Goal: Contribute content: Contribute content

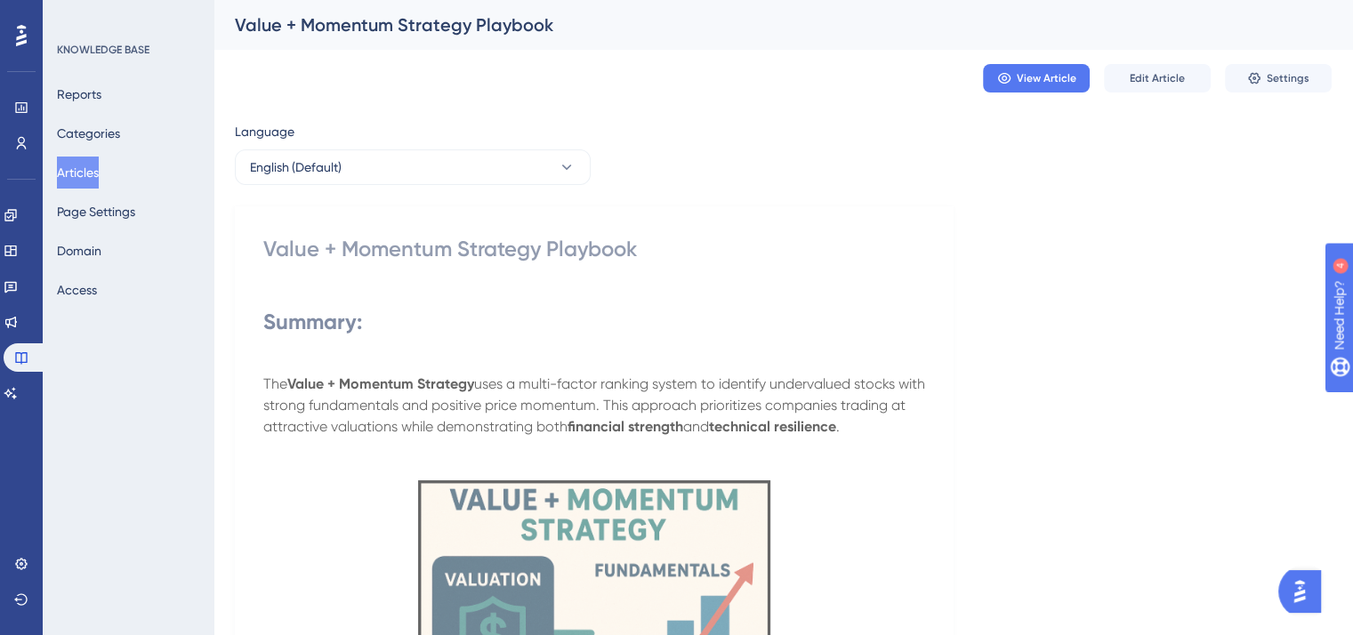
click at [90, 169] on button "Articles" at bounding box center [78, 173] width 42 height 32
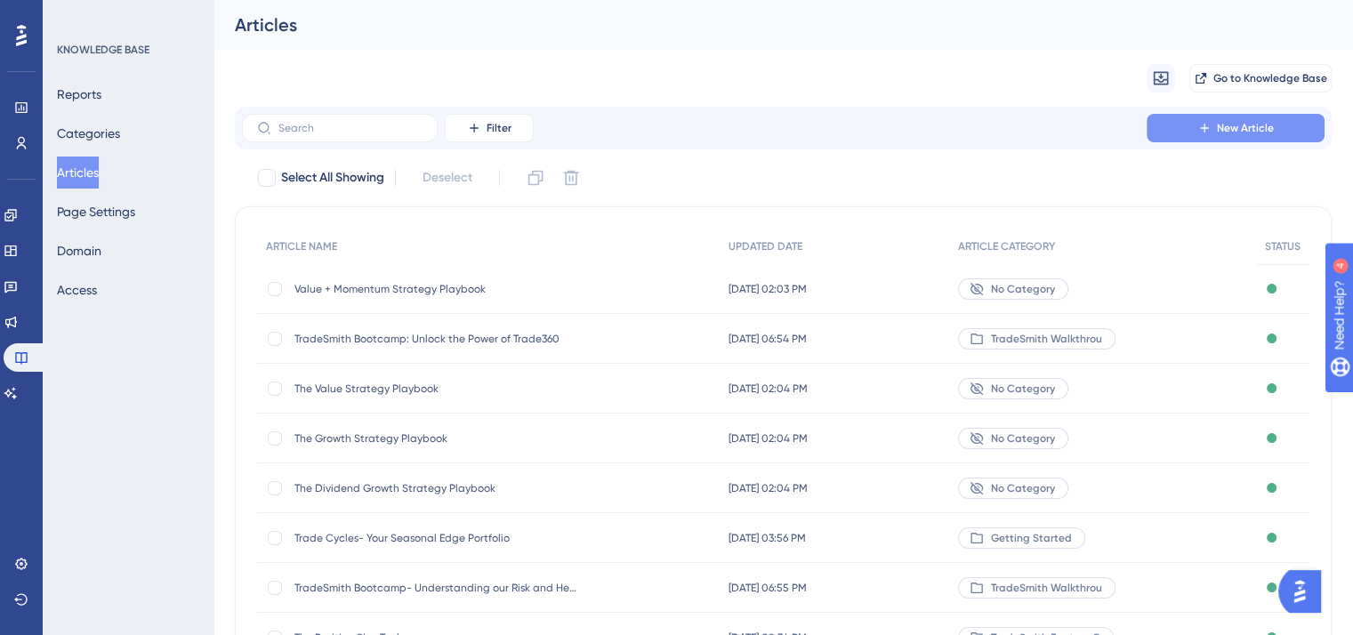
click at [1250, 121] on span "New Article" at bounding box center [1245, 128] width 57 height 14
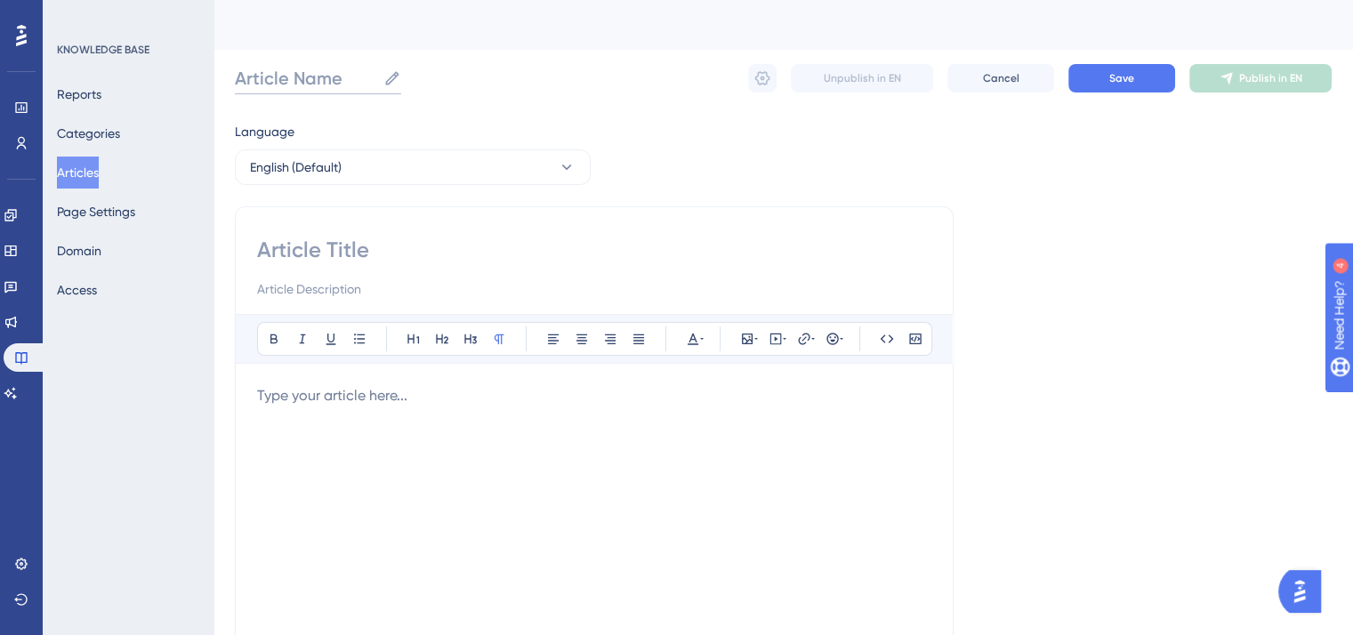
click at [311, 81] on input "Article Name" at bounding box center [305, 78] width 141 height 25
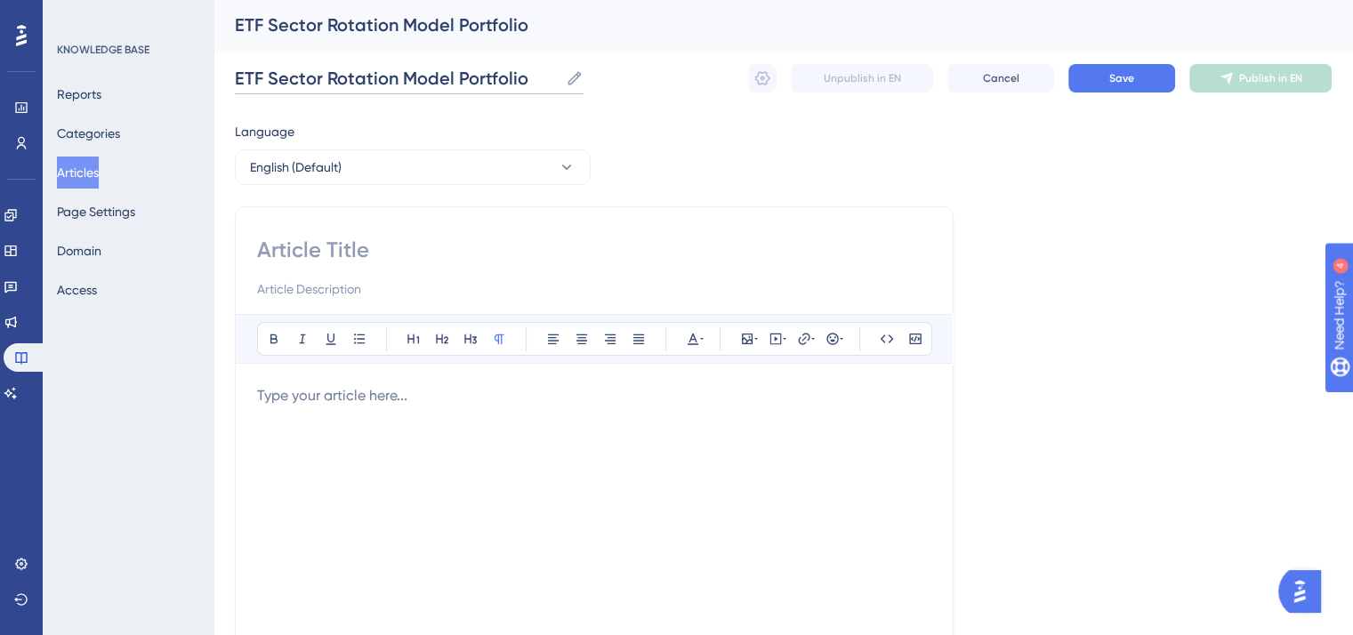
type input "ETF Sector Rotation Model Portfolio"
click at [341, 247] on input at bounding box center [594, 250] width 674 height 28
type input "ETF Sector Rotation Model Portfolio"
click at [336, 403] on p "To enrich screen reader interactions, please activate Accessibility in Grammarl…" at bounding box center [594, 395] width 674 height 21
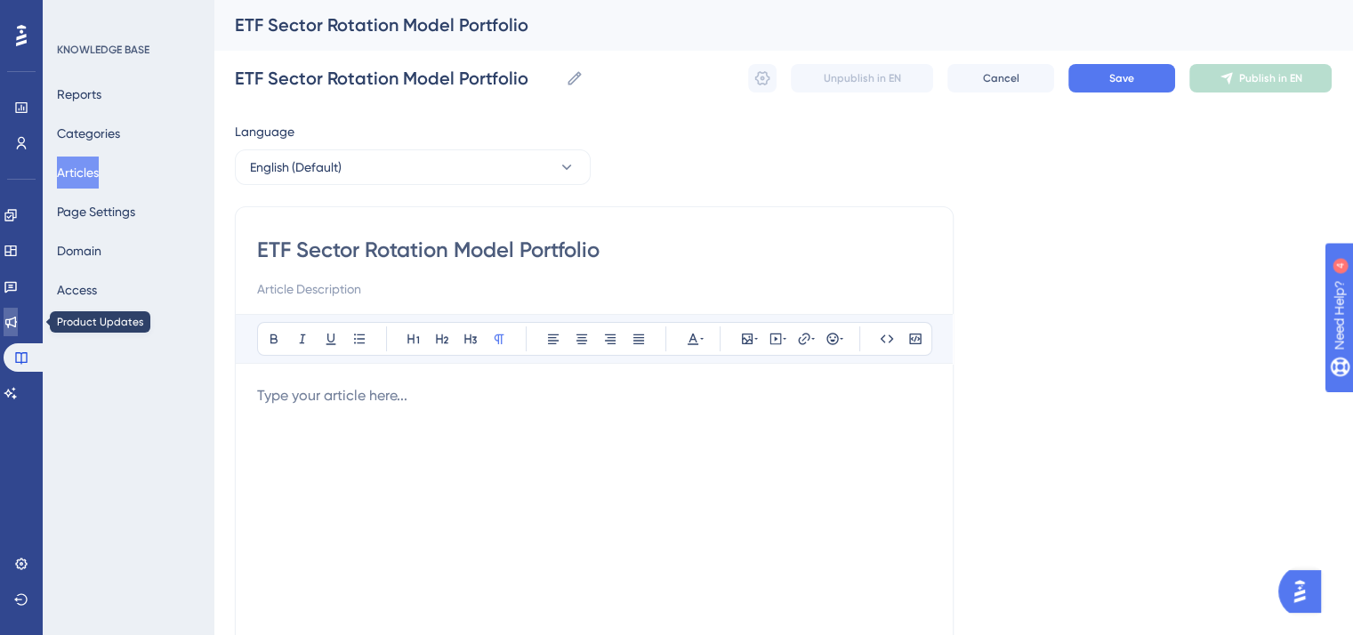
click at [18, 322] on icon at bounding box center [11, 322] width 14 height 14
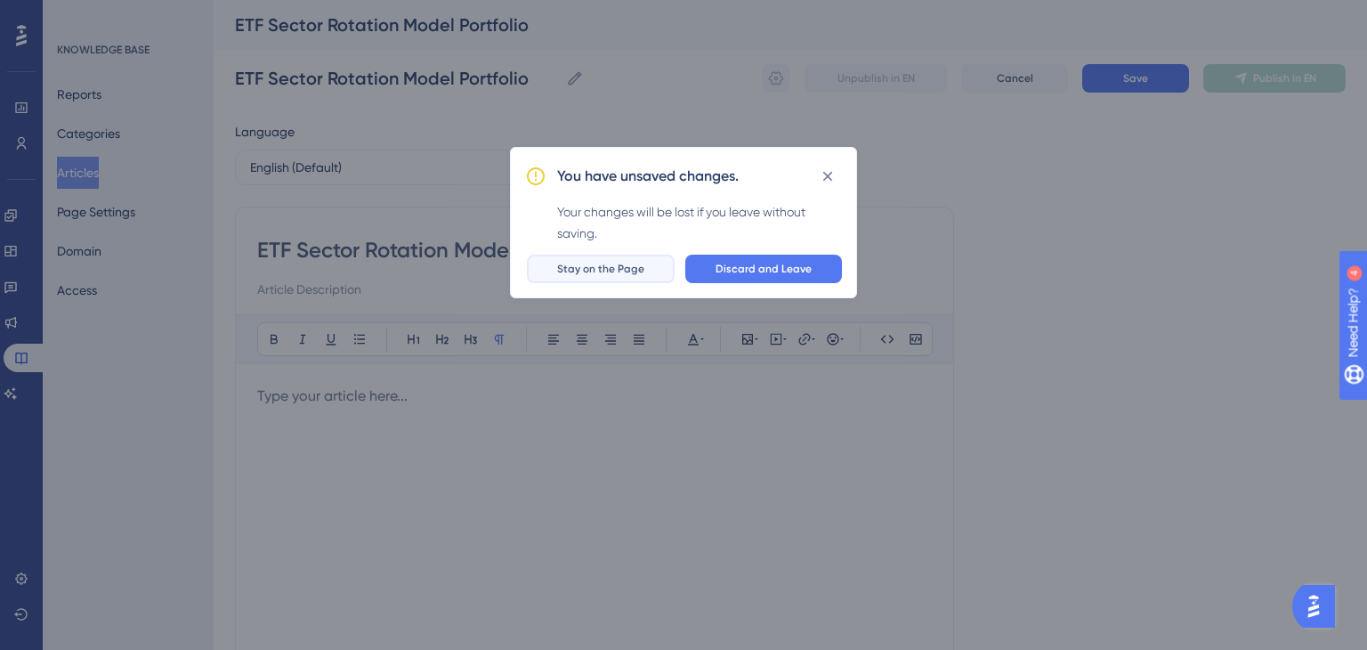
click at [634, 269] on span "Stay on the Page" at bounding box center [600, 269] width 87 height 14
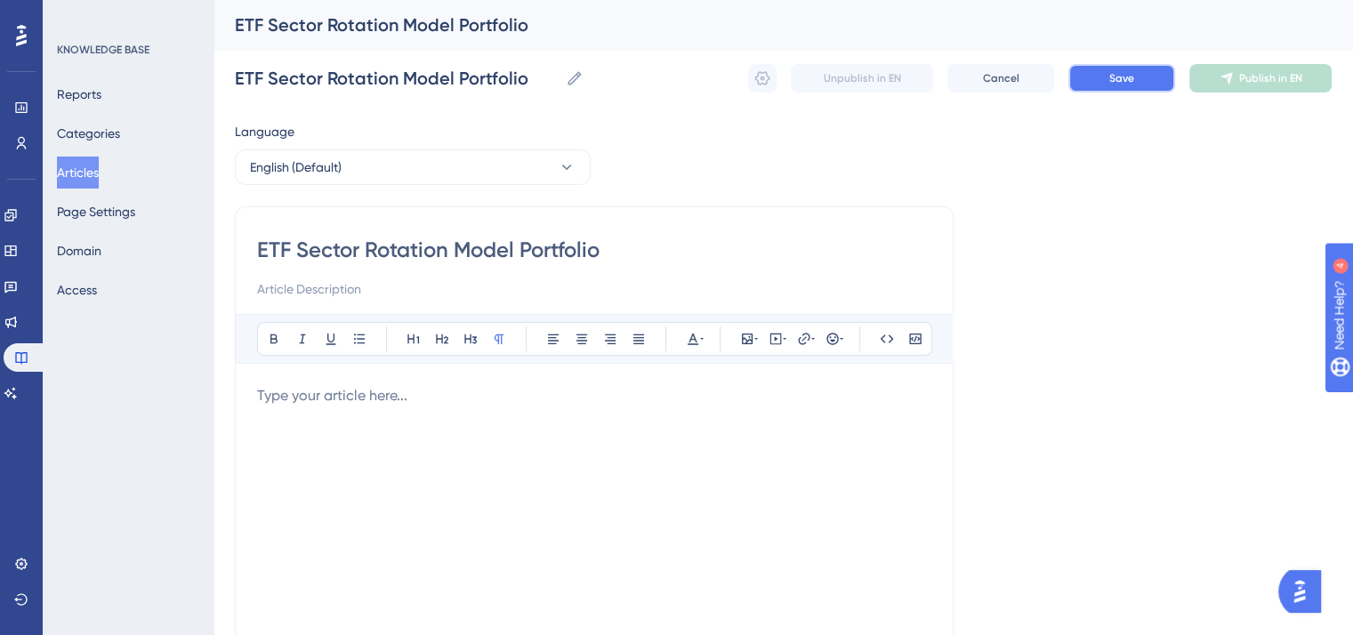
click at [1122, 72] on span "Save" at bounding box center [1122, 78] width 25 height 14
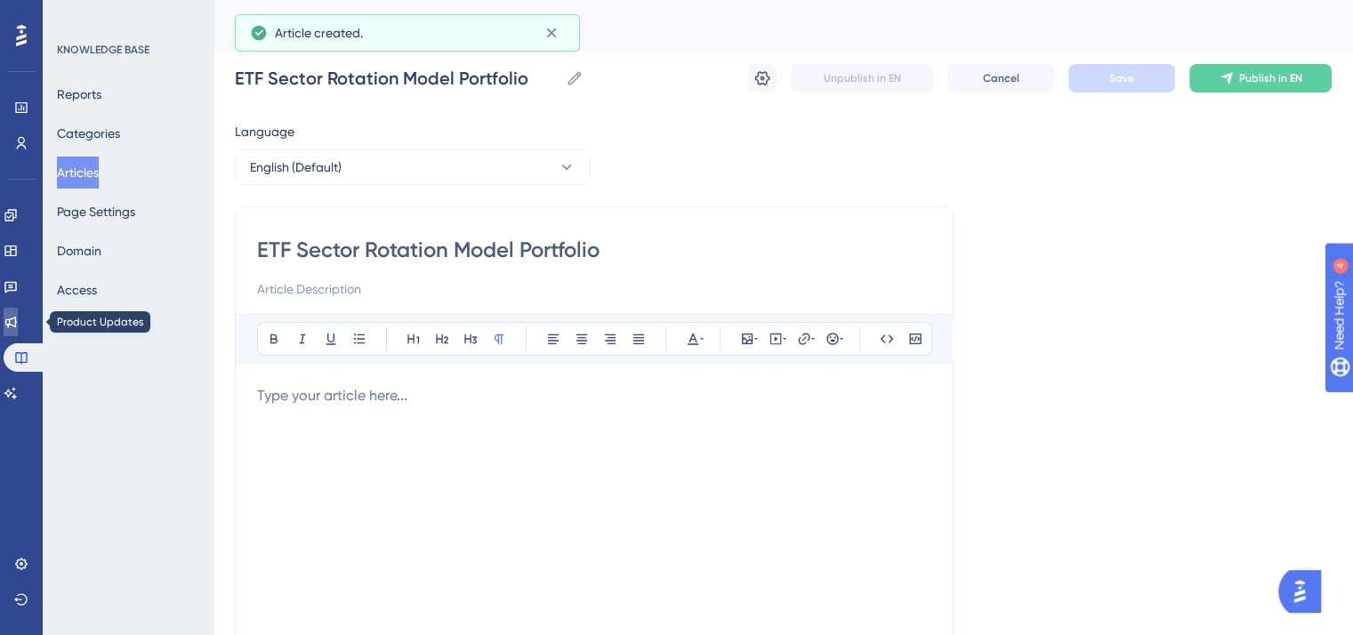
click at [18, 324] on icon at bounding box center [11, 322] width 14 height 14
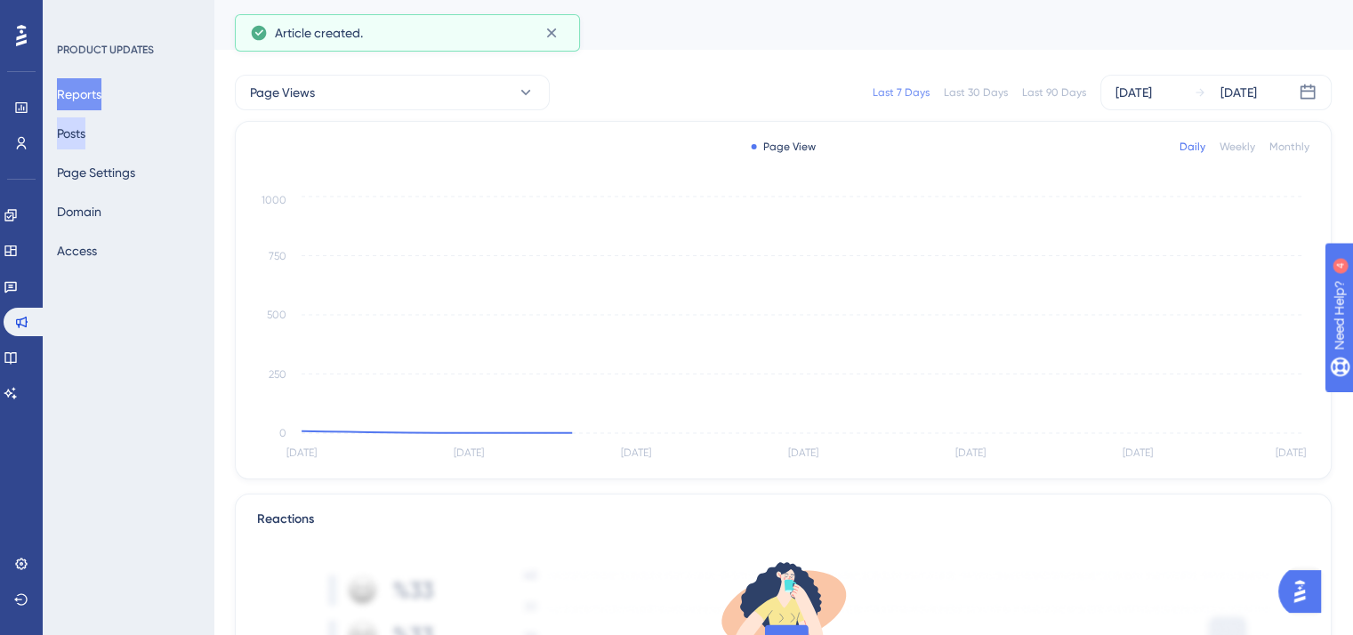
click at [85, 133] on button "Posts" at bounding box center [71, 133] width 28 height 32
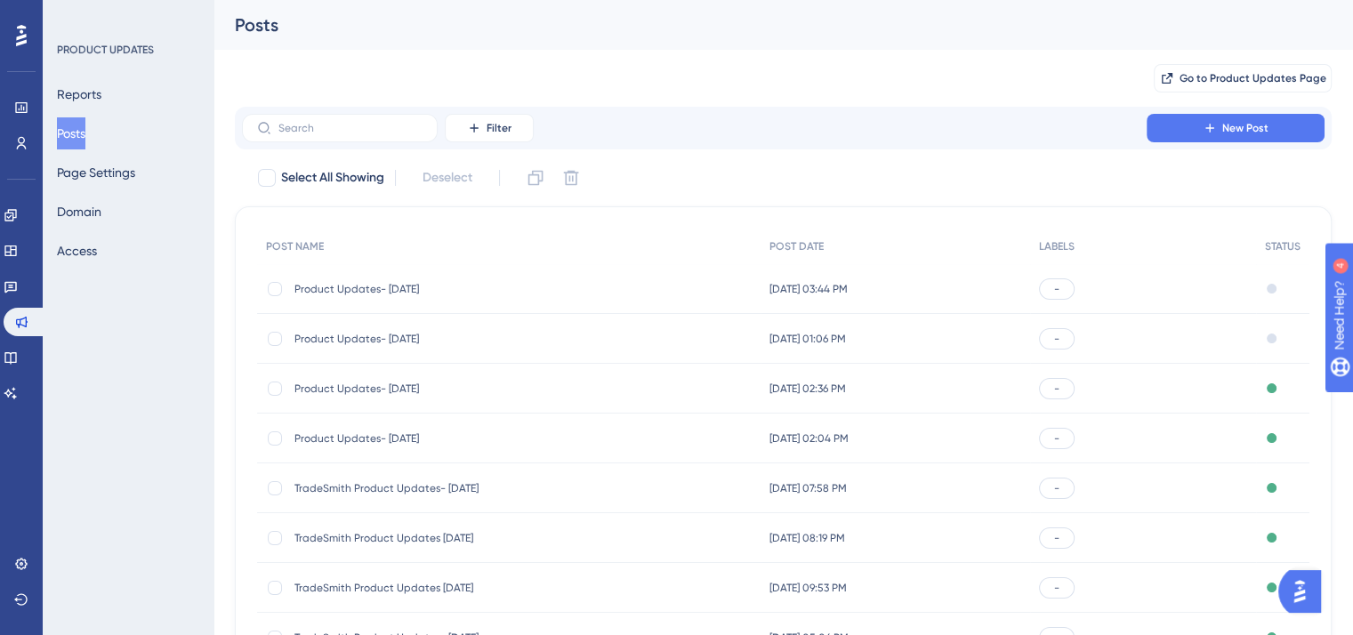
click at [401, 291] on span "Product Updates- [DATE]" at bounding box center [437, 289] width 285 height 14
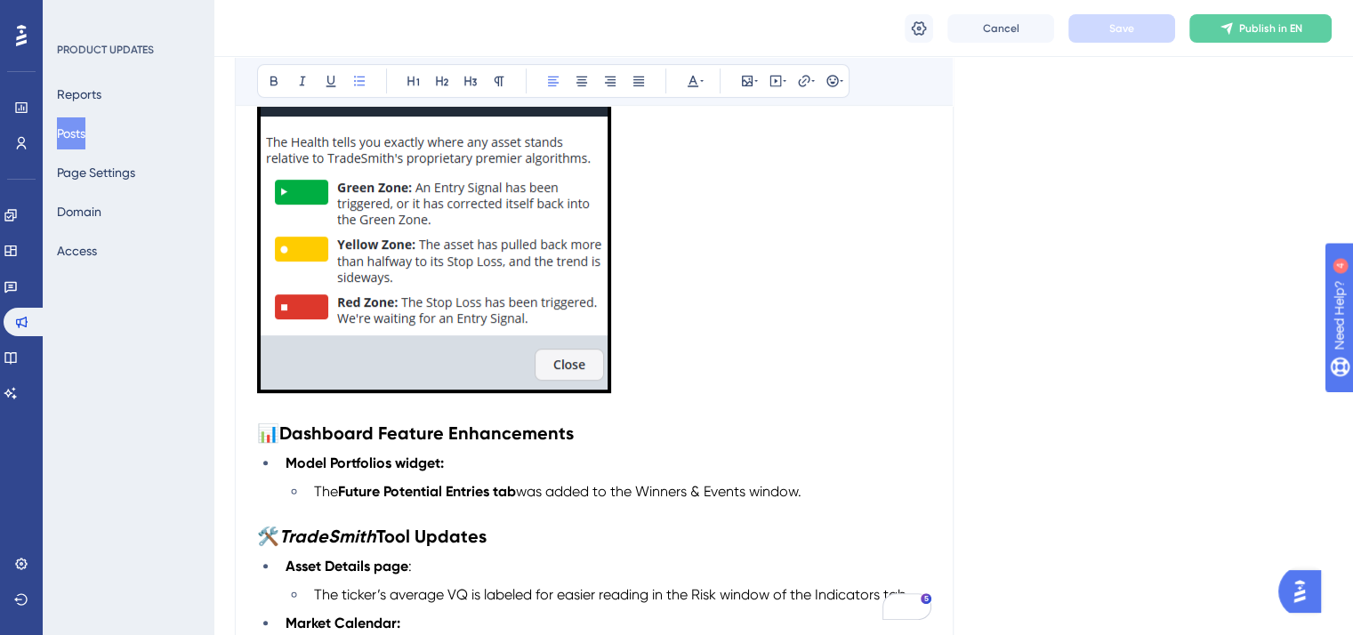
scroll to position [712, 0]
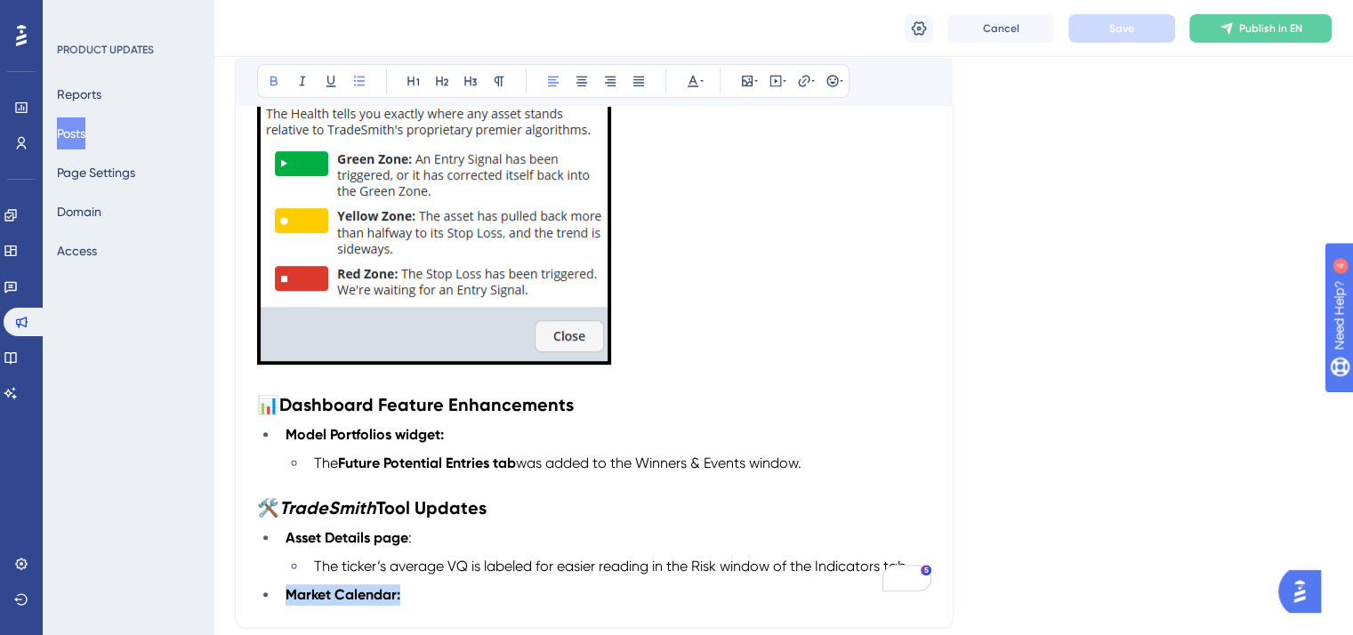
drag, startPoint x: 412, startPoint y: 585, endPoint x: 267, endPoint y: 586, distance: 145.0
click at [279, 586] on li "Market Calendar:" at bounding box center [605, 595] width 653 height 21
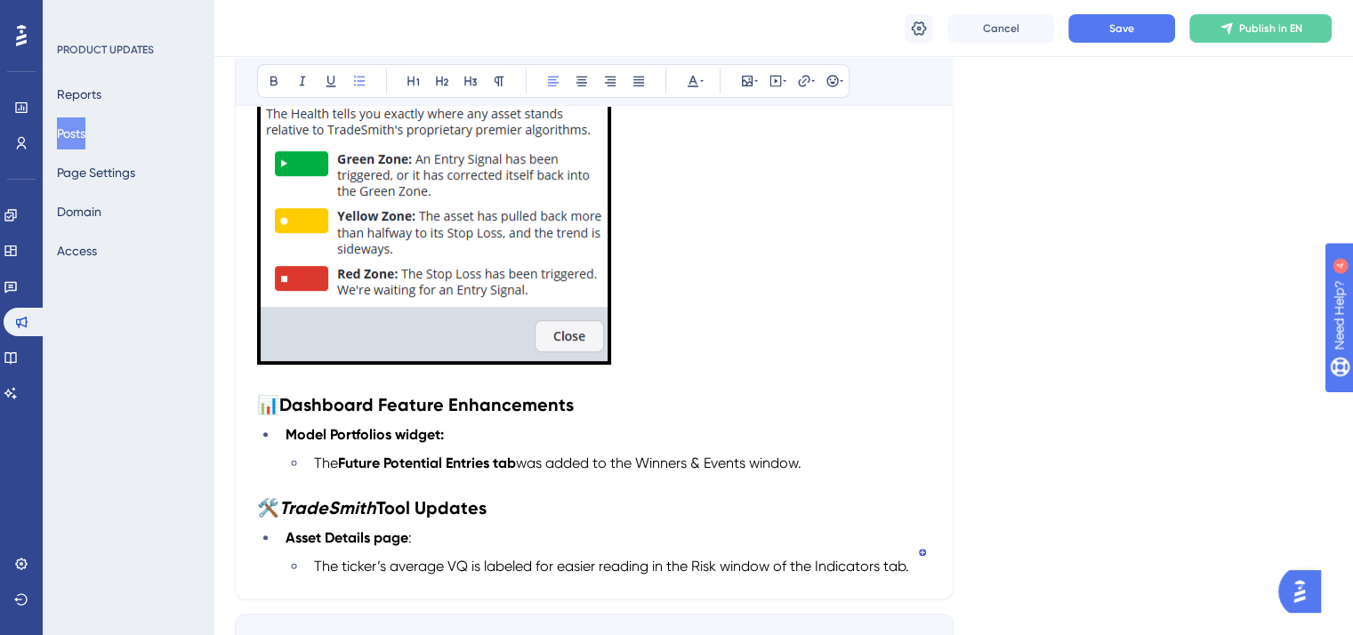
click at [561, 558] on span "The ticker’s average VQ is labeled for easier reading in the Risk window of the…" at bounding box center [611, 566] width 595 height 17
drag, startPoint x: 655, startPoint y: 547, endPoint x: 473, endPoint y: 535, distance: 182.0
click at [473, 535] on ul "Asset Details page : The ticker’s average VQ is labeled for easier reading in t…" at bounding box center [594, 553] width 674 height 50
click at [386, 558] on span "The ticker’s average VQ was added in the Risk window of the Indicators tab." at bounding box center [559, 566] width 491 height 17
click at [680, 558] on span "The ticker’s historical average VQ was added in the Risk window of the Indicato…" at bounding box center [590, 566] width 553 height 17
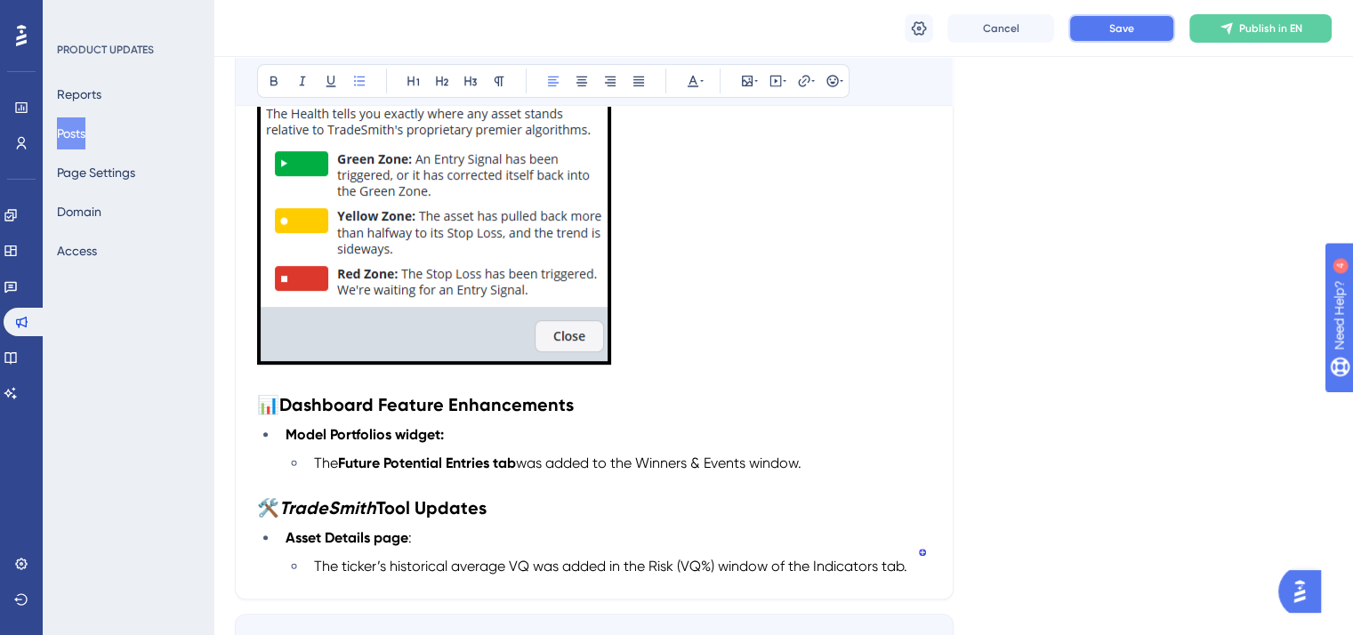
click at [1095, 27] on button "Save" at bounding box center [1122, 28] width 107 height 28
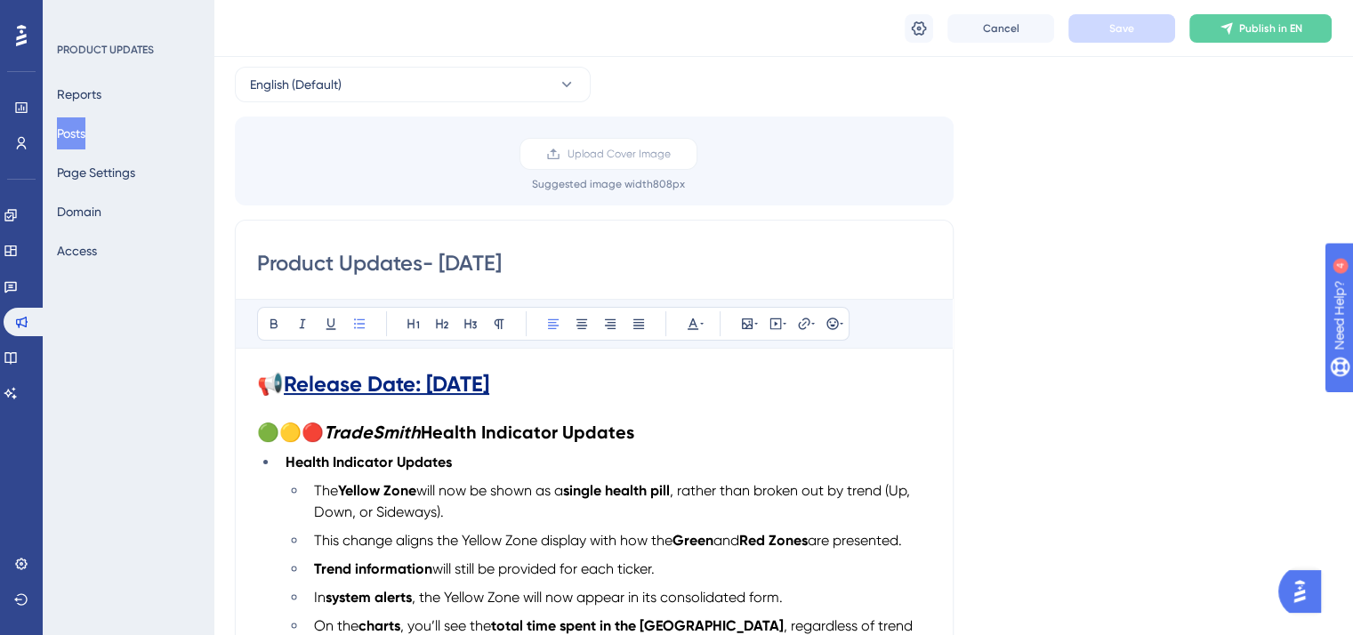
scroll to position [0, 0]
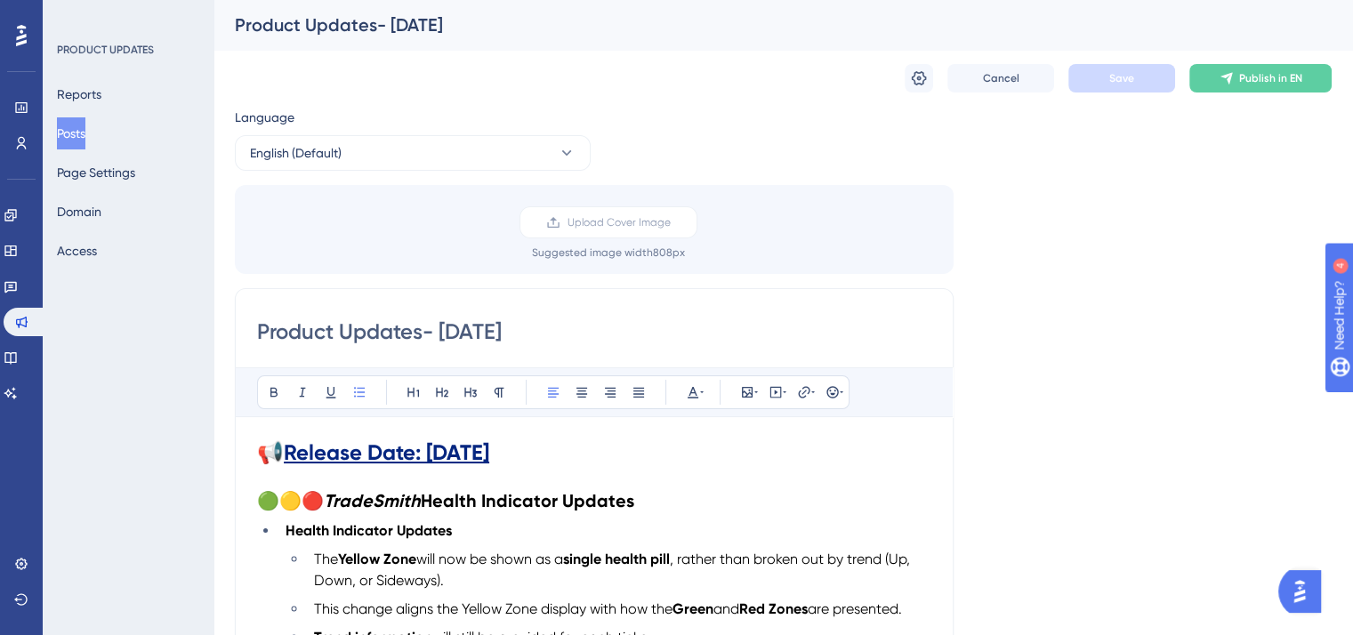
click at [444, 19] on div "Product Updates- [DATE]" at bounding box center [761, 24] width 1053 height 25
click at [445, 23] on div "Product Updates- [DATE]" at bounding box center [761, 24] width 1053 height 25
click at [507, 325] on input "Product Updates- [DATE]" at bounding box center [594, 332] width 674 height 28
click at [920, 79] on icon at bounding box center [919, 78] width 15 height 14
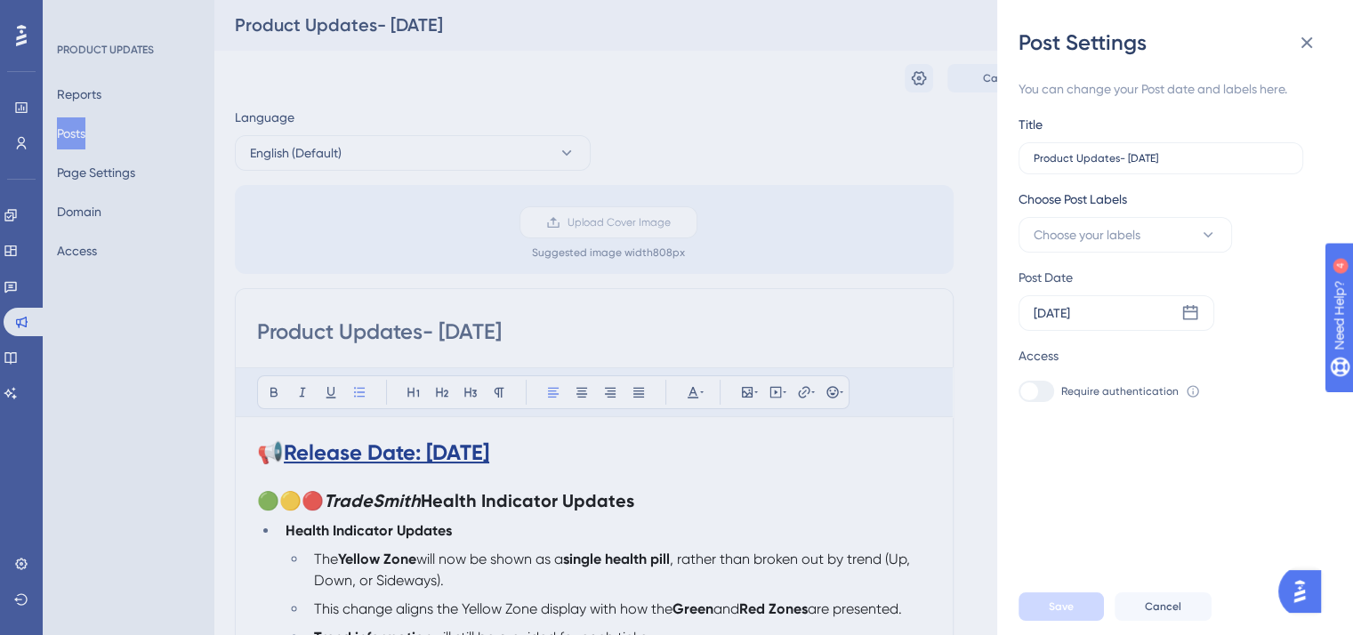
click at [510, 324] on div "Post Settings You can change your Post date and labels here. Title Product Upda…" at bounding box center [676, 317] width 1353 height 635
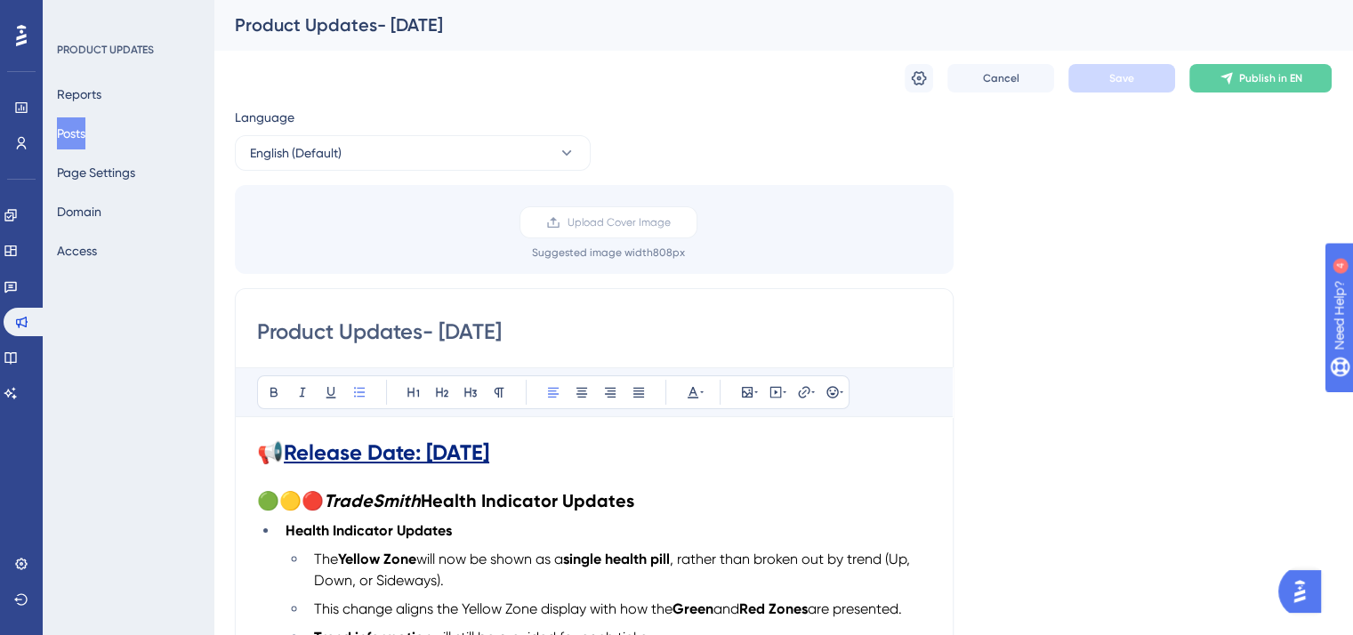
click at [509, 331] on input "Product Updates- [DATE]" at bounding box center [594, 332] width 674 height 28
click at [511, 325] on input "Product Updates- [DATE]" at bounding box center [594, 332] width 674 height 28
type input "Product Updates- [DATE]"
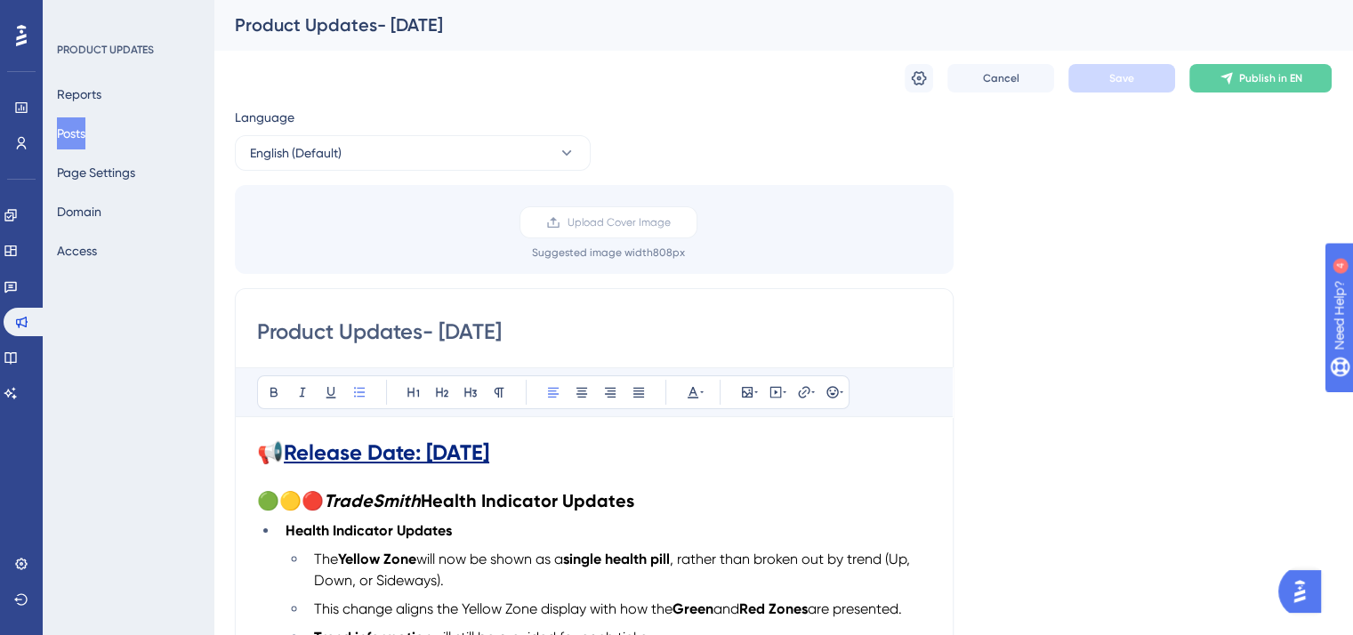
click at [610, 224] on span "Upload Cover Image" at bounding box center [619, 222] width 103 height 14
click at [671, 222] on input "Upload Cover Image" at bounding box center [671, 222] width 0 height 0
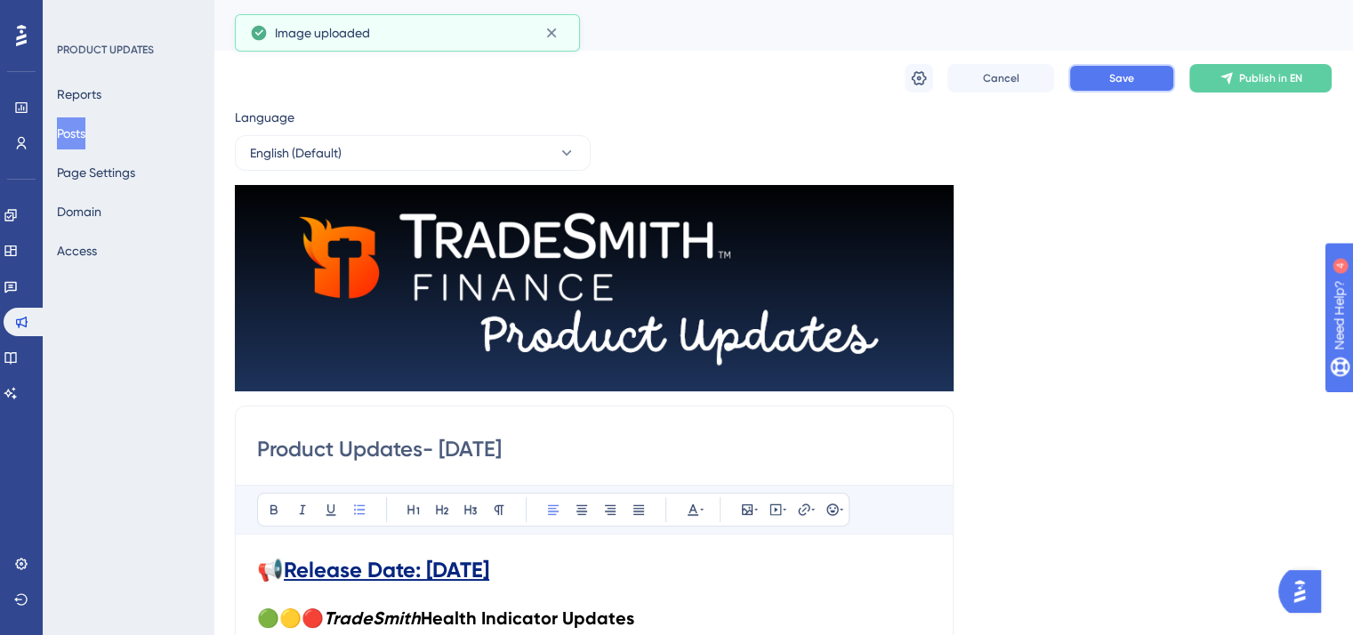
click at [1146, 79] on button "Save" at bounding box center [1122, 78] width 107 height 28
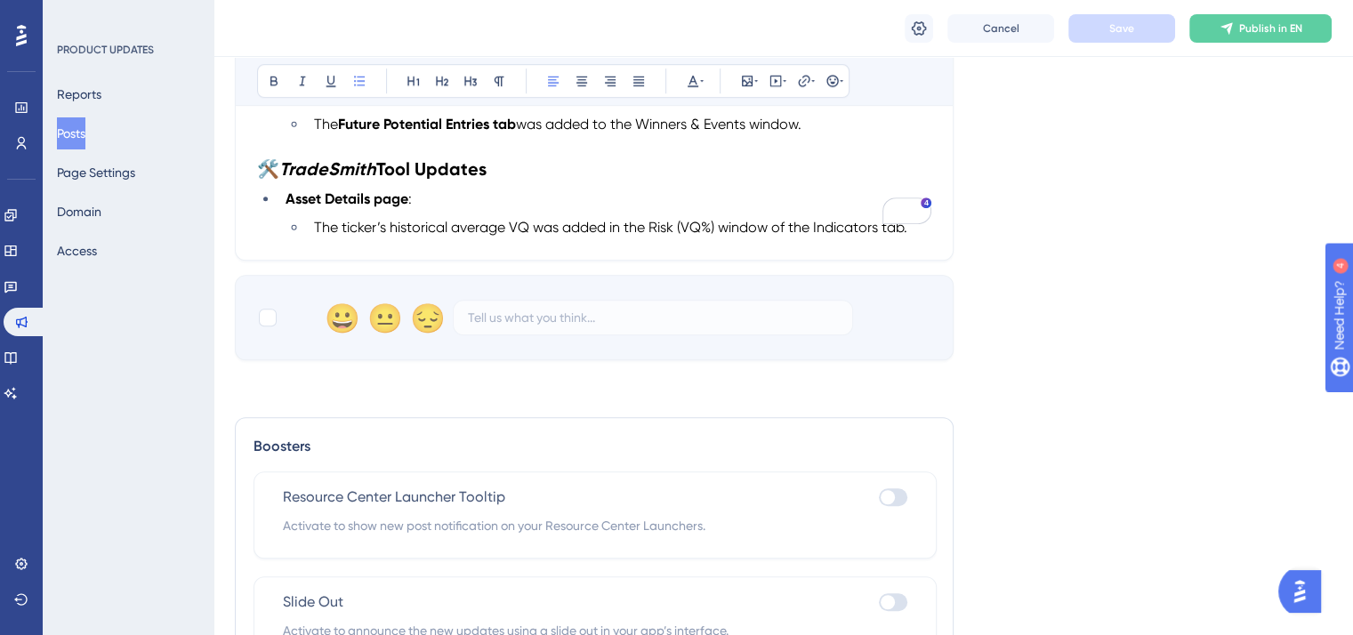
scroll to position [1246, 0]
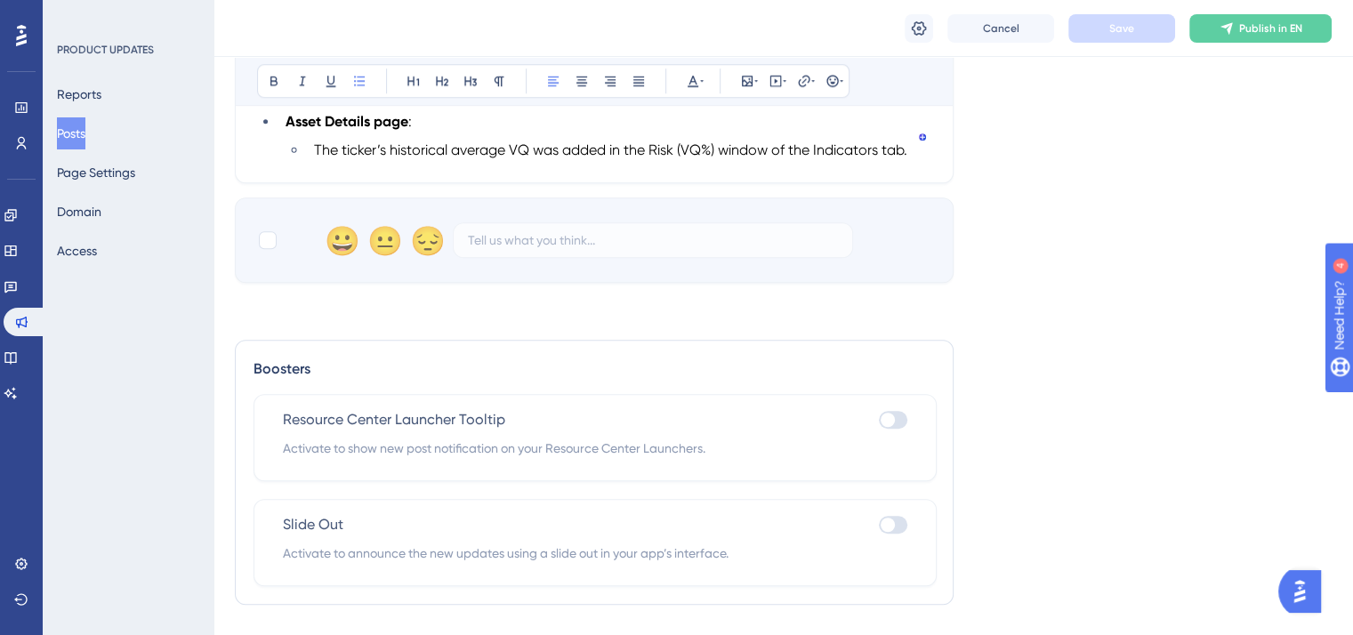
click at [897, 411] on div at bounding box center [893, 420] width 28 height 18
click at [879, 420] on input "checkbox" at bounding box center [878, 420] width 1 height 1
checkbox input "true"
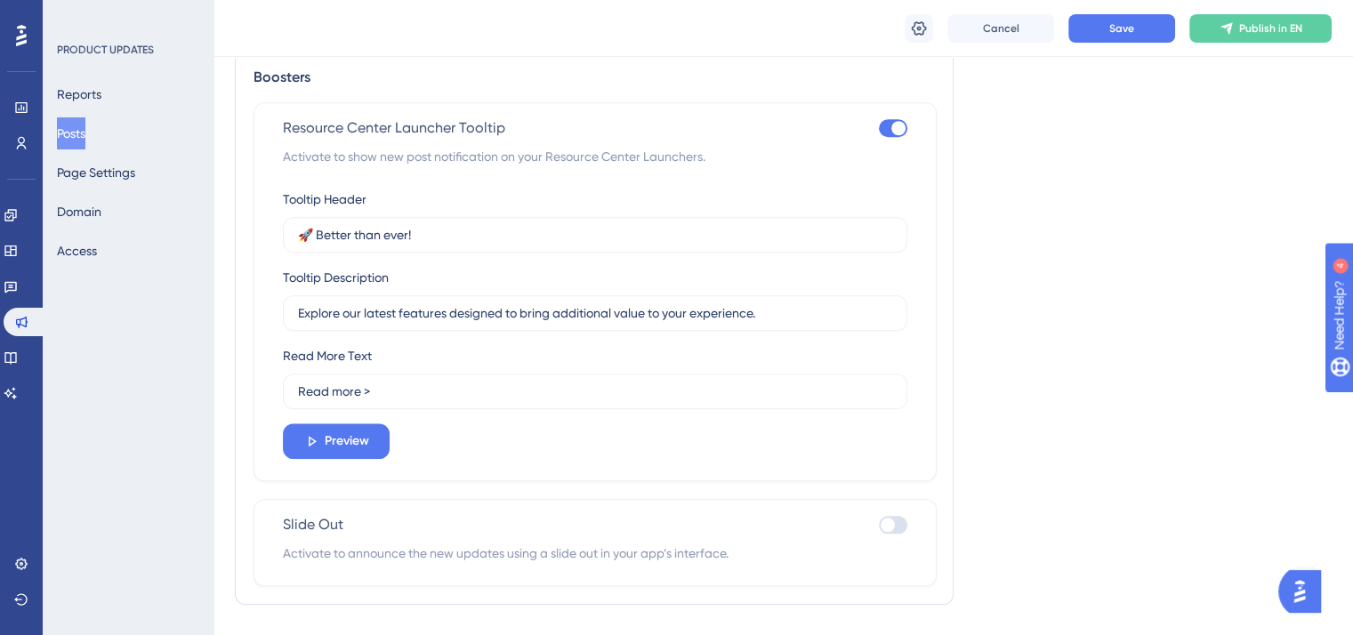
scroll to position [1561, 0]
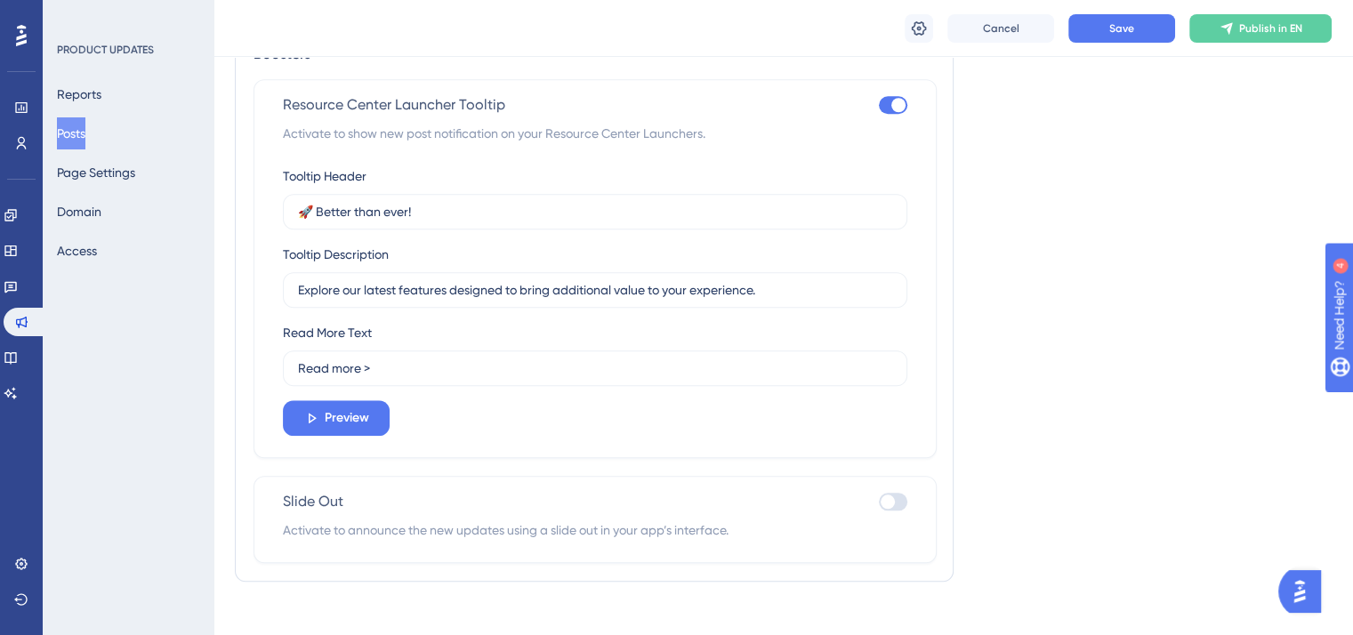
click at [901, 493] on div at bounding box center [893, 502] width 28 height 18
click at [879, 502] on input "checkbox" at bounding box center [878, 502] width 1 height 1
checkbox input "true"
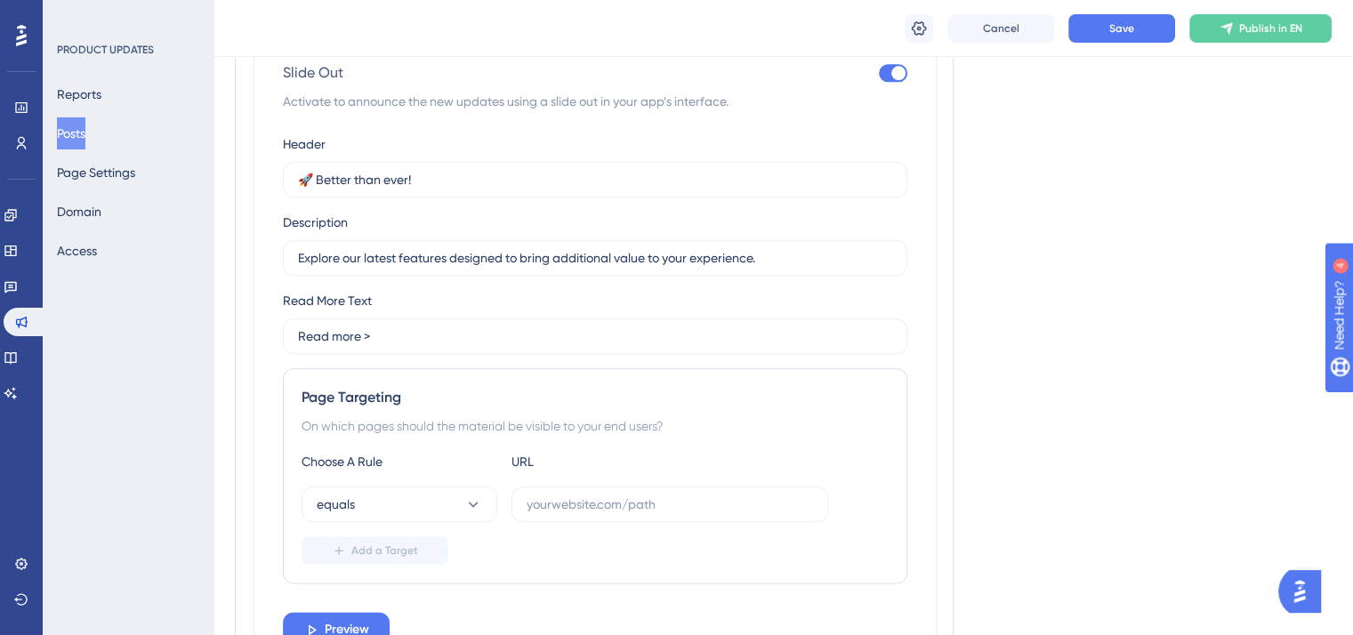
scroll to position [2096, 0]
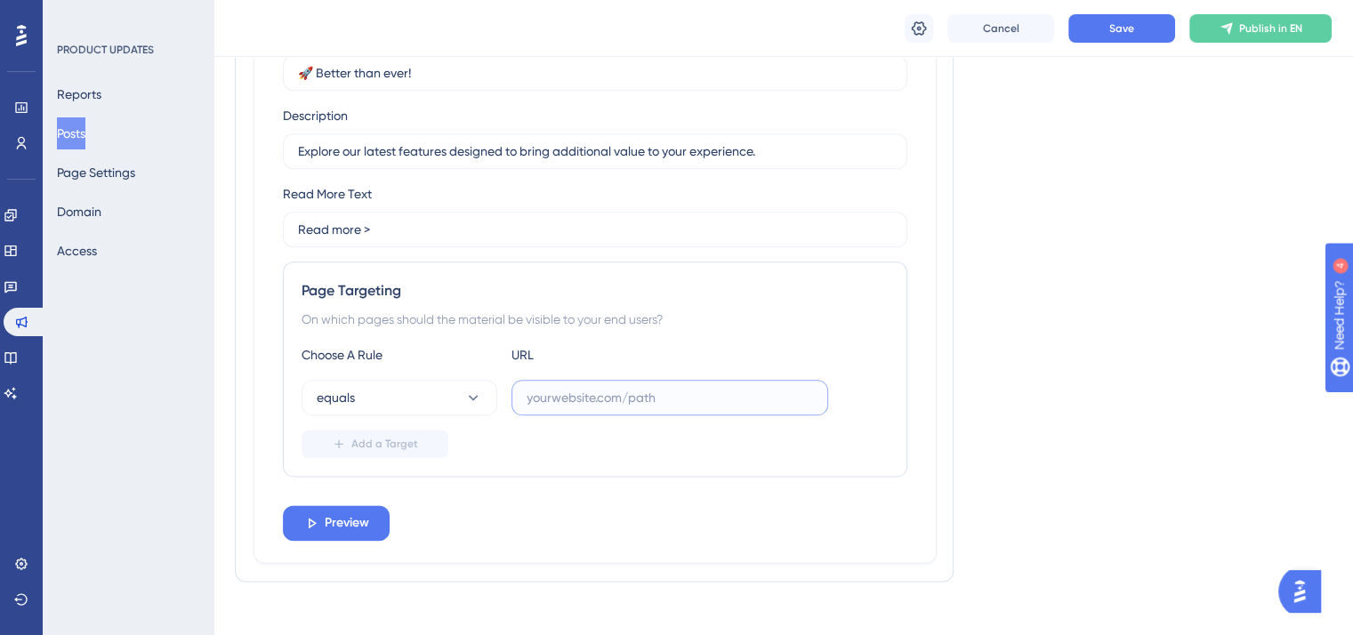
click at [596, 388] on input "text" at bounding box center [670, 398] width 287 height 20
paste input "[URL][DOMAIN_NAME]"
type input "[URL][DOMAIN_NAME]"
click at [368, 513] on span "Preview" at bounding box center [347, 523] width 44 height 21
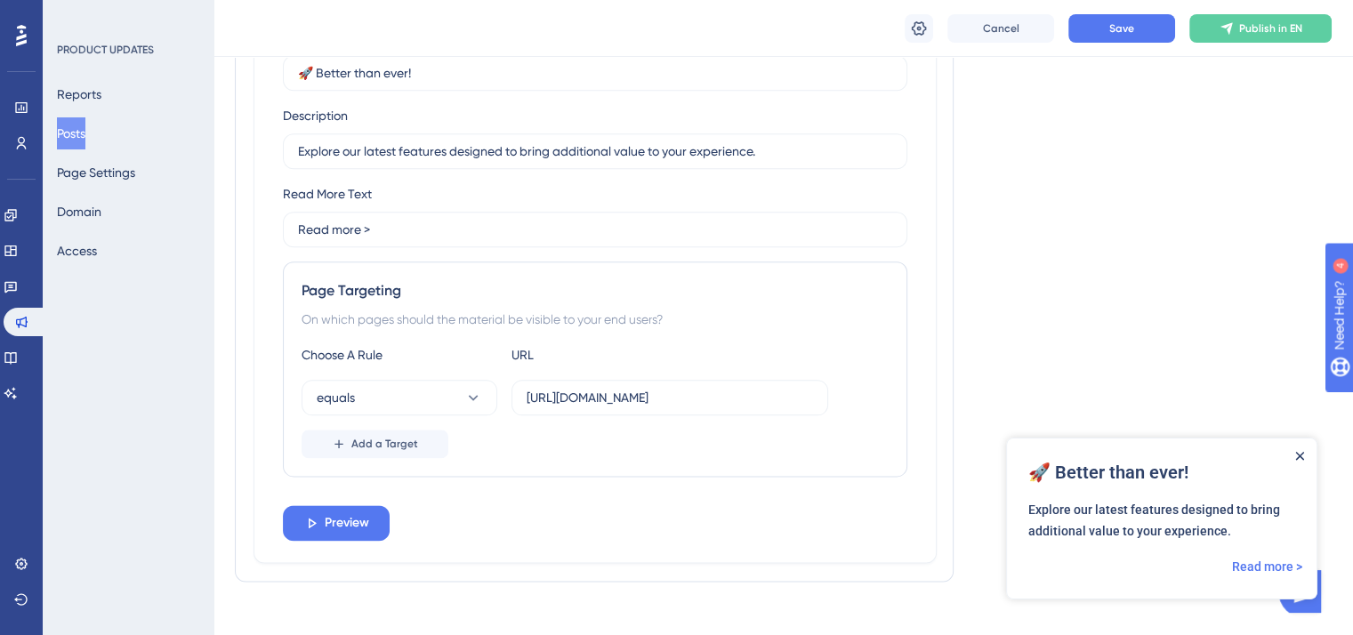
click at [1303, 455] on icon "Close Announcement" at bounding box center [1300, 456] width 9 height 9
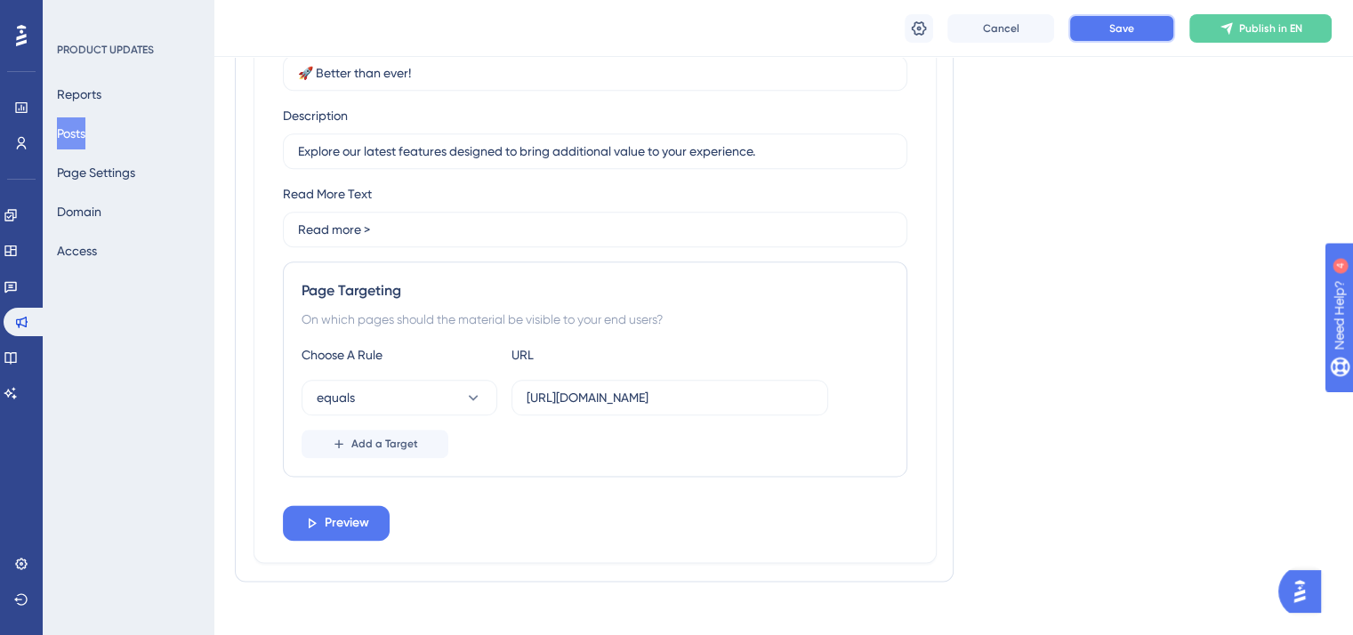
click at [1140, 19] on button "Save" at bounding box center [1122, 28] width 107 height 28
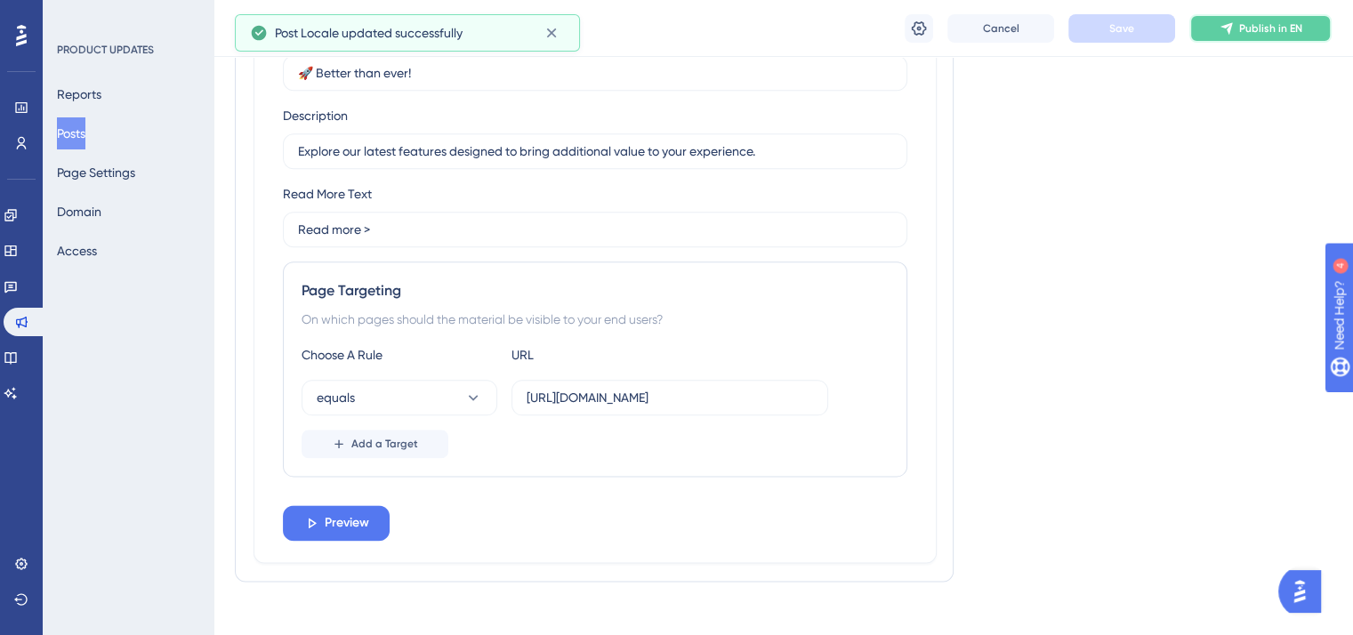
click at [1234, 18] on button "Publish in EN" at bounding box center [1261, 28] width 142 height 28
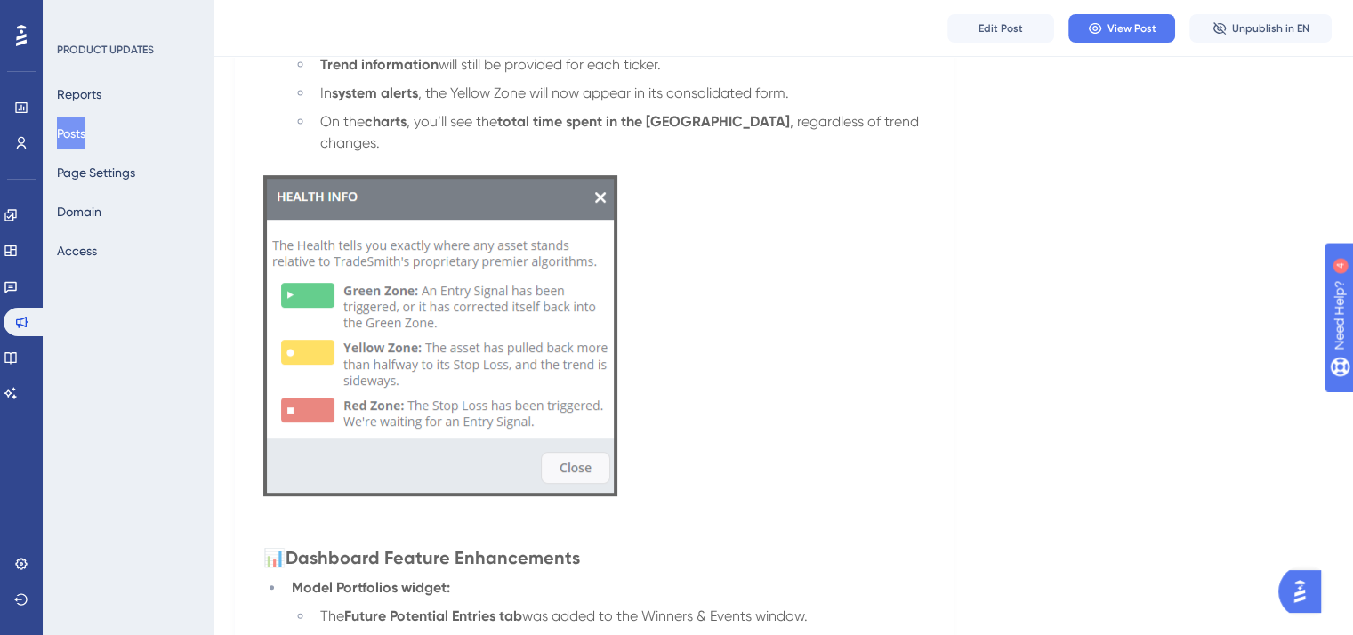
scroll to position [879, 0]
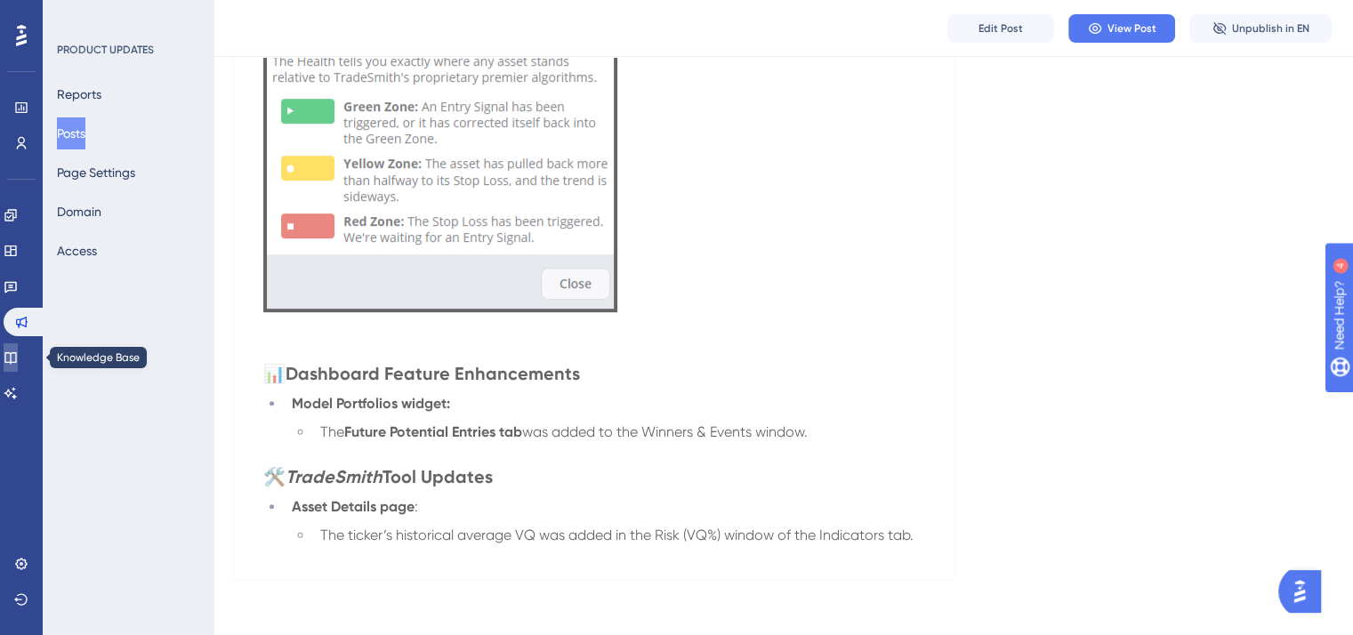
click at [18, 357] on icon at bounding box center [11, 358] width 14 height 14
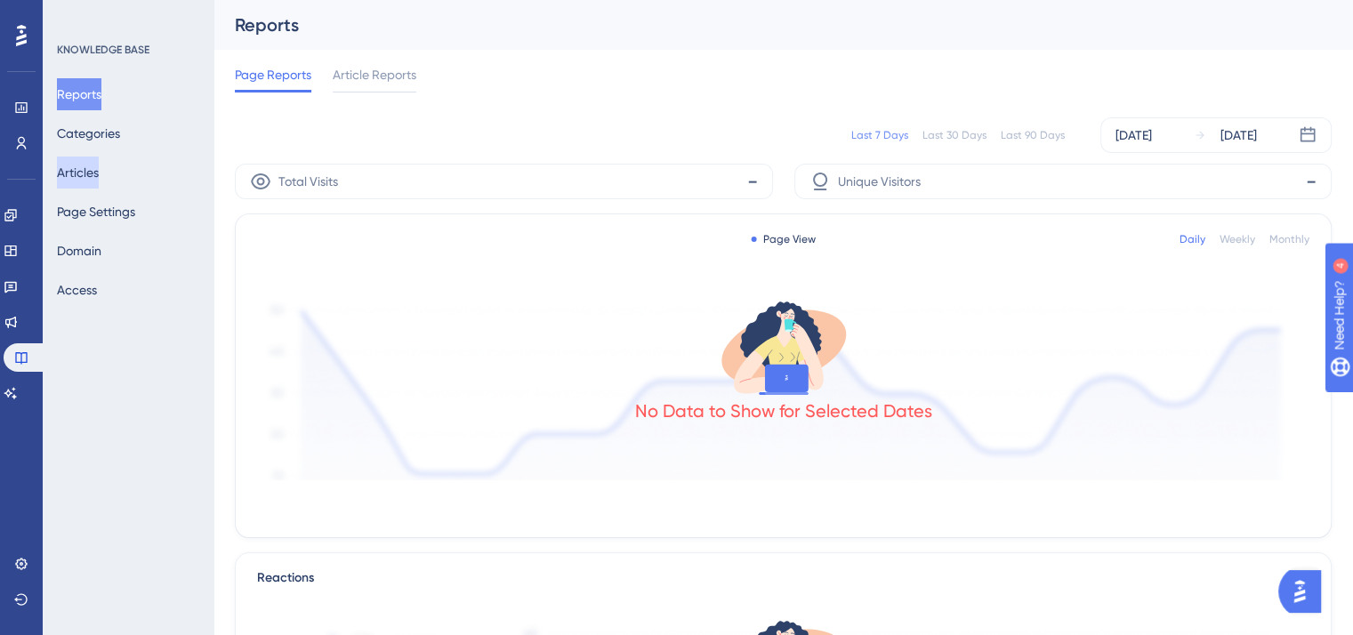
click at [99, 175] on button "Articles" at bounding box center [78, 173] width 42 height 32
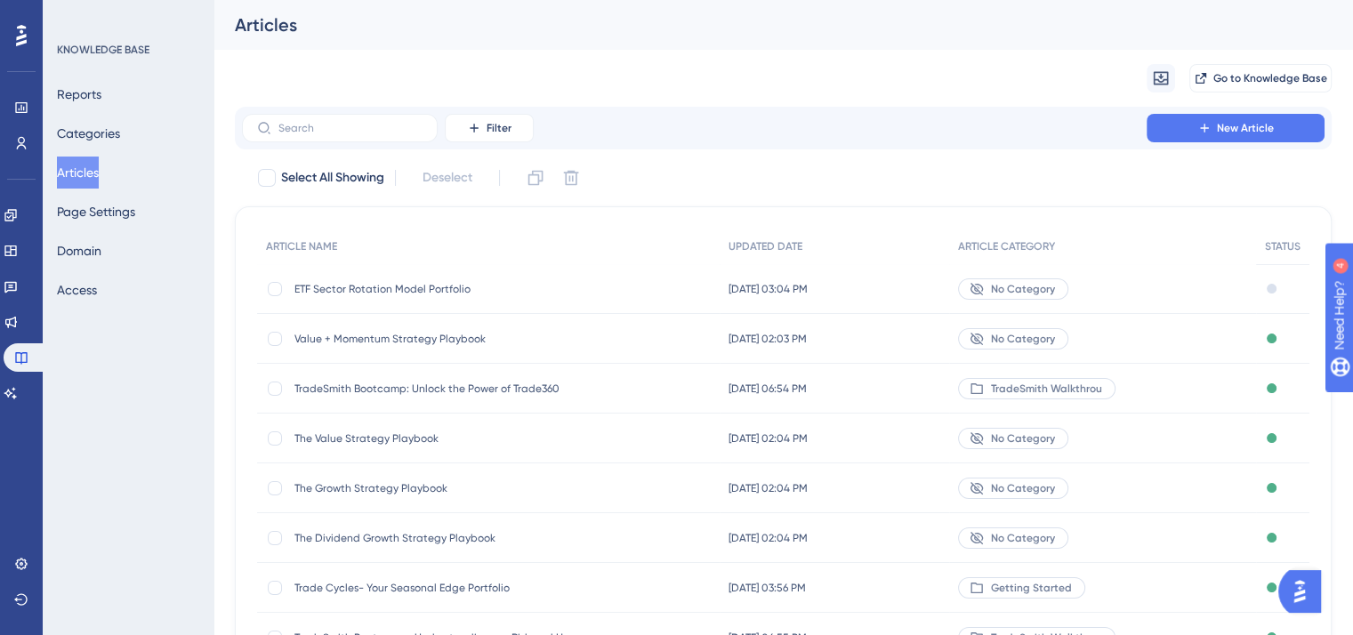
click at [399, 439] on span "The Value Strategy Playbook" at bounding box center [437, 439] width 285 height 14
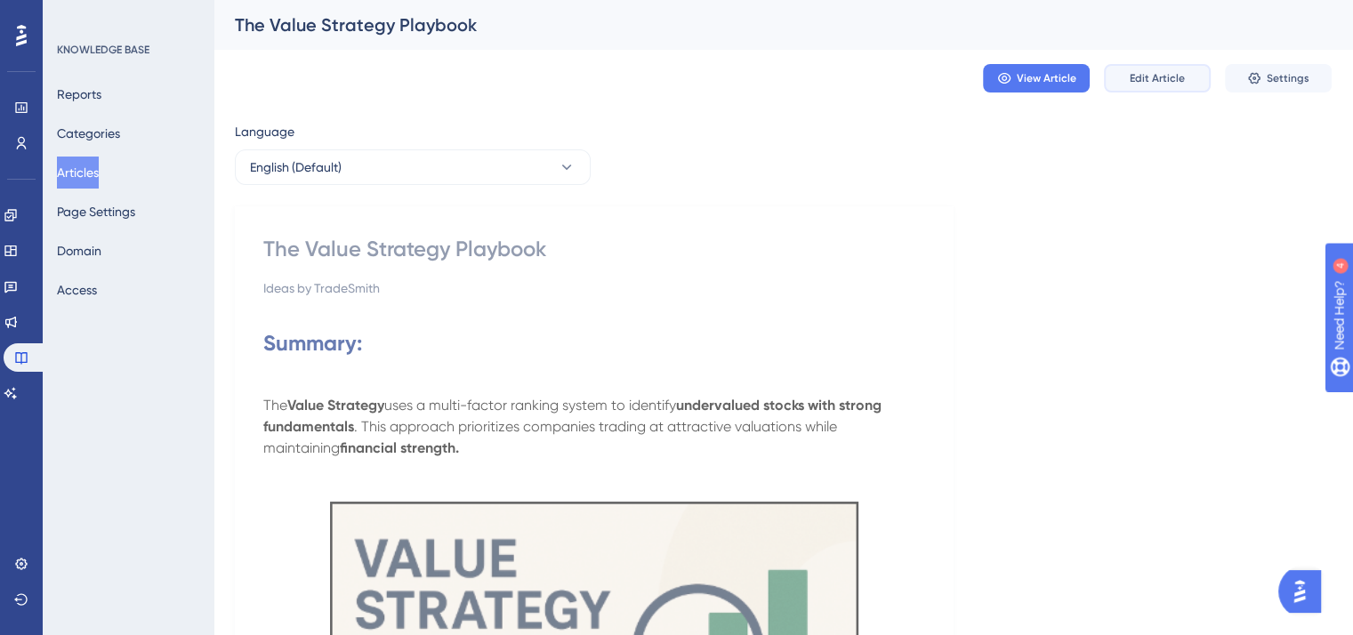
click at [1130, 76] on span "Edit Article" at bounding box center [1157, 78] width 55 height 14
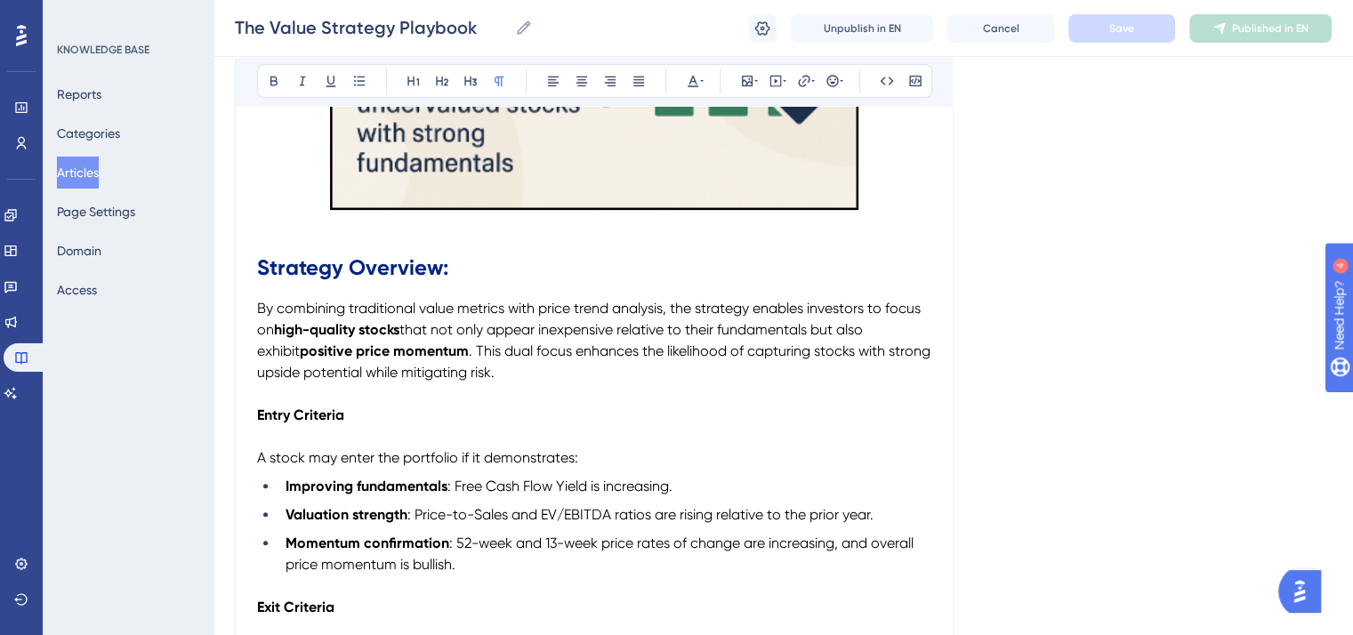
scroll to position [732, 0]
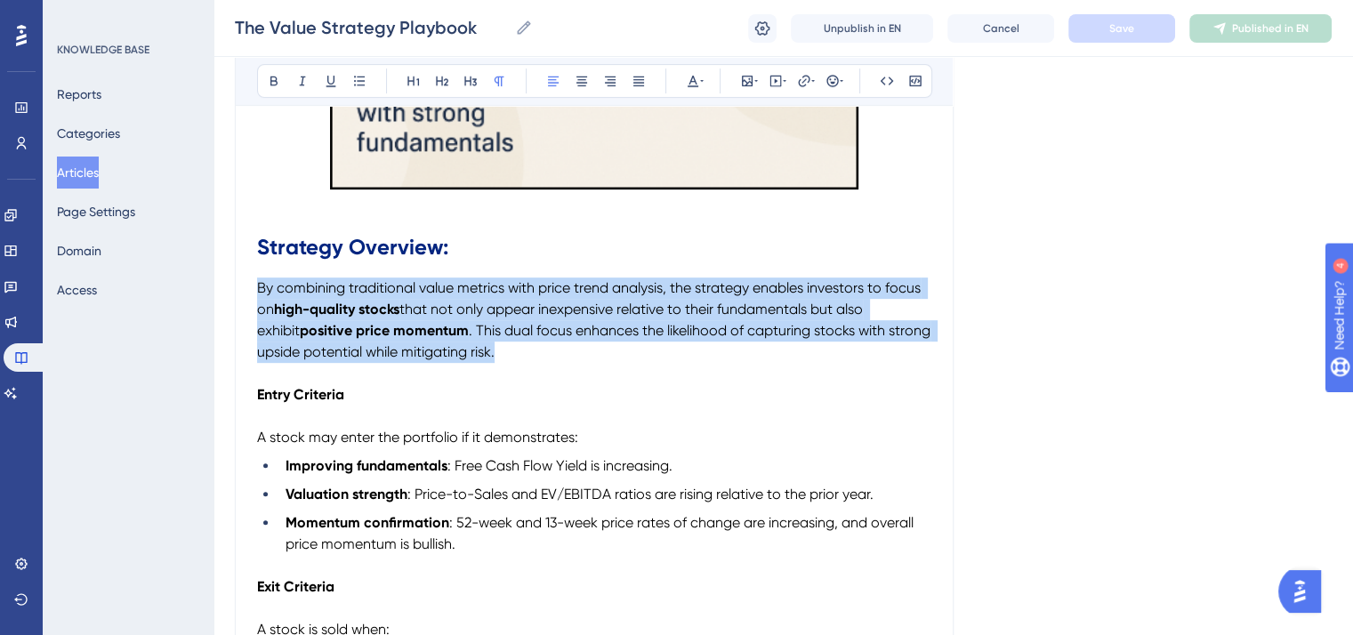
drag, startPoint x: 497, startPoint y: 356, endPoint x: 241, endPoint y: 295, distance: 262.7
click at [241, 295] on div "Performance Users Engagement Widgets Feedback Product Updates Knowledge Base AI…" at bounding box center [676, 473] width 1353 height 2411
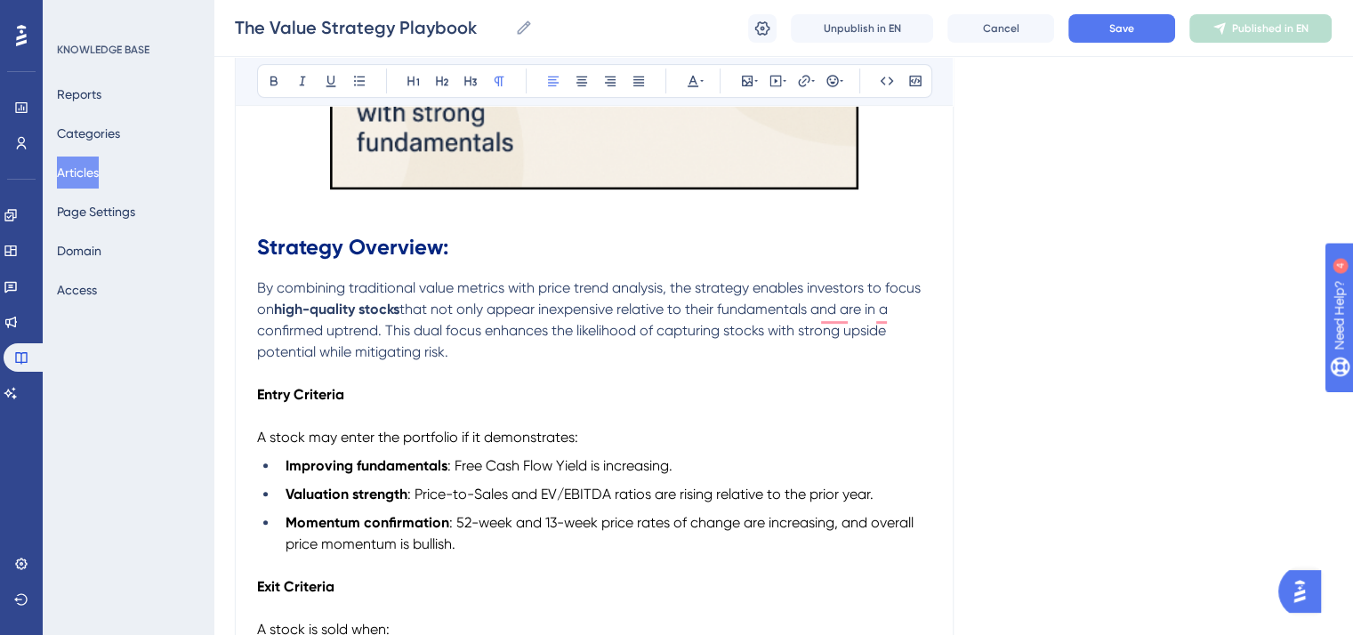
drag, startPoint x: 459, startPoint y: 353, endPoint x: 274, endPoint y: 279, distance: 199.6
click at [257, 283] on p "By combining traditional value metrics with price trend analysis, the strategy …" at bounding box center [594, 320] width 674 height 85
click at [693, 75] on icon at bounding box center [693, 81] width 14 height 14
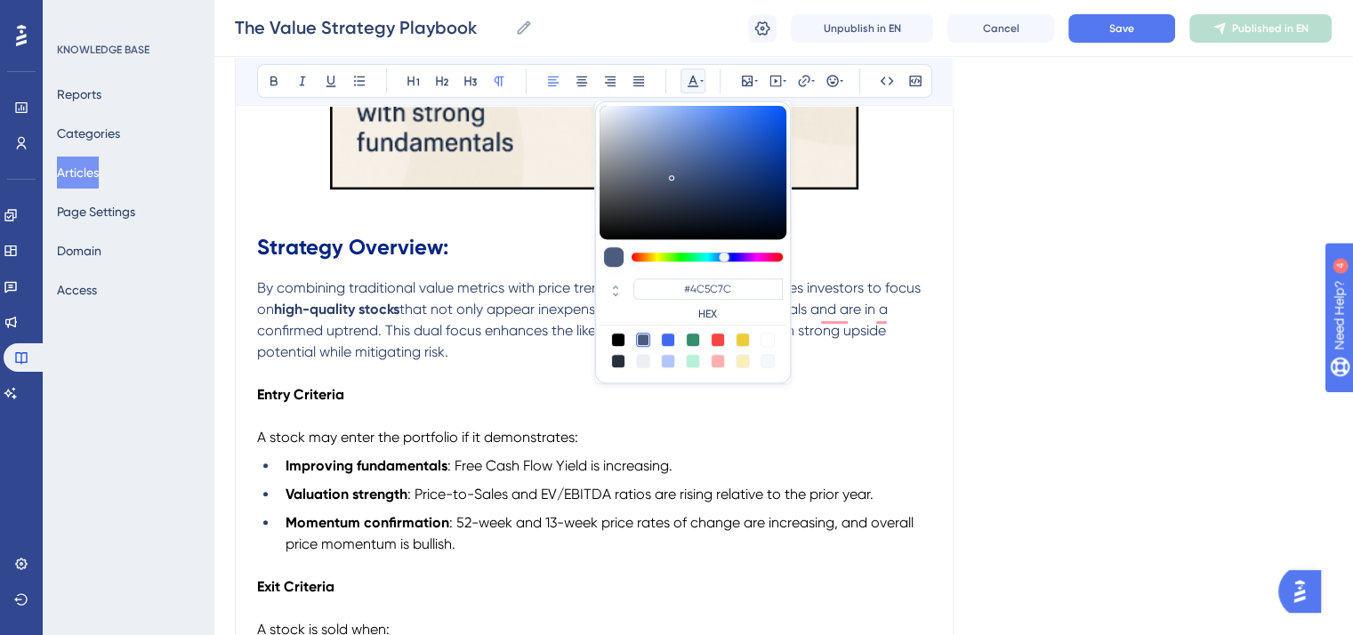
click at [618, 335] on div at bounding box center [618, 340] width 14 height 14
type input "#000000"
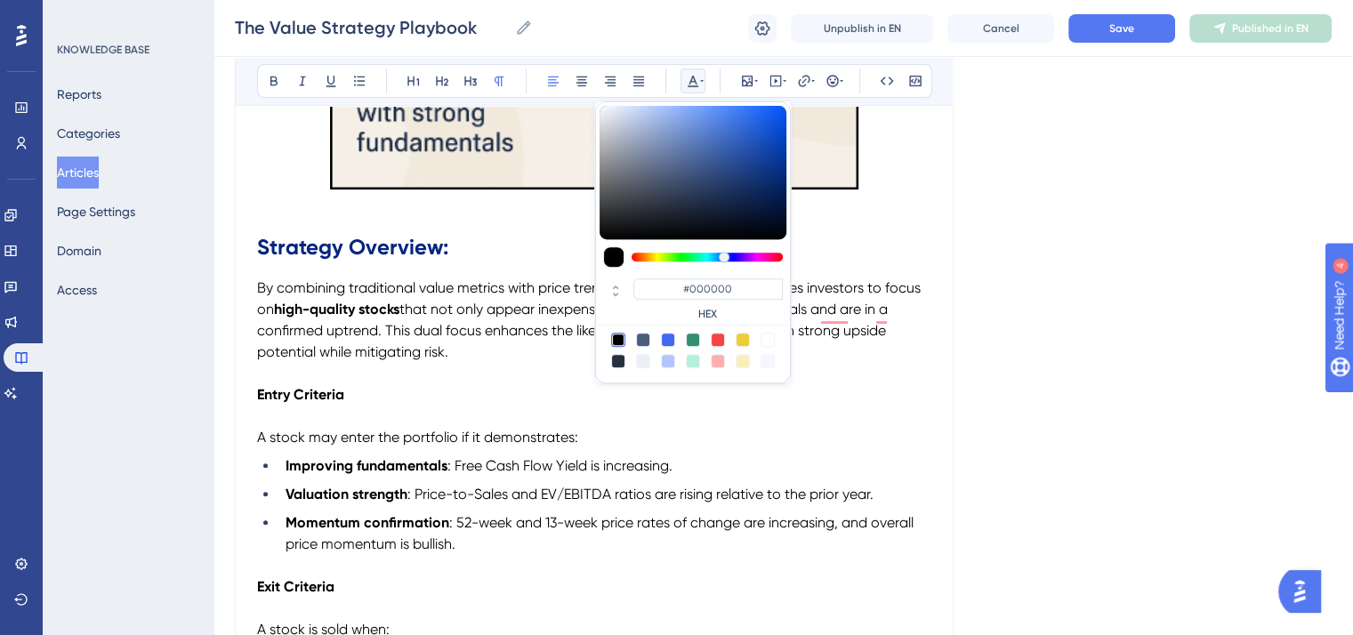
click at [555, 384] on p "To enrich screen reader interactions, please activate Accessibility in Grammarl…" at bounding box center [594, 373] width 674 height 21
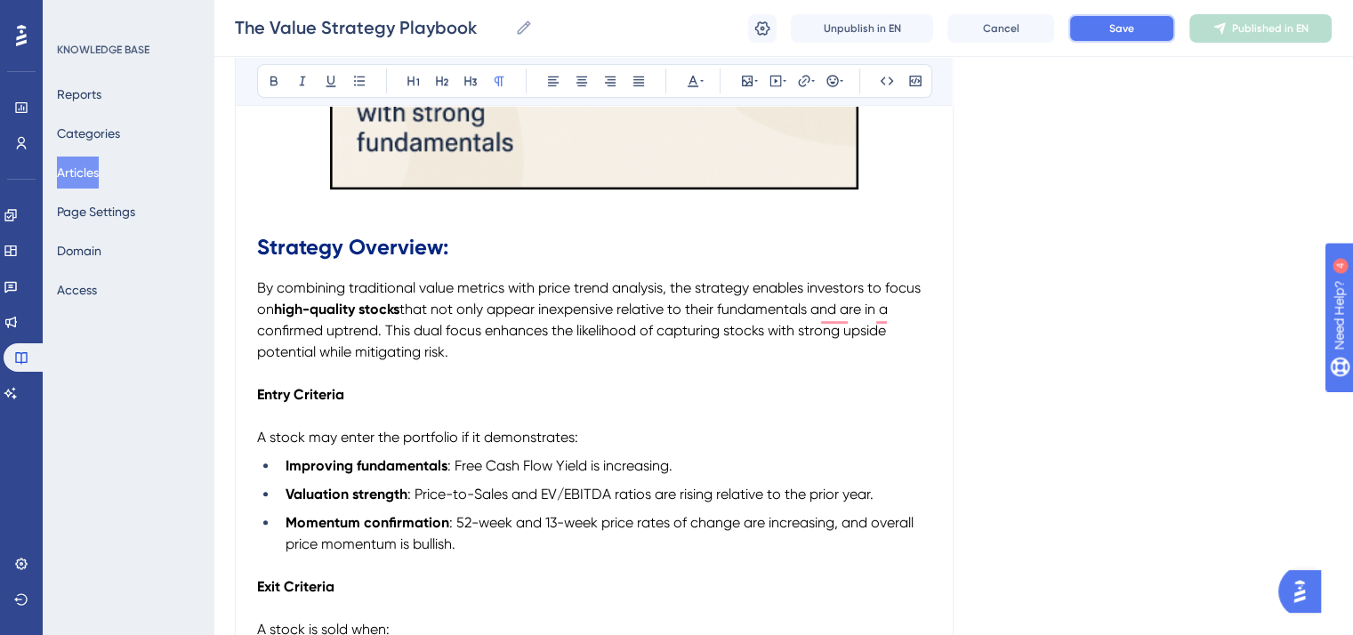
click at [1089, 30] on button "Save" at bounding box center [1122, 28] width 107 height 28
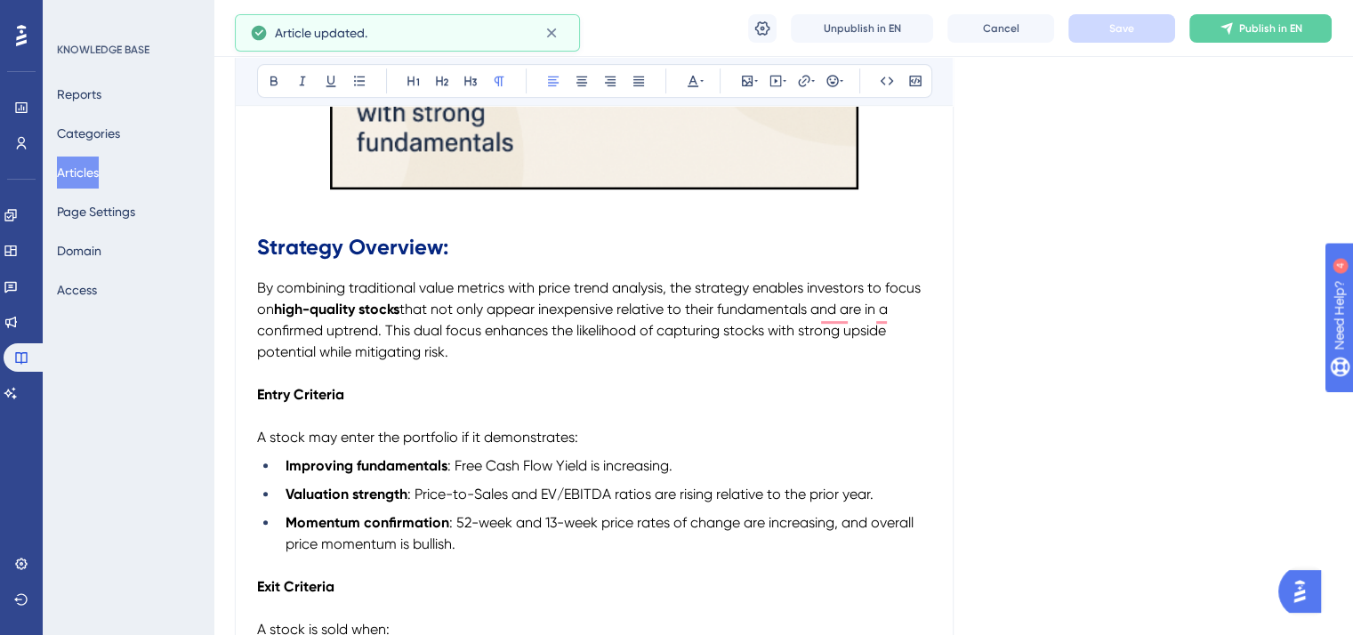
drag, startPoint x: 459, startPoint y: 356, endPoint x: 249, endPoint y: 295, distance: 218.5
click at [246, 292] on div "Performance Users Engagement Widgets Feedback Product Updates Knowledge Base AI…" at bounding box center [676, 473] width 1353 height 2411
copy p "By combining traditional value metrics with price trend analysis, the strategy …"
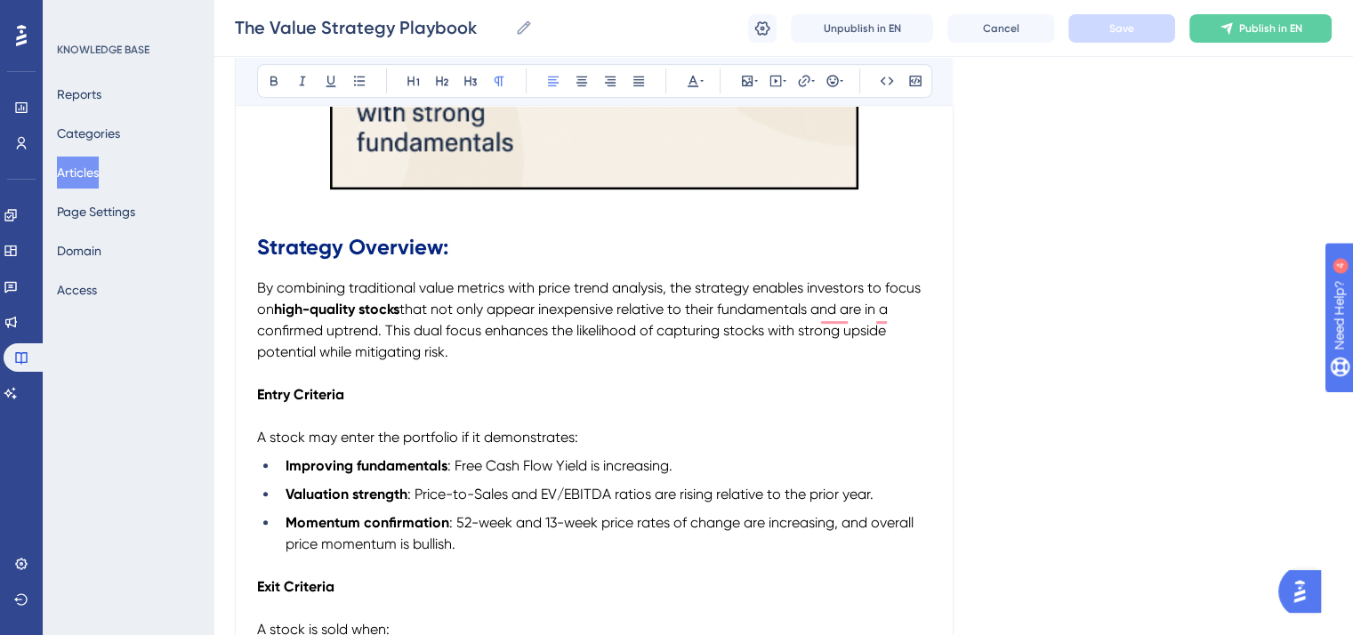
click at [477, 343] on p "By combining traditional value metrics with price trend analysis, the strategy …" at bounding box center [594, 320] width 674 height 85
drag, startPoint x: 461, startPoint y: 353, endPoint x: 241, endPoint y: 297, distance: 226.8
click at [240, 296] on div "Performance Users Engagement Widgets Feedback Product Updates Knowledge Base AI…" at bounding box center [676, 473] width 1353 height 2411
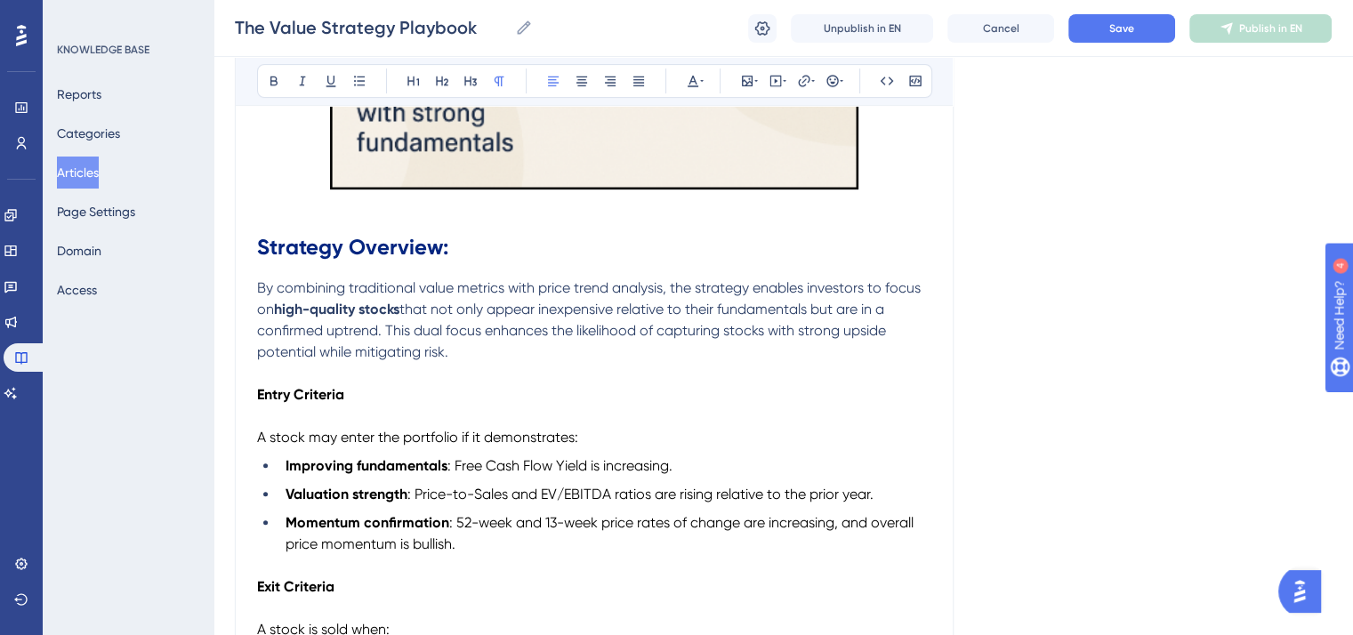
drag, startPoint x: 456, startPoint y: 360, endPoint x: 257, endPoint y: 283, distance: 213.8
click at [257, 283] on p "By combining traditional value metrics with price trend analysis, the strategy …" at bounding box center [594, 320] width 674 height 85
click at [692, 74] on icon at bounding box center [693, 81] width 14 height 14
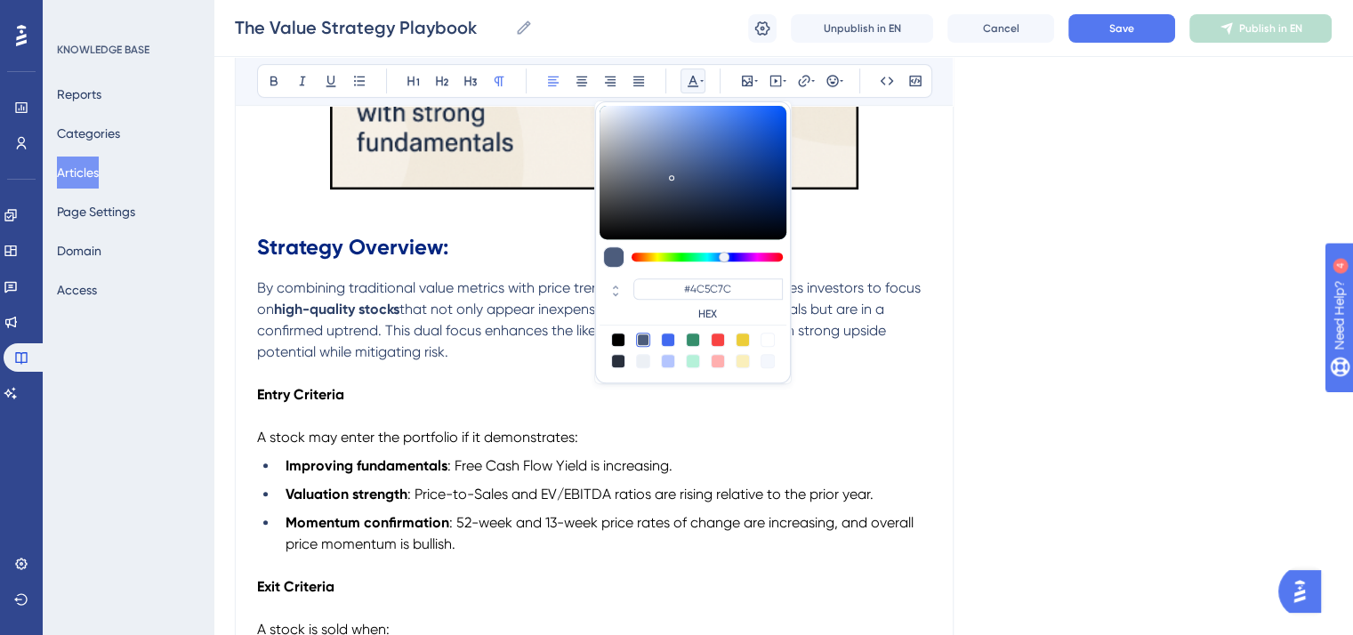
click at [619, 337] on div at bounding box center [618, 340] width 14 height 14
type input "#000000"
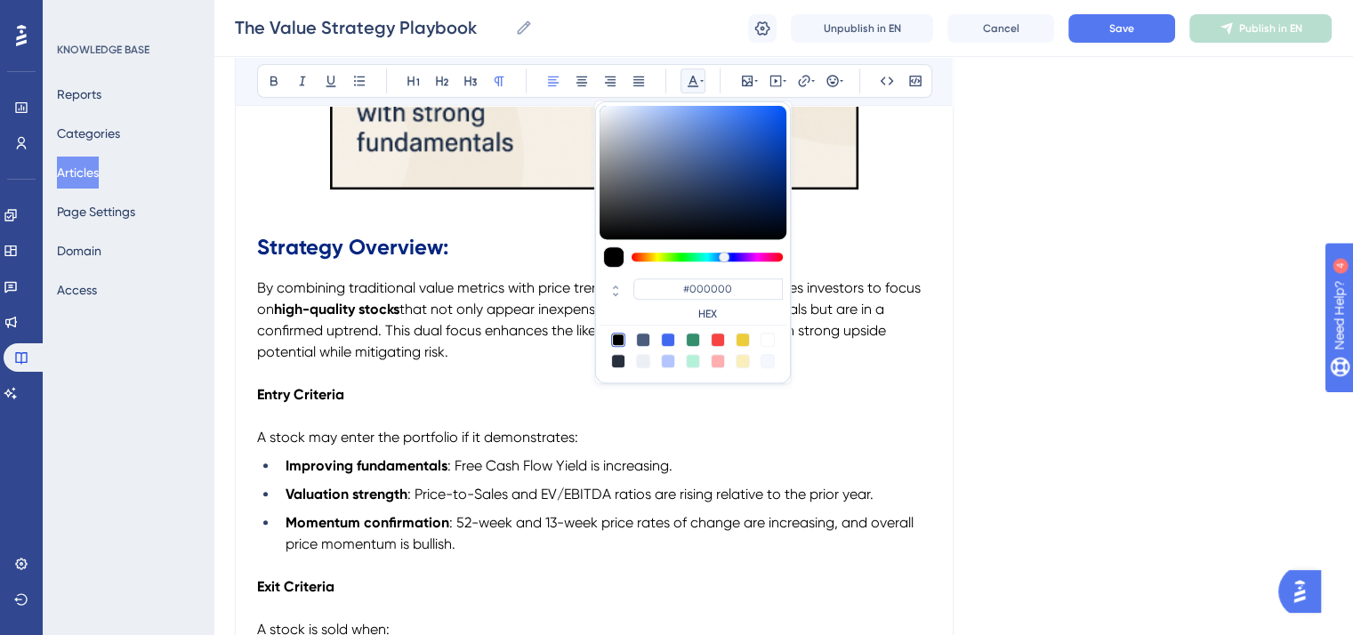
click at [555, 389] on p "Entry Criteria" at bounding box center [594, 394] width 674 height 21
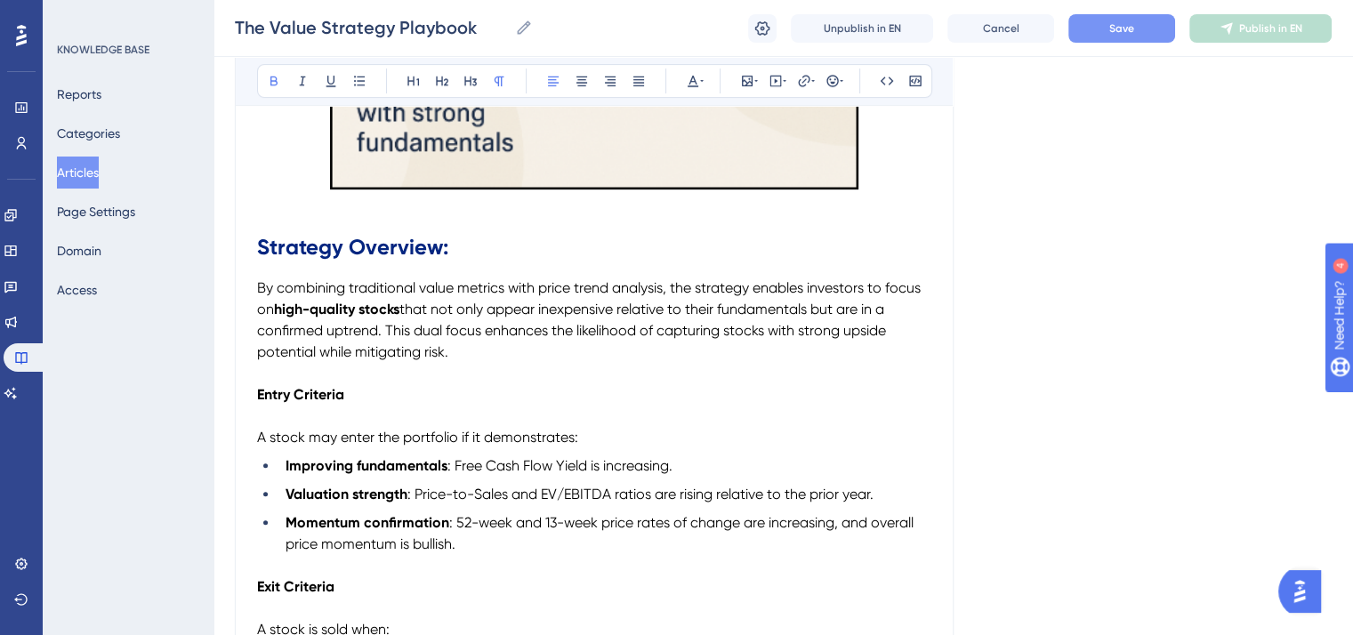
click at [1099, 22] on button "Save" at bounding box center [1122, 28] width 107 height 28
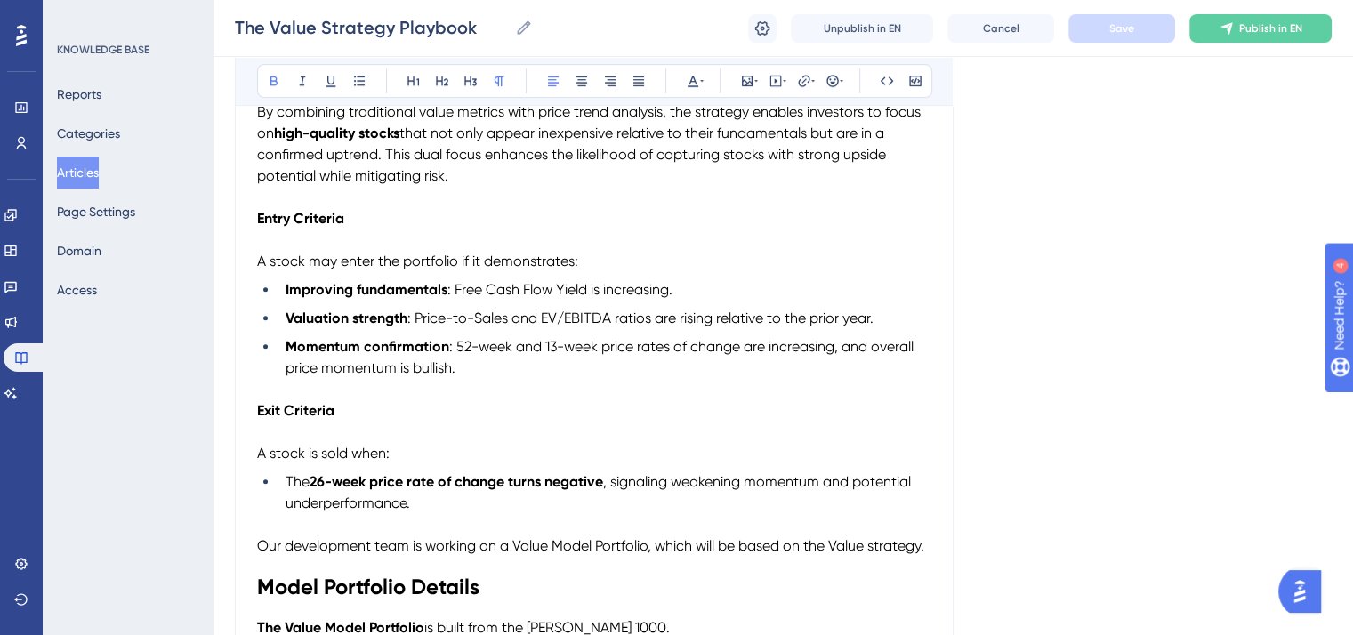
scroll to position [910, 0]
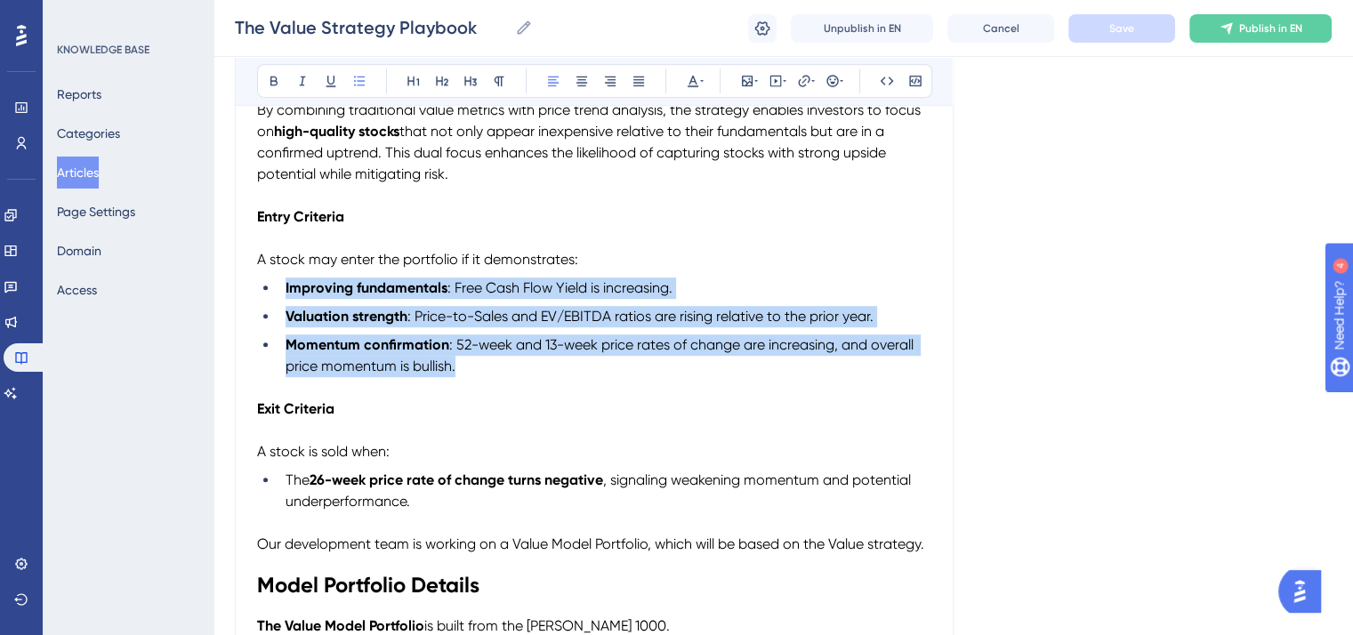
drag, startPoint x: 467, startPoint y: 375, endPoint x: 283, endPoint y: 294, distance: 201.2
click at [283, 294] on ul "Improving fundamentals : Free Cash Flow Yield is increasing. Valuation strength…" at bounding box center [594, 328] width 674 height 100
click at [521, 360] on li "Momentum confirmation : 52-week and 13-week price rates of change are increasin…" at bounding box center [605, 356] width 653 height 43
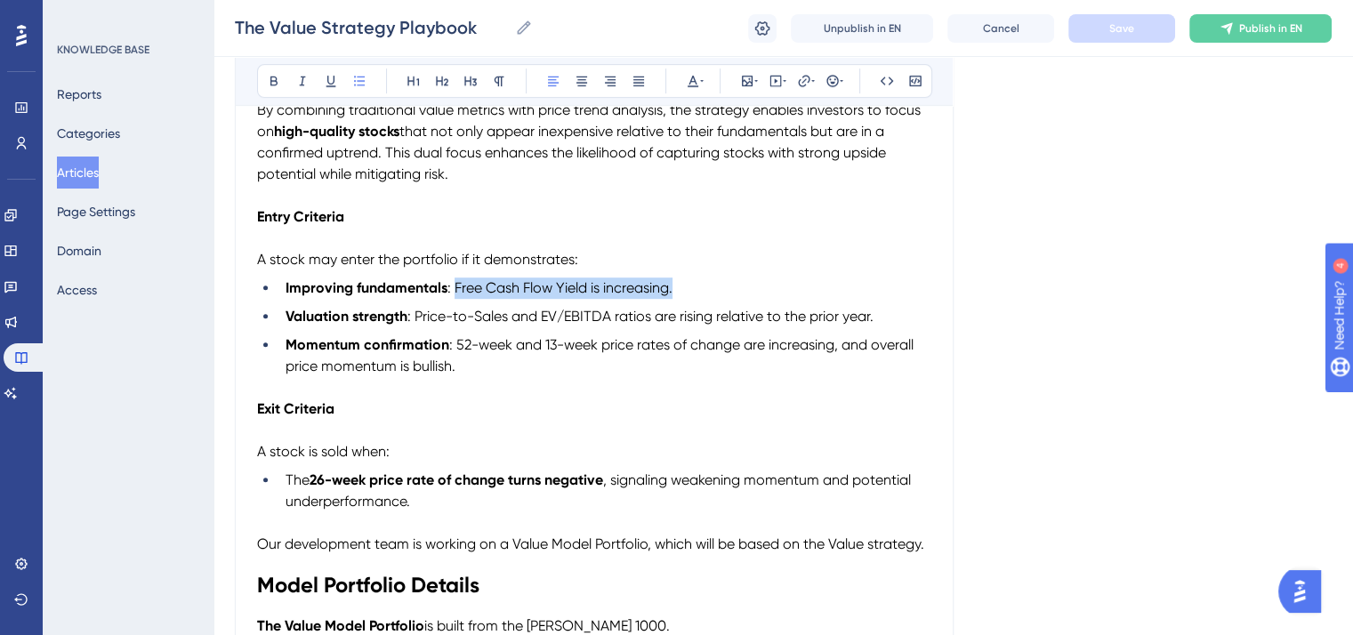
drag, startPoint x: 675, startPoint y: 293, endPoint x: 456, endPoint y: 295, distance: 219.8
click at [456, 295] on li "Improving fundamentals : Free Cash Flow Yield is increasing." at bounding box center [605, 288] width 653 height 21
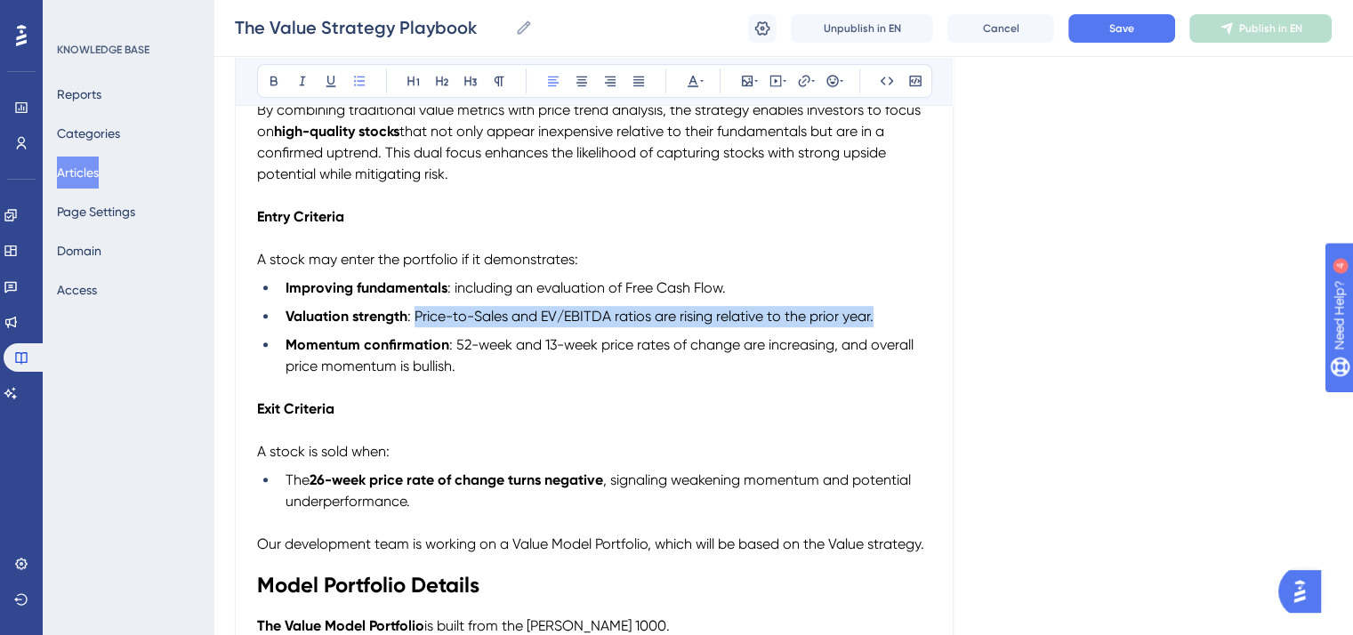
drag, startPoint x: 877, startPoint y: 320, endPoint x: 415, endPoint y: 327, distance: 462.8
click at [415, 327] on li "Valuation strength : Price-to-Sales and EV/EBITDA ratios are rising relative to…" at bounding box center [605, 316] width 653 height 21
drag, startPoint x: 864, startPoint y: 321, endPoint x: 416, endPoint y: 319, distance: 448.5
click at [416, 319] on li "Valuation strength : based on metrics including the Price-to-Sales and EV/EBITD…" at bounding box center [605, 316] width 653 height 21
click at [698, 74] on icon at bounding box center [693, 81] width 14 height 14
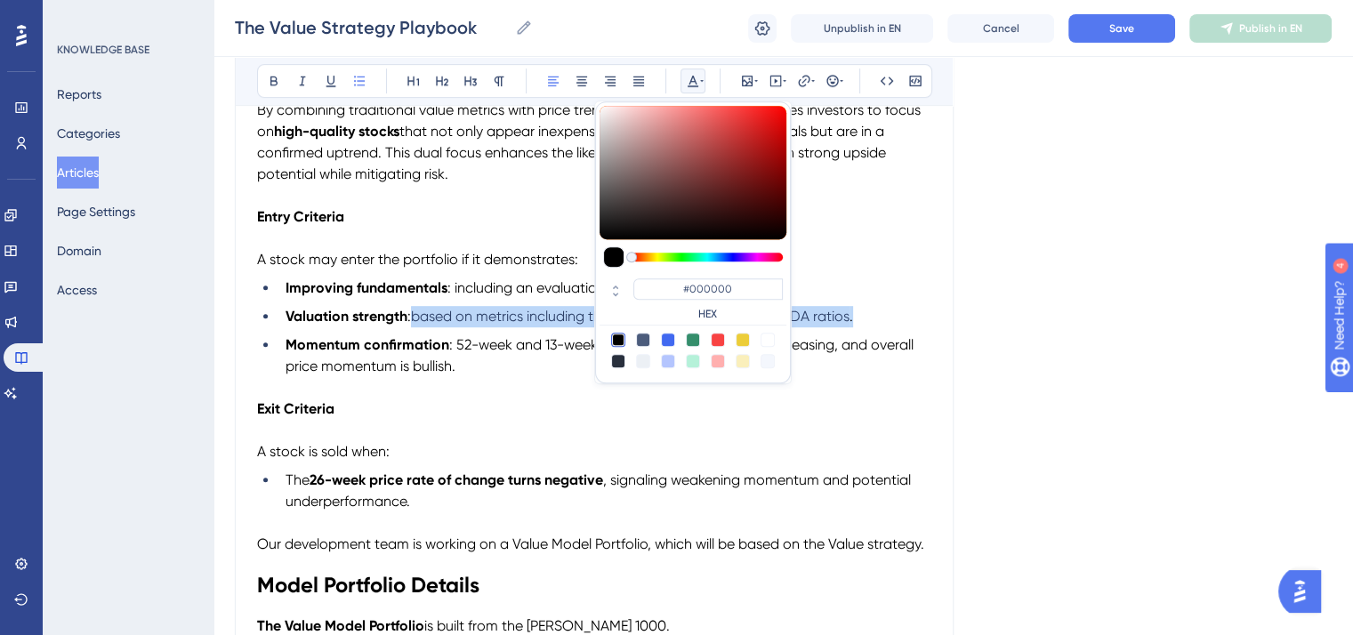
click at [617, 339] on div at bounding box center [618, 340] width 14 height 14
click at [549, 414] on p "Exit Criteria" at bounding box center [594, 409] width 674 height 21
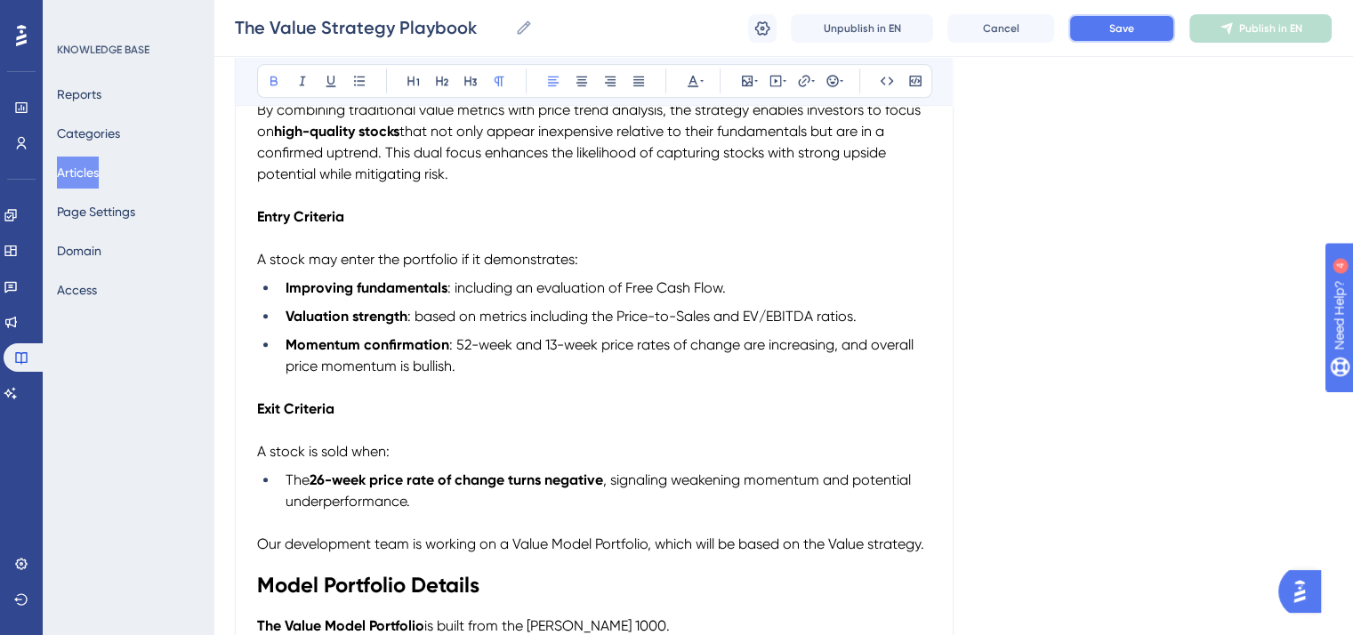
click at [1129, 26] on span "Save" at bounding box center [1122, 28] width 25 height 14
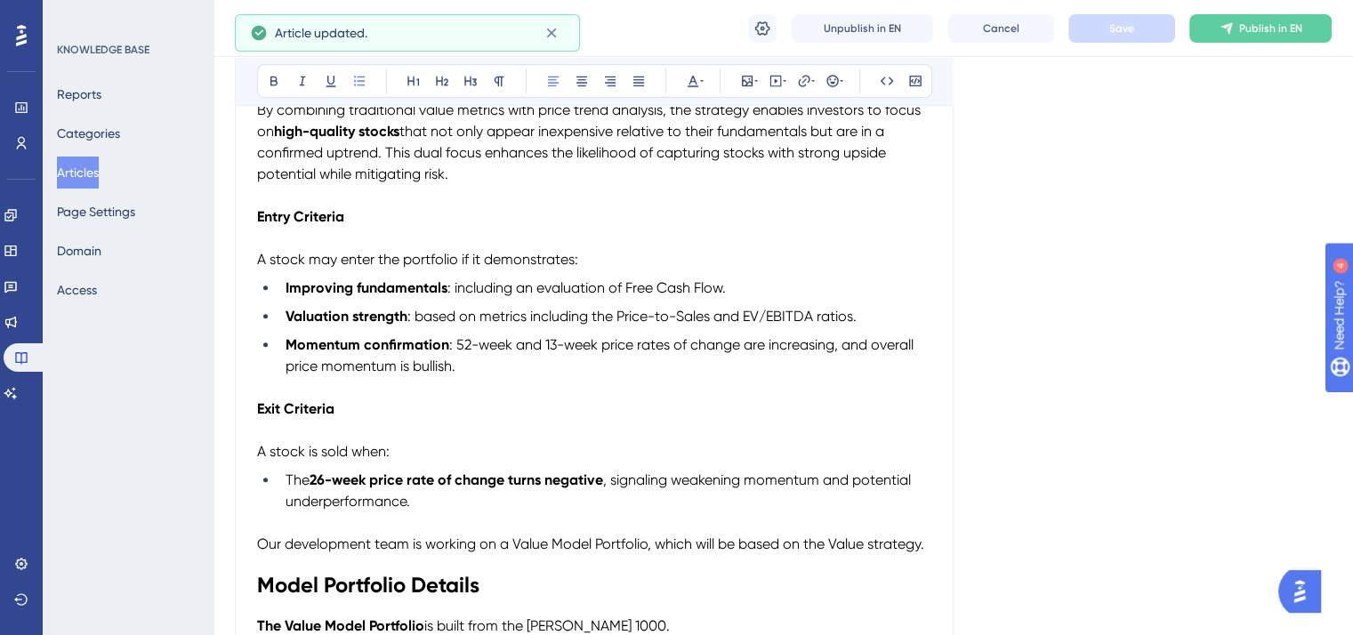
click at [484, 377] on li "Momentum confirmation : 52-week and 13-week price rates of change are increasin…" at bounding box center [605, 356] width 653 height 43
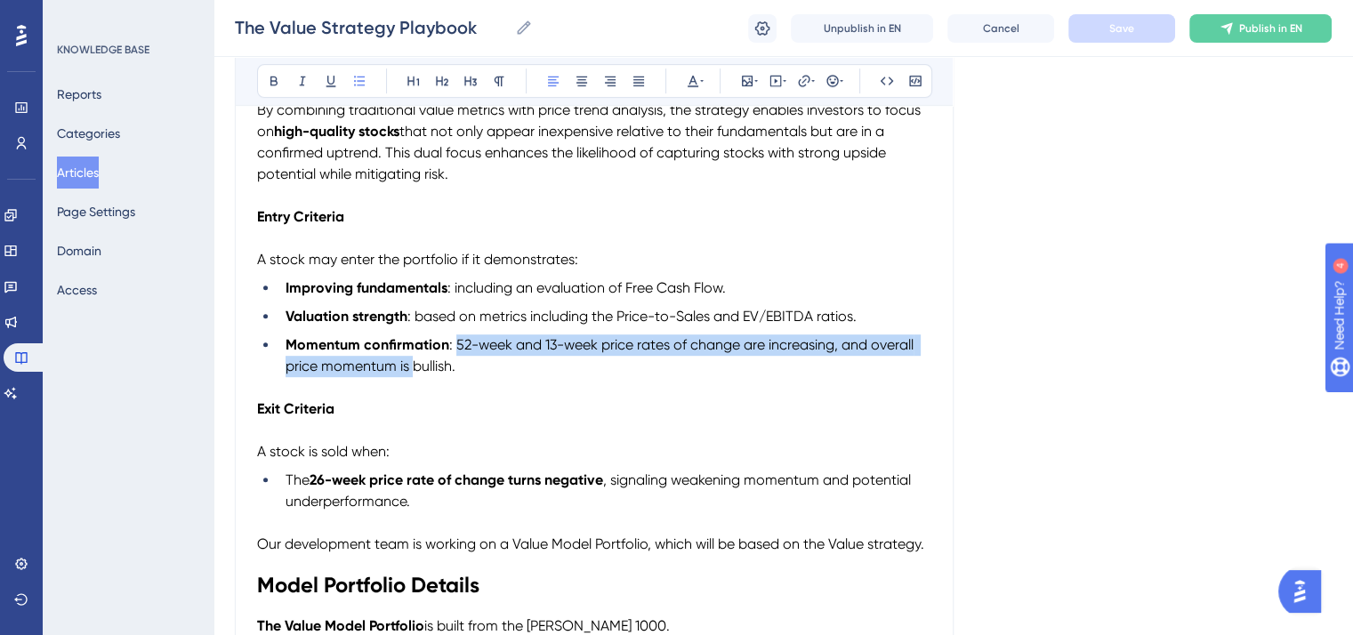
drag, startPoint x: 414, startPoint y: 367, endPoint x: 457, endPoint y: 344, distance: 48.9
click at [457, 344] on span ": 52-week and 13-week price rates of change are increasing, and overall price m…" at bounding box center [602, 355] width 632 height 38
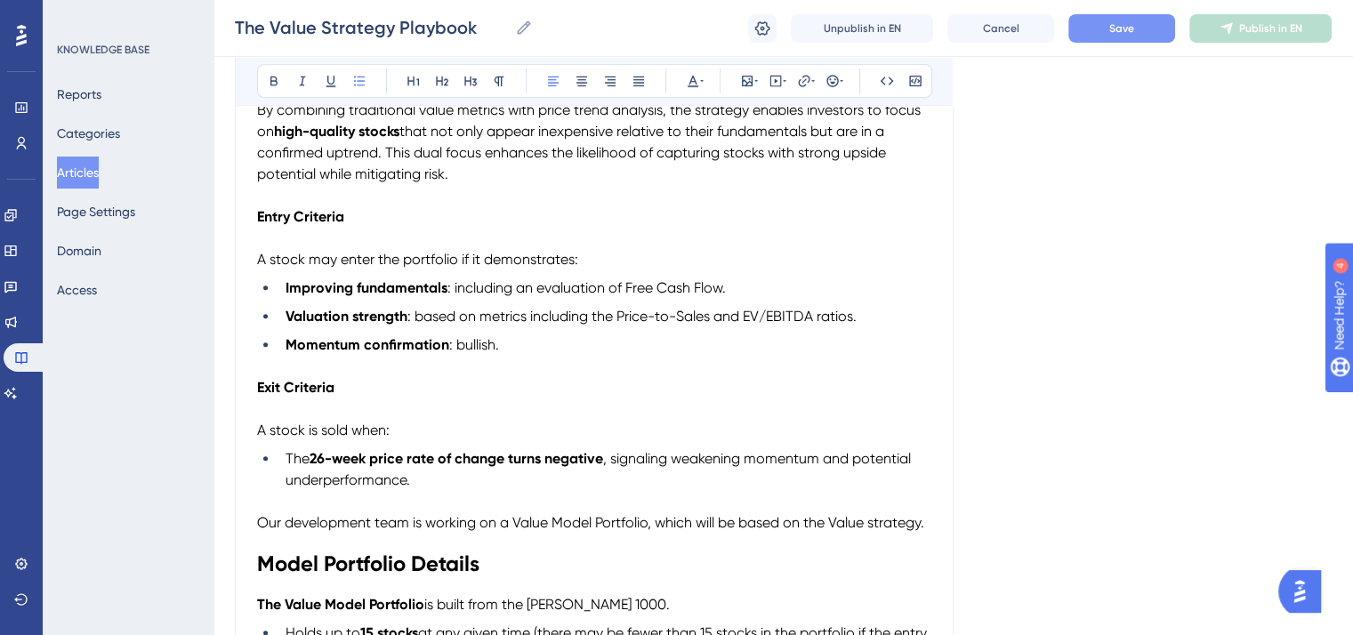
click at [513, 351] on li "Momentum confirmation : bullish." at bounding box center [605, 345] width 653 height 21
click at [1112, 28] on span "Save" at bounding box center [1122, 28] width 25 height 14
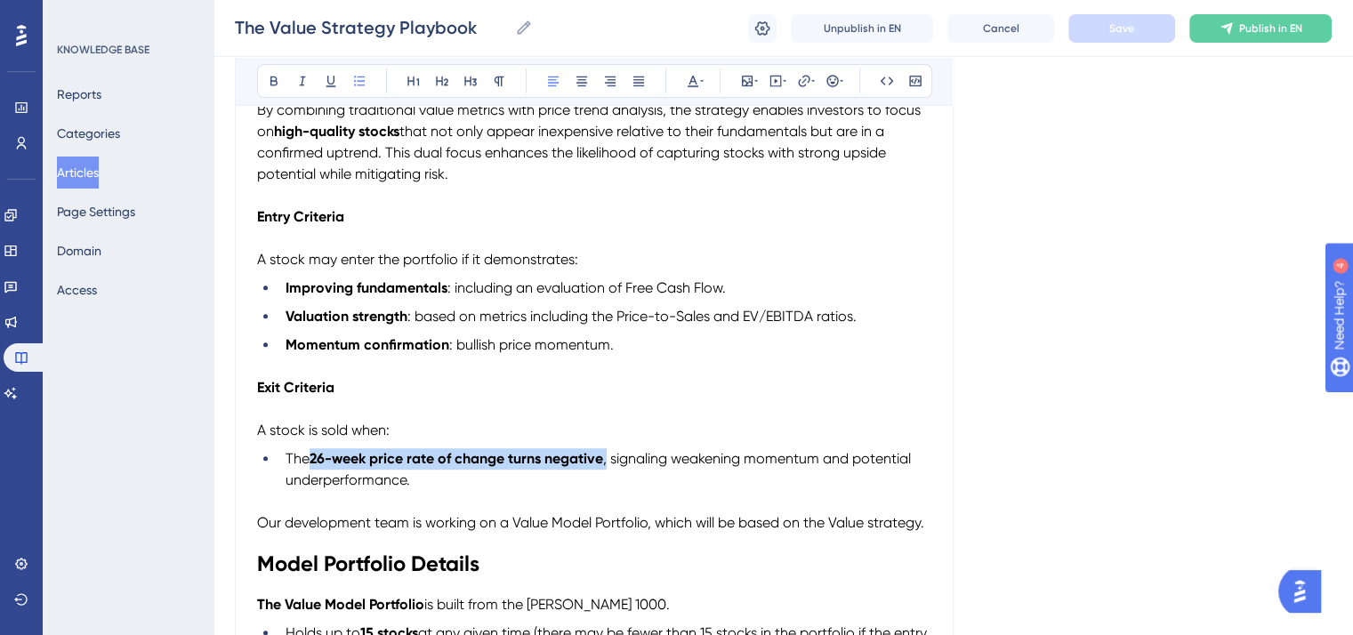
drag, startPoint x: 609, startPoint y: 464, endPoint x: 314, endPoint y: 463, distance: 294.5
click at [314, 463] on li "The 26-week price rate of change turns negative , signaling weakening momentum …" at bounding box center [605, 469] width 653 height 43
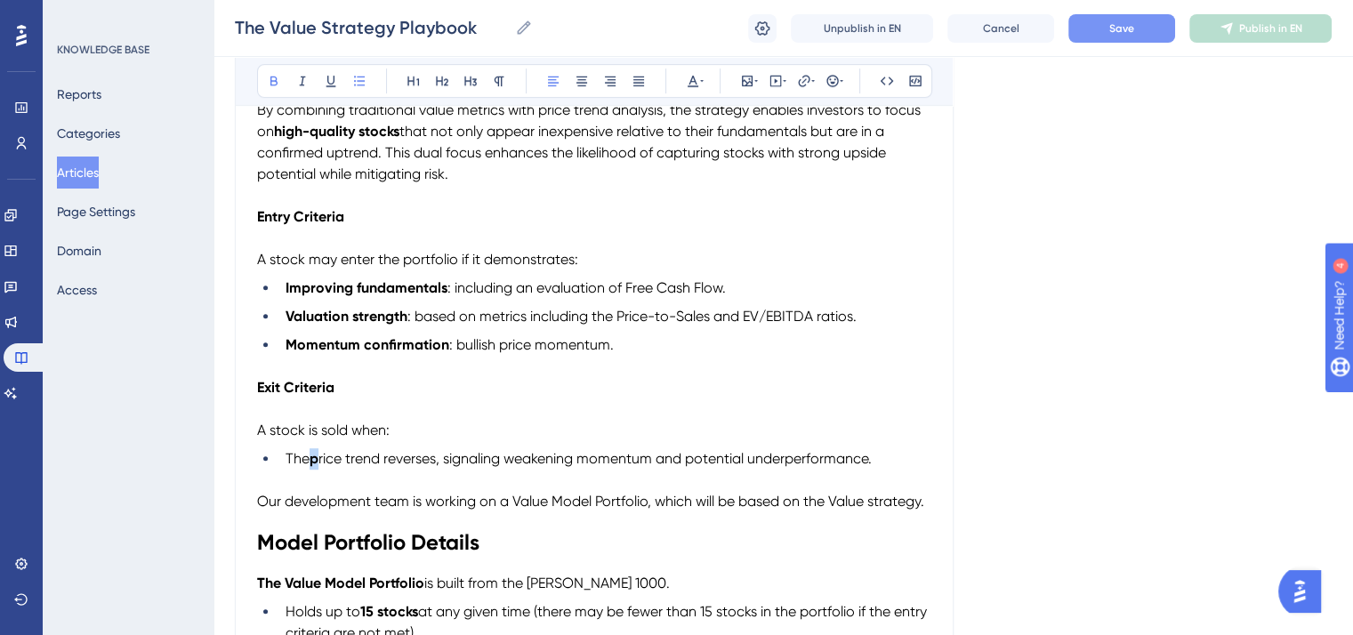
click at [315, 463] on li "The p rice trend reverses, signaling weakening momentum and potential underperf…" at bounding box center [605, 458] width 653 height 21
click at [269, 69] on button at bounding box center [274, 81] width 25 height 25
click at [429, 487] on p "To enrich screen reader interactions, please activate Accessibility in Grammarl…" at bounding box center [594, 480] width 674 height 21
drag, startPoint x: 313, startPoint y: 467, endPoint x: 438, endPoint y: 466, distance: 124.6
click at [438, 466] on span "The price trend reverses, signaling weakening momentum and potential underperfo…" at bounding box center [581, 458] width 590 height 17
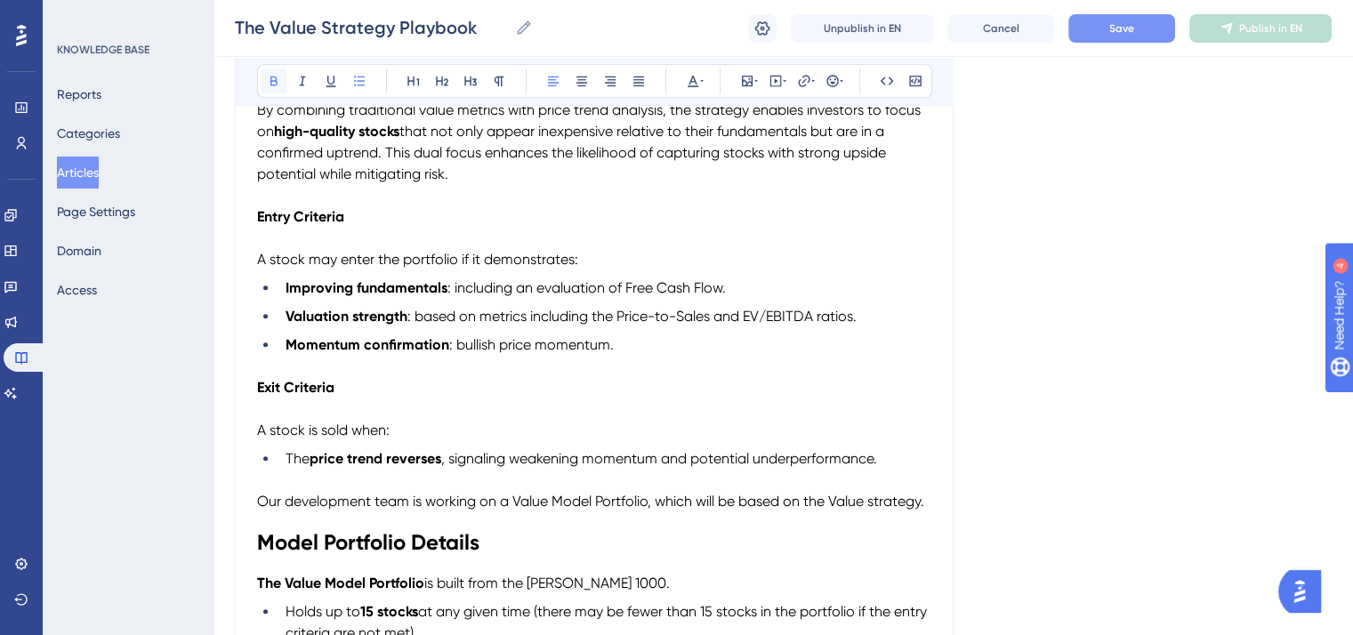
click at [277, 78] on icon at bounding box center [274, 81] width 14 height 14
click at [578, 457] on span ", signaling weakening momentum and potential underperformance." at bounding box center [659, 458] width 436 height 17
click at [1125, 24] on span "Save" at bounding box center [1122, 28] width 25 height 14
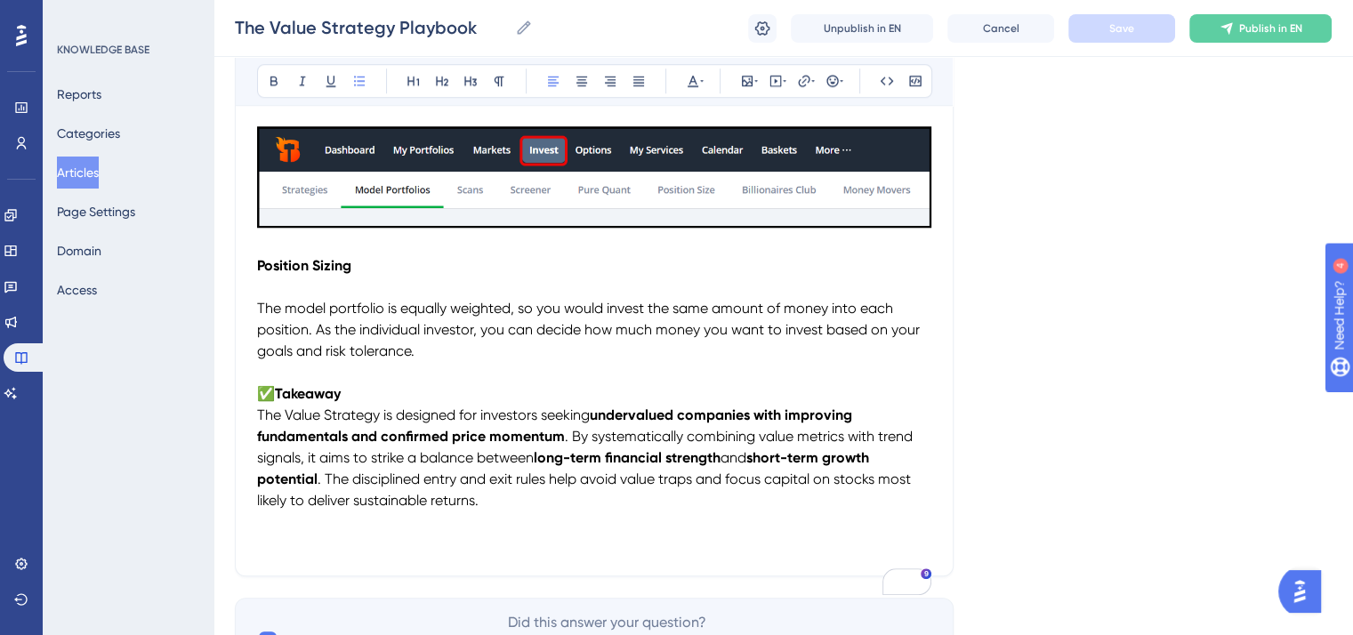
scroll to position [1711, 0]
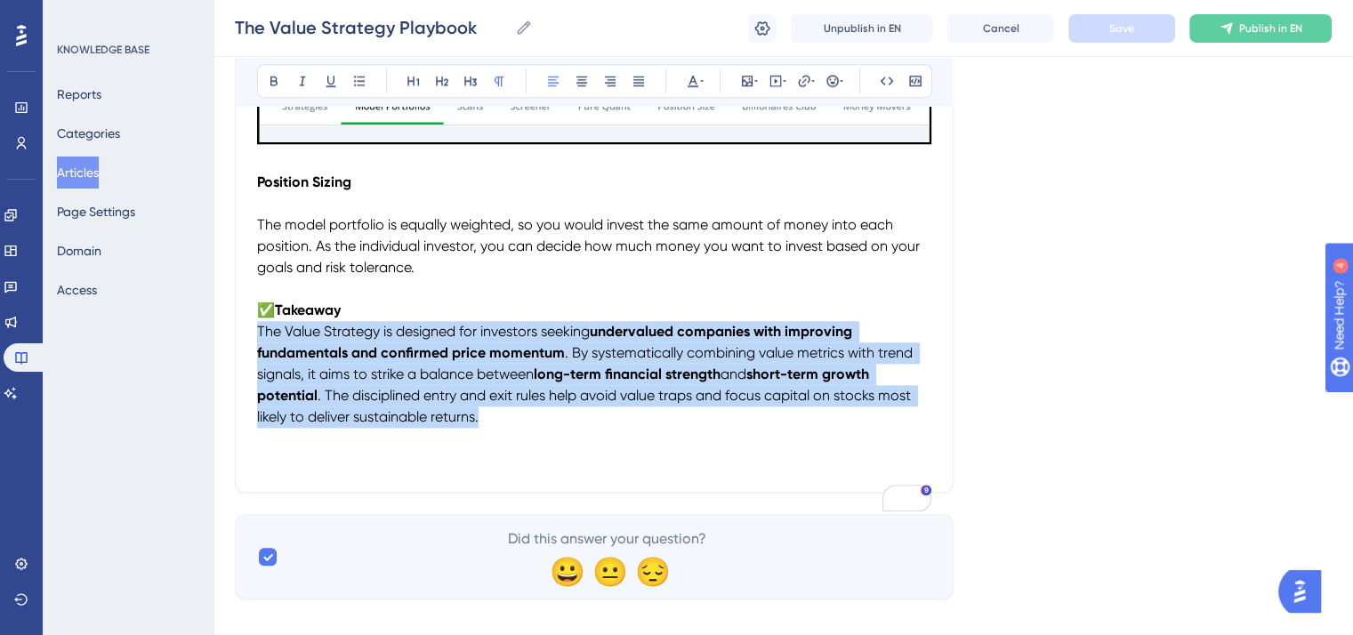
drag, startPoint x: 497, startPoint y: 459, endPoint x: 259, endPoint y: 371, distance: 253.4
click at [259, 371] on p "✅ Takeaway The Value Strategy is designed for investors seeking undervalued com…" at bounding box center [594, 364] width 674 height 128
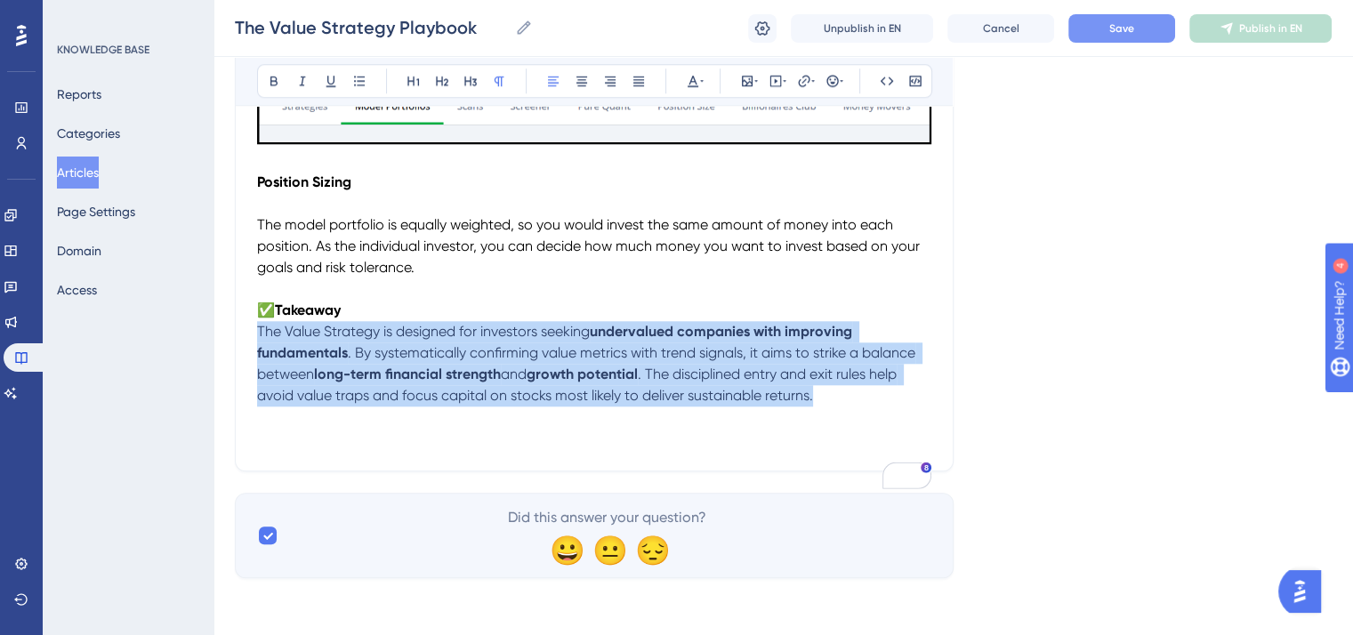
drag, startPoint x: 829, startPoint y: 438, endPoint x: 239, endPoint y: 376, distance: 593.2
click at [686, 84] on icon at bounding box center [693, 81] width 14 height 14
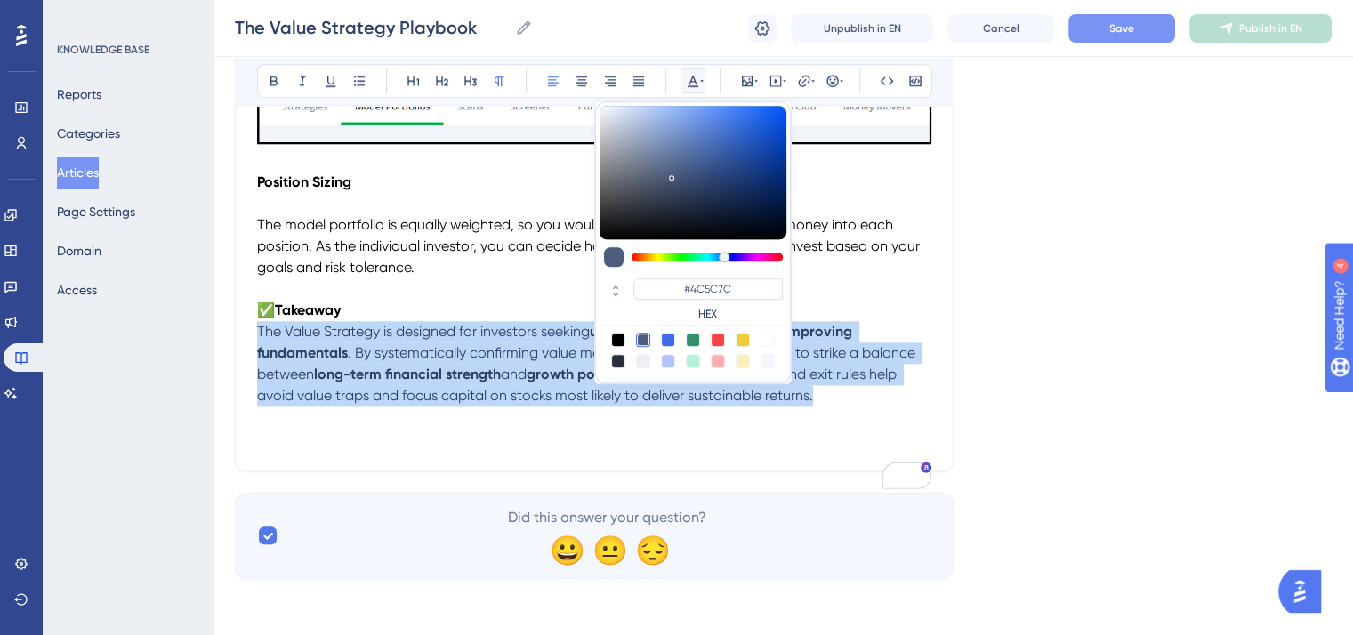
drag, startPoint x: 616, startPoint y: 338, endPoint x: 579, endPoint y: 364, distance: 44.7
click at [615, 338] on div at bounding box center [618, 340] width 14 height 14
type input "#000000"
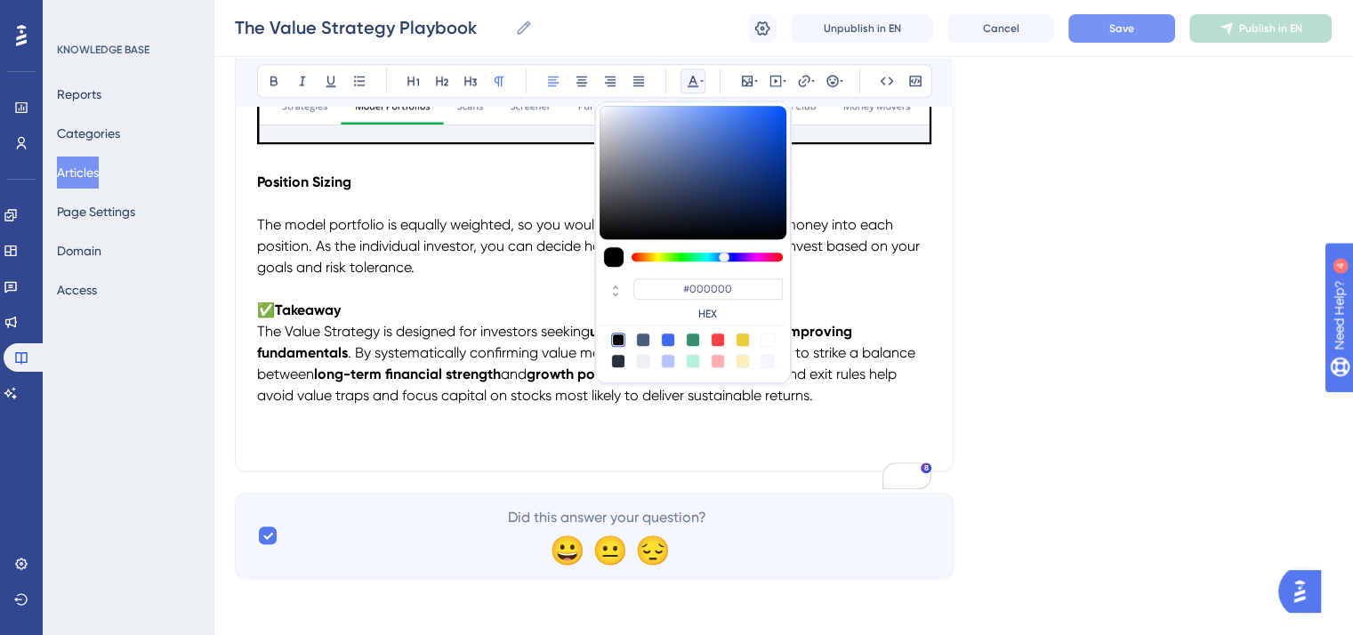
drag, startPoint x: 473, startPoint y: 464, endPoint x: 423, endPoint y: 469, distance: 50.9
click at [473, 428] on p "To enrich screen reader interactions, please activate Accessibility in Grammarl…" at bounding box center [594, 417] width 674 height 21
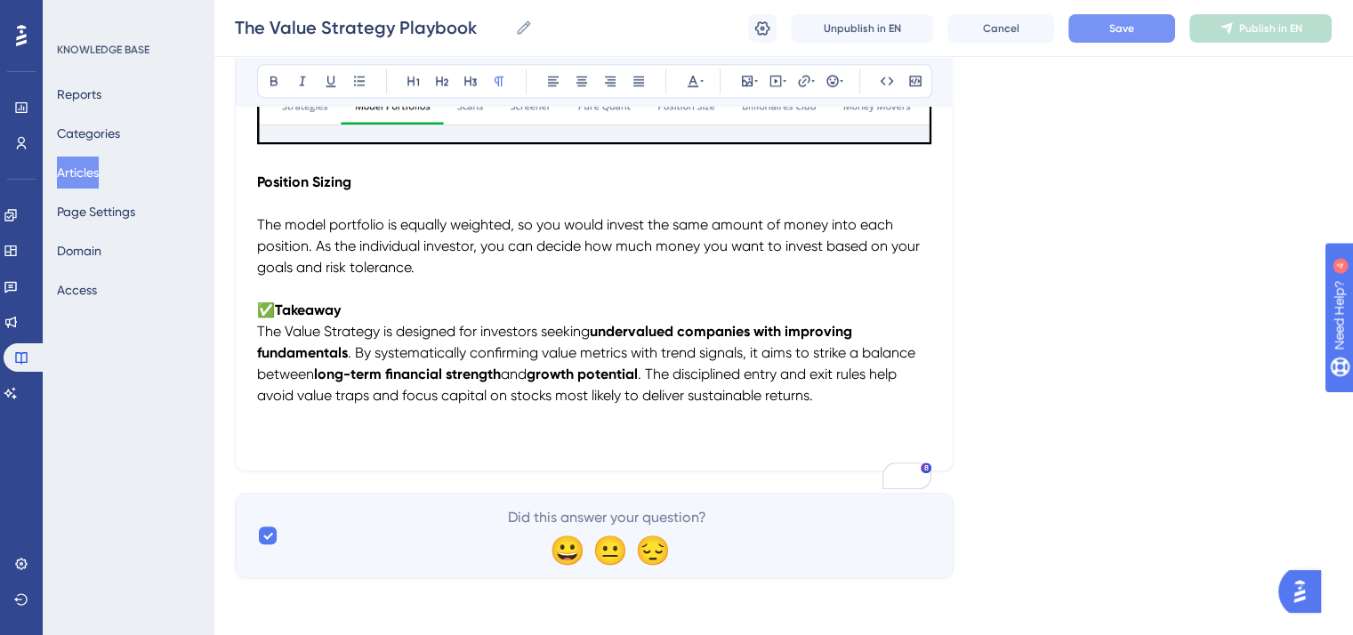
click at [261, 449] on p "To enrich screen reader interactions, please activate Accessibility in Grammarl…" at bounding box center [594, 438] width 674 height 21
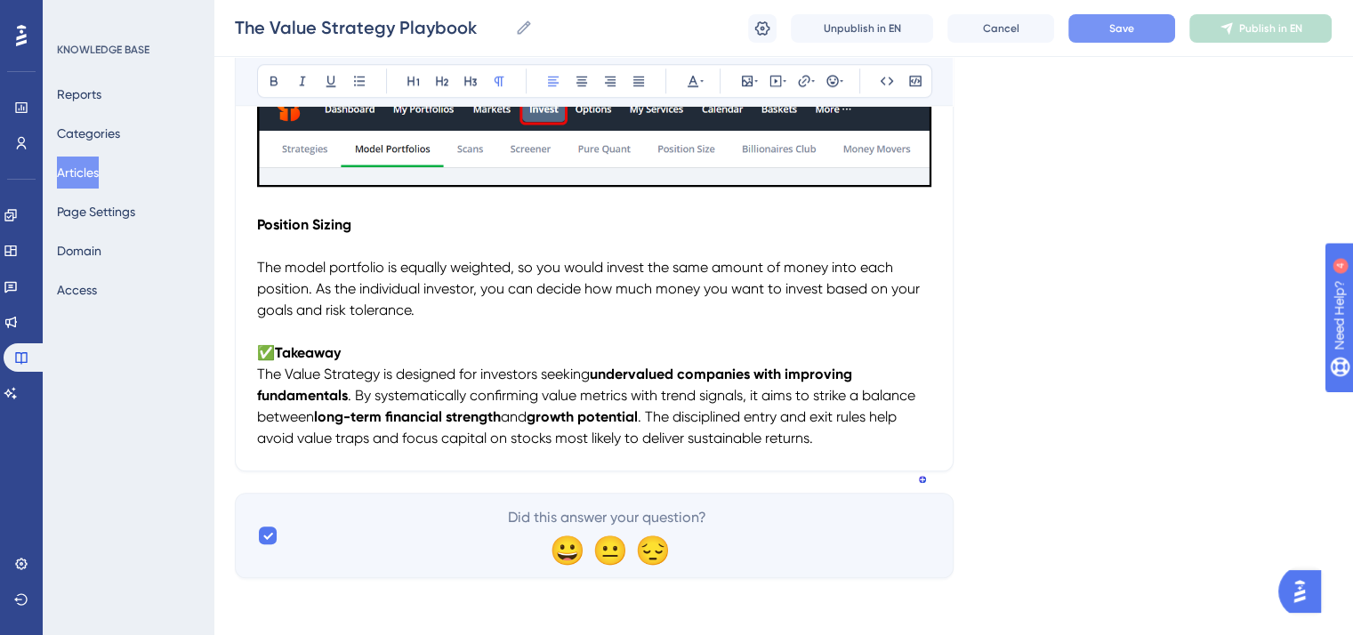
scroll to position [1707, 0]
click at [1107, 22] on button "Save" at bounding box center [1122, 28] width 107 height 28
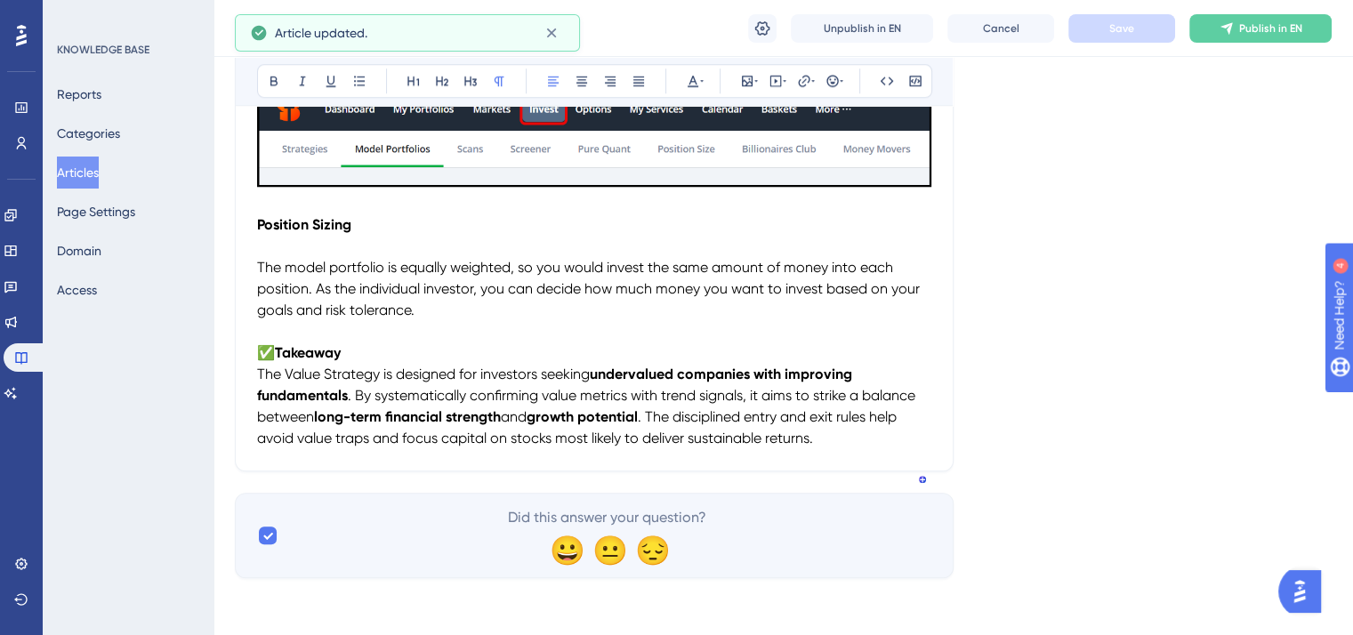
scroll to position [1440, 0]
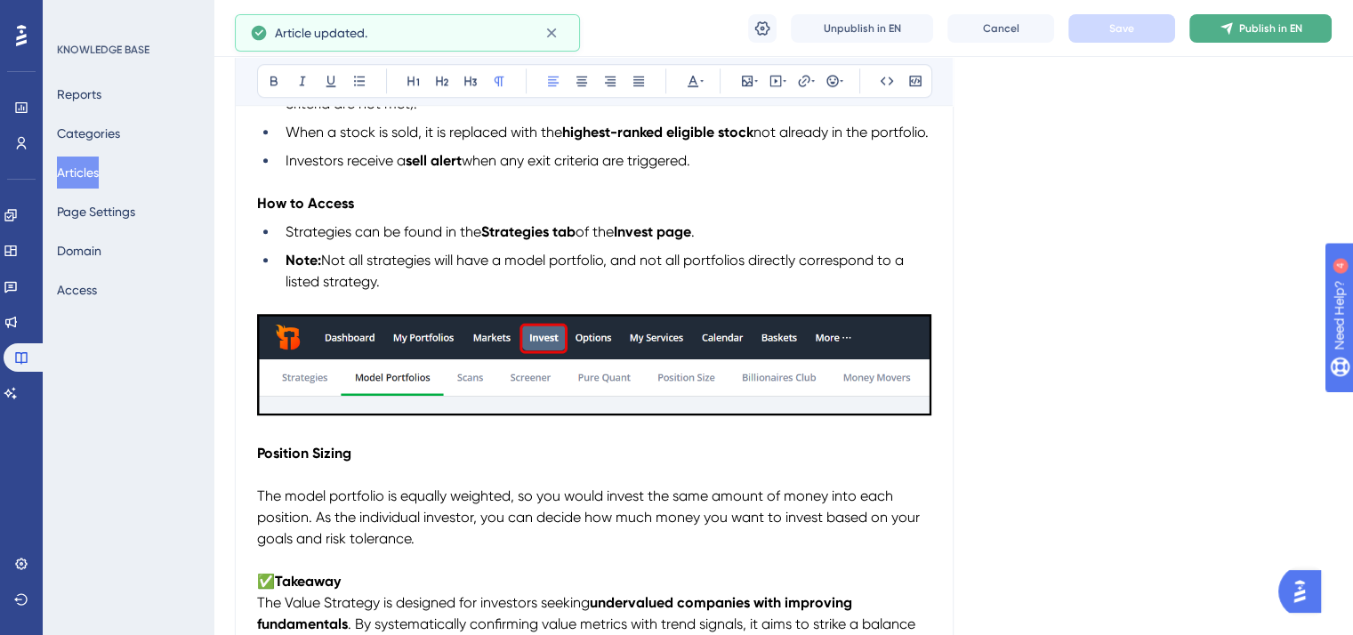
click at [1242, 31] on span "Publish in EN" at bounding box center [1271, 28] width 63 height 14
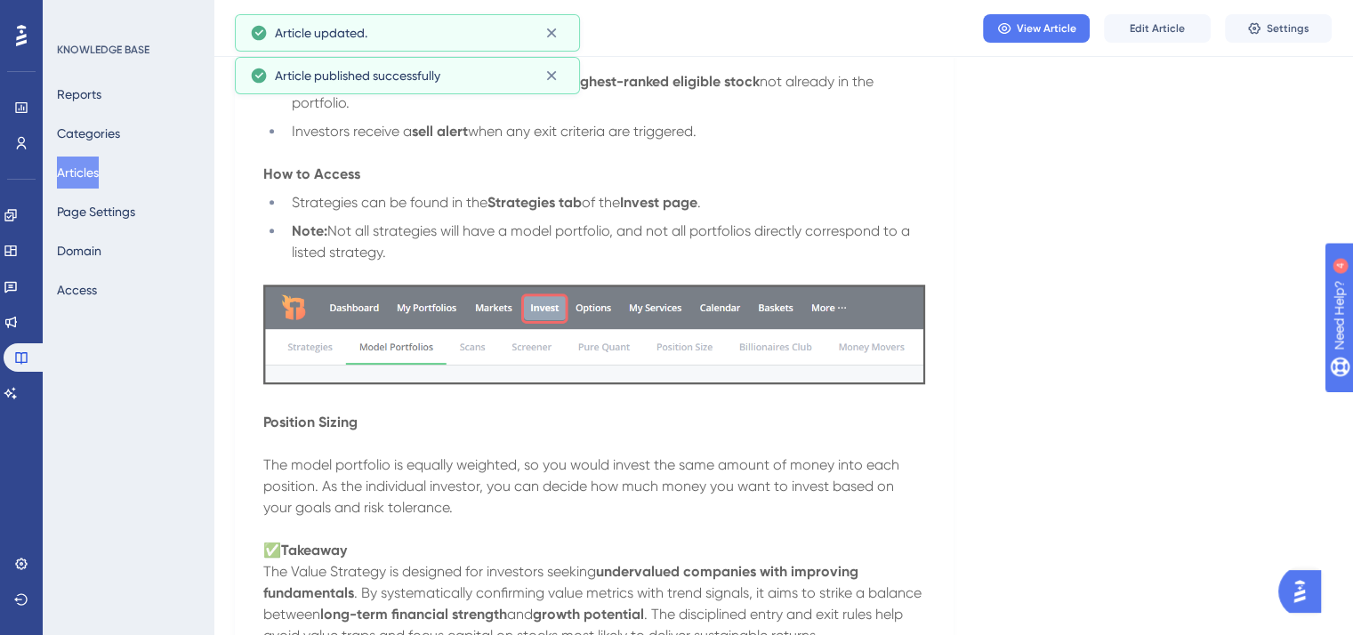
click at [99, 168] on button "Articles" at bounding box center [78, 173] width 42 height 32
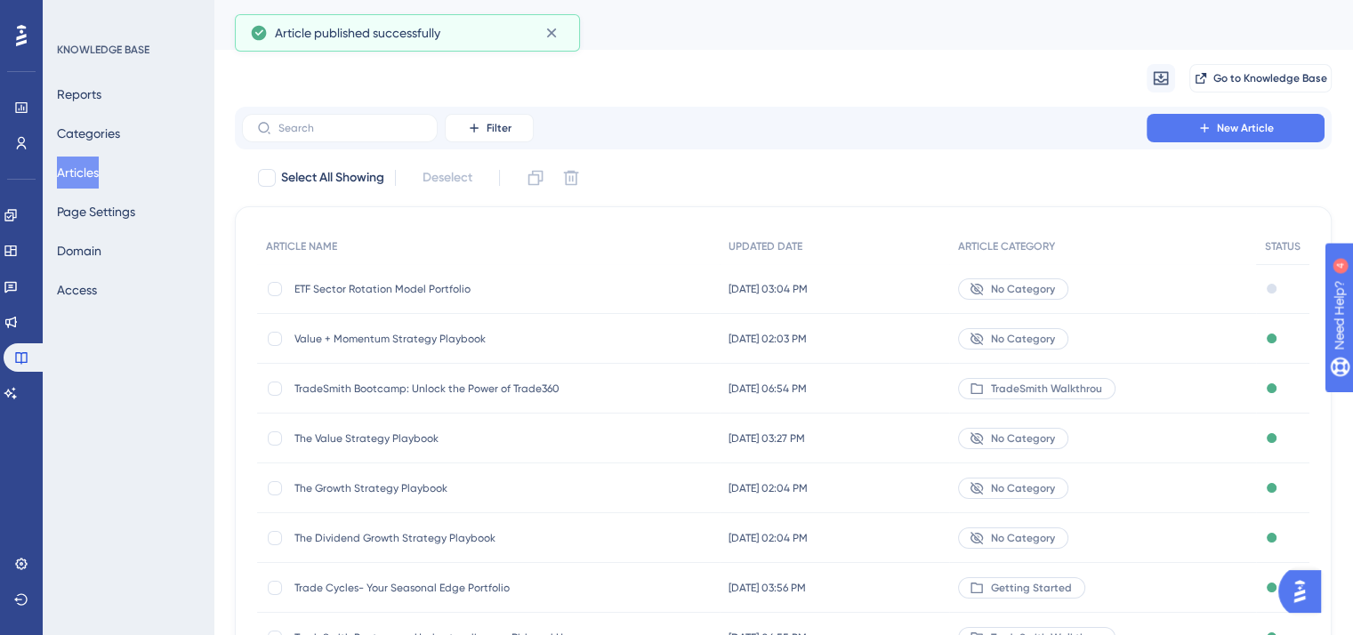
click at [402, 332] on span "Value + Momentum Strategy Playbook" at bounding box center [437, 339] width 285 height 14
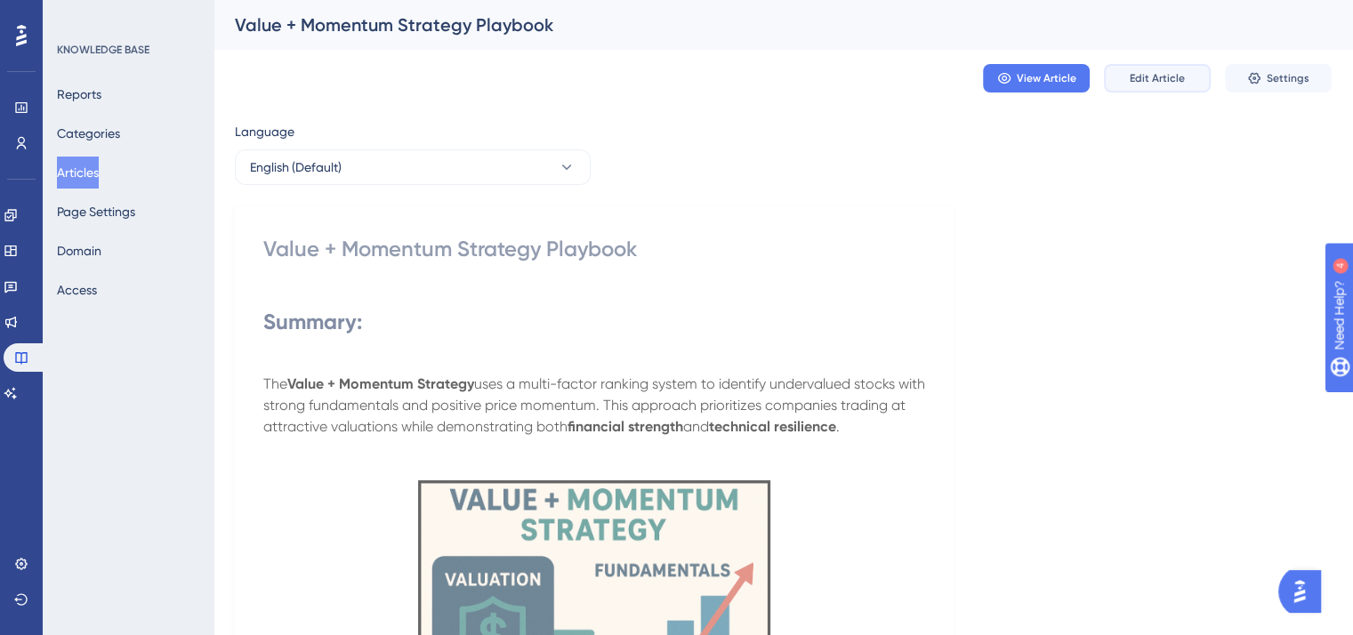
click at [1151, 75] on span "Edit Article" at bounding box center [1157, 78] width 55 height 14
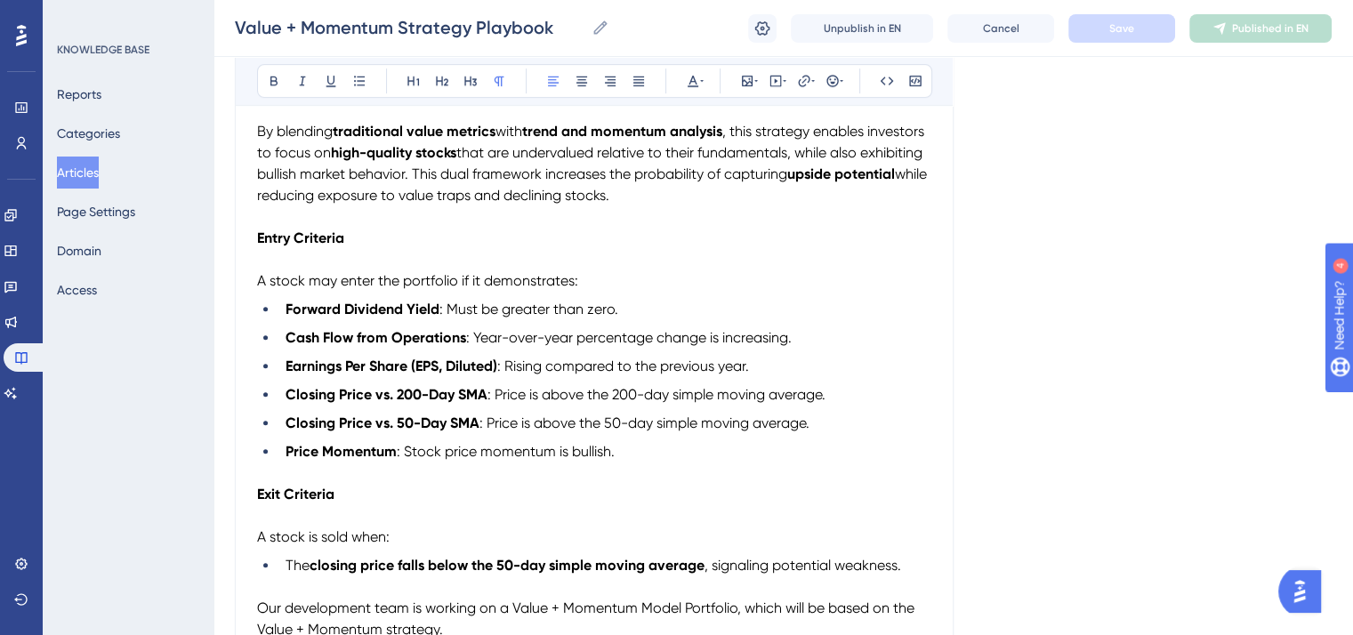
scroll to position [836, 0]
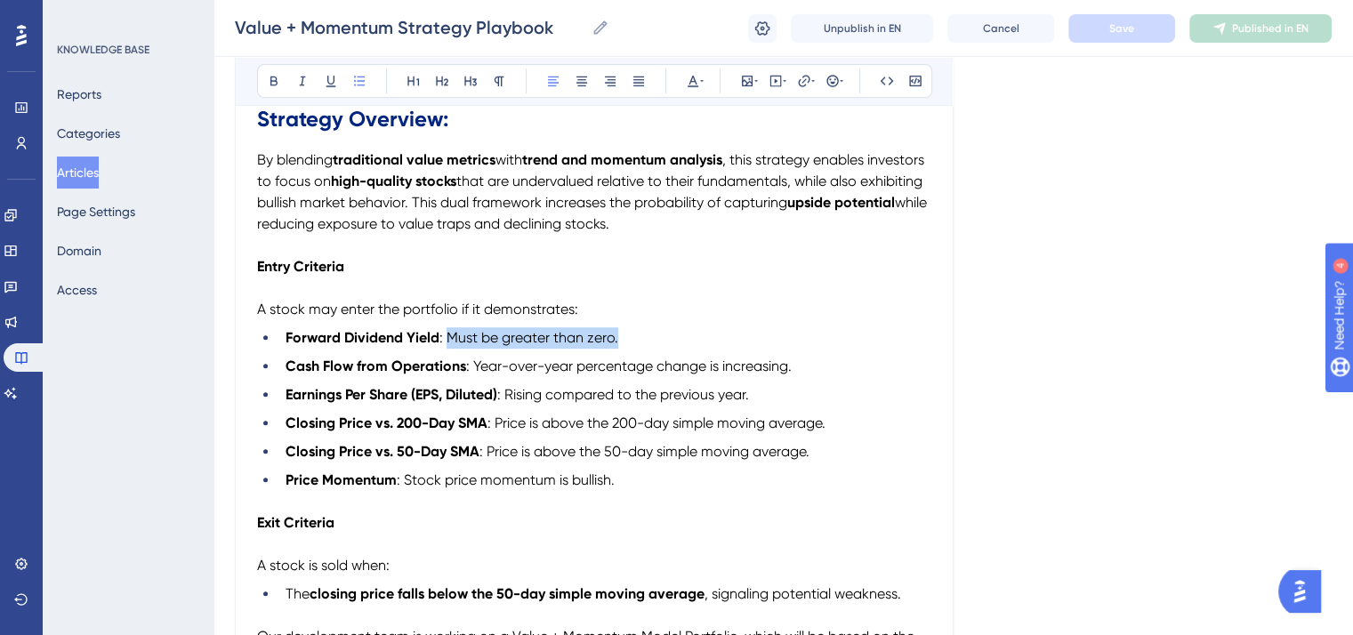
drag, startPoint x: 636, startPoint y: 342, endPoint x: 448, endPoint y: 343, distance: 187.8
click at [448, 343] on li "Forward Dividend Yield : Must be greater than zero." at bounding box center [605, 337] width 653 height 21
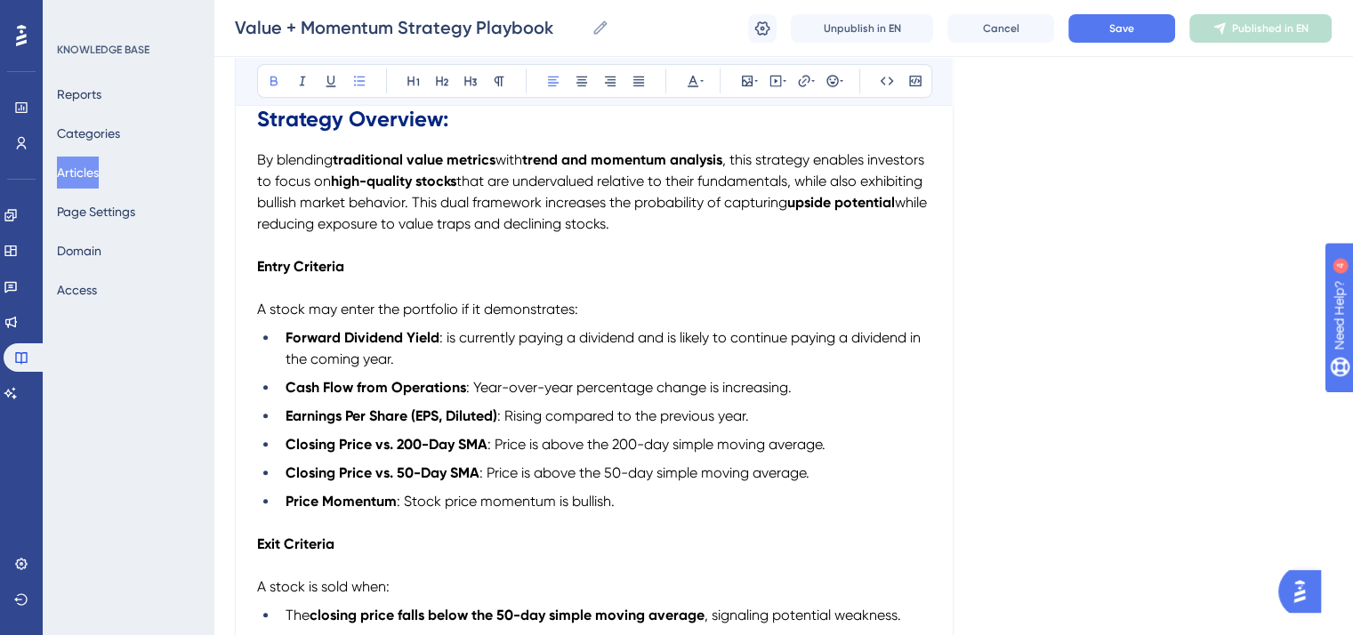
click at [344, 336] on strong "Forward Dividend Yield" at bounding box center [363, 337] width 154 height 17
click at [1114, 27] on span "Save" at bounding box center [1122, 28] width 25 height 14
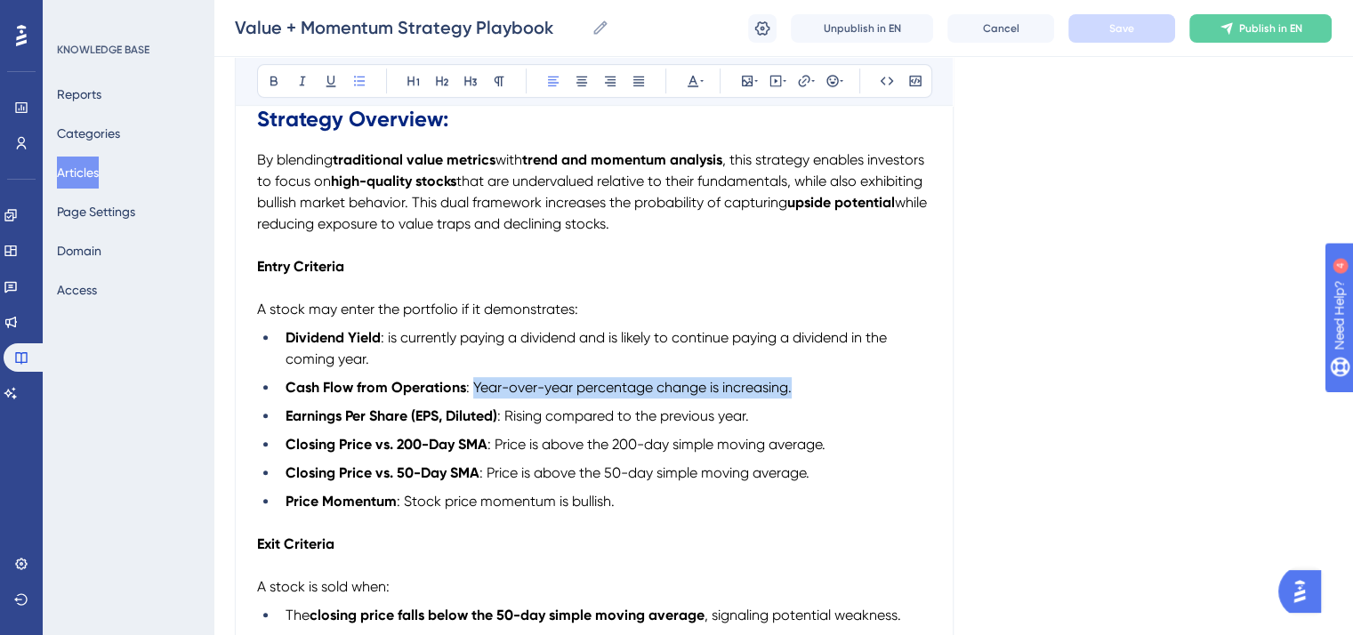
drag, startPoint x: 799, startPoint y: 395, endPoint x: 473, endPoint y: 400, distance: 326.6
click at [473, 399] on li "Cash Flow from Operations : Year-over-year percentage change is increasing." at bounding box center [605, 387] width 653 height 21
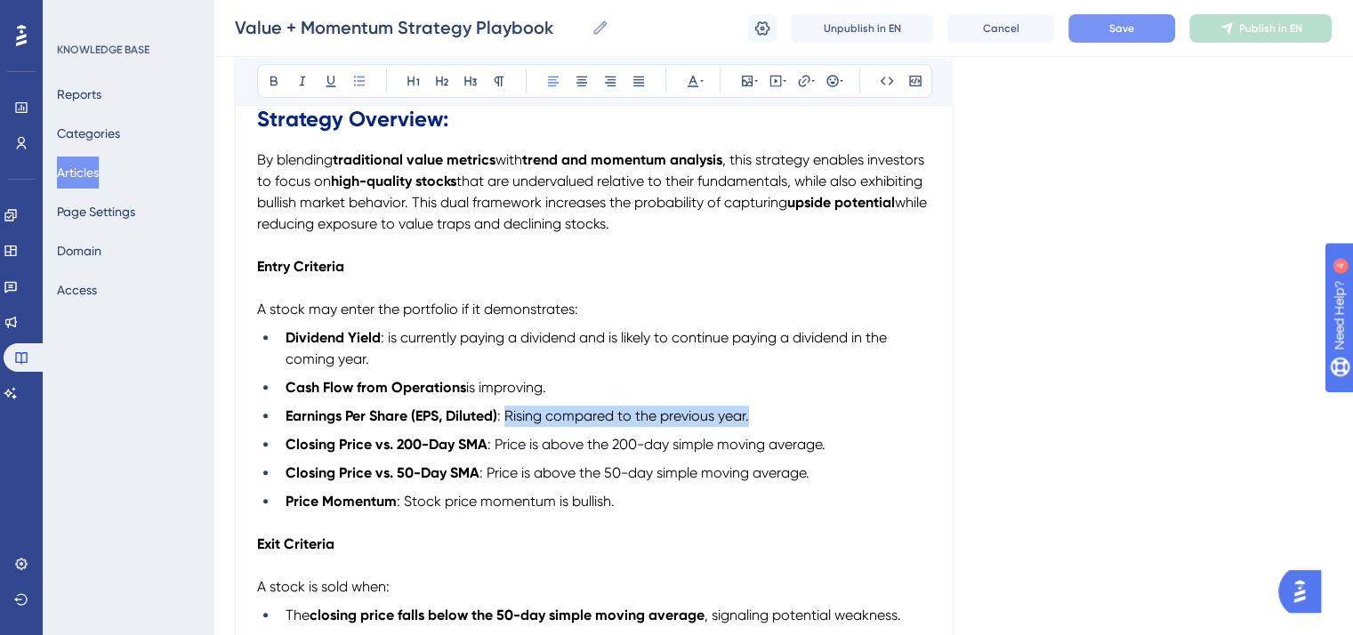
drag, startPoint x: 754, startPoint y: 421, endPoint x: 511, endPoint y: 417, distance: 243.0
click at [511, 417] on li "Earnings Per Share (EPS, Diluted) : Rising compared to the previous year." at bounding box center [605, 416] width 653 height 21
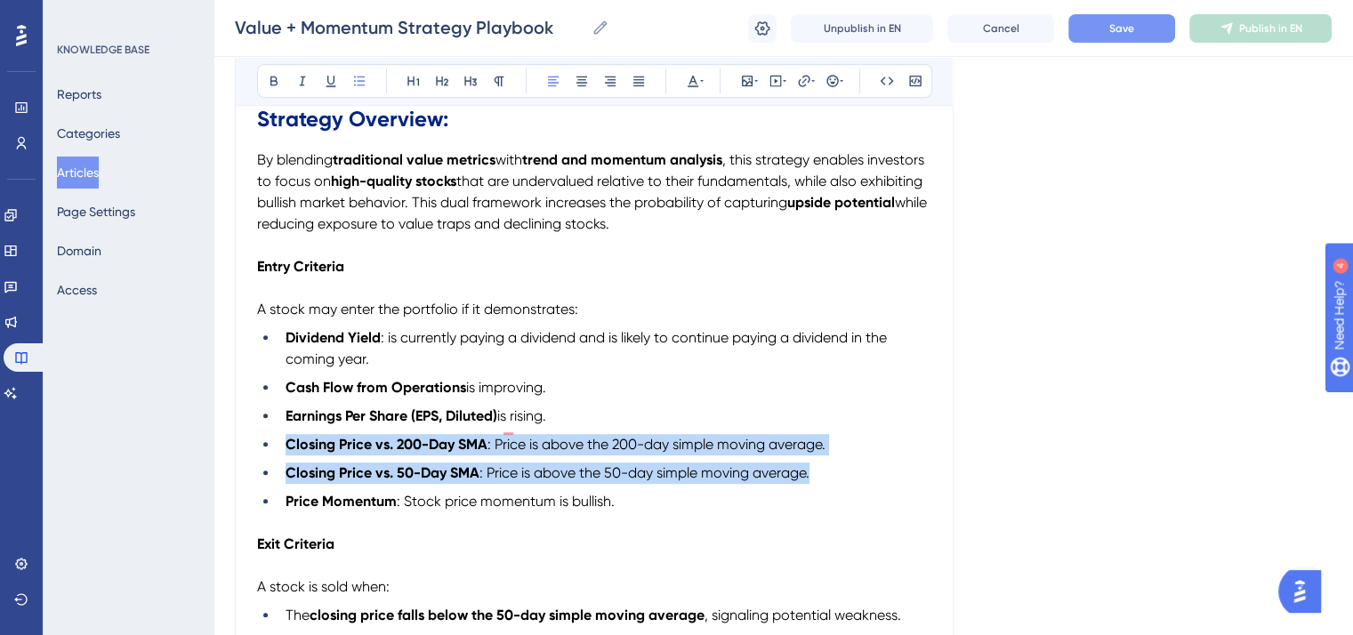
drag, startPoint x: 806, startPoint y: 482, endPoint x: 282, endPoint y: 453, distance: 524.9
click at [282, 453] on ul "Dividend Yield : is currently paying a dividend and is likely to continue payin…" at bounding box center [594, 419] width 674 height 185
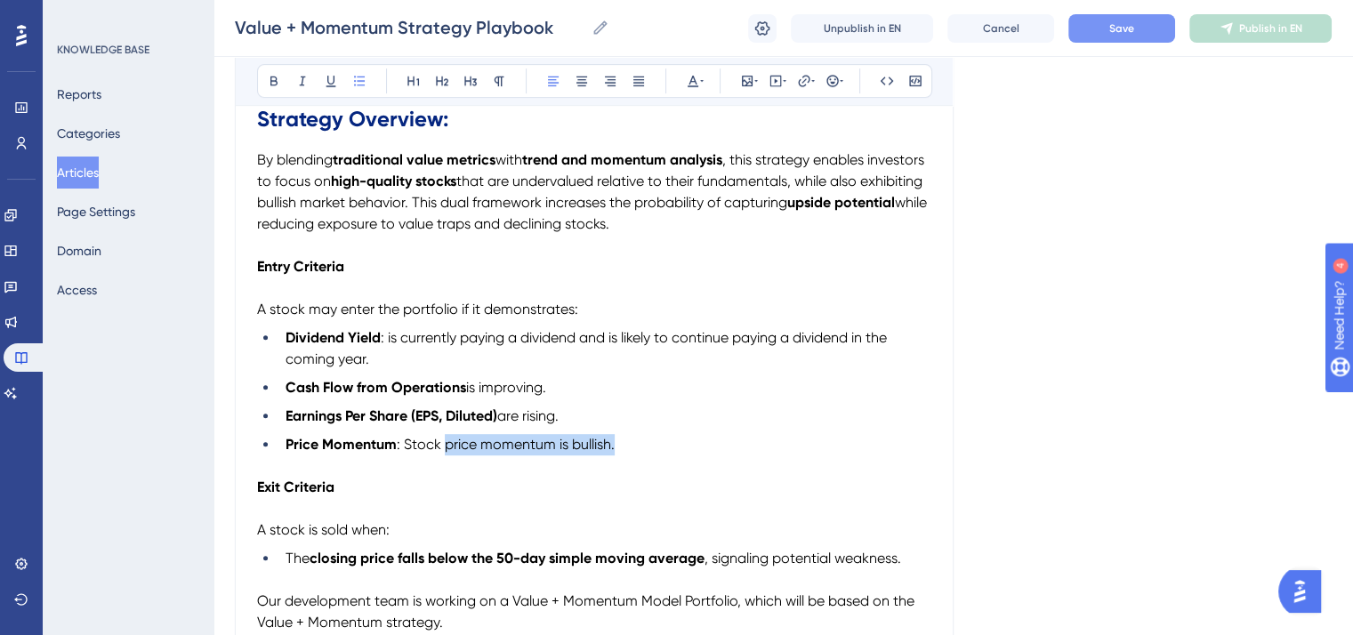
drag, startPoint x: 639, startPoint y: 453, endPoint x: 441, endPoint y: 455, distance: 197.6
click at [441, 455] on li "Price Momentum : Stock price momentum is bullish." at bounding box center [605, 444] width 653 height 21
click at [403, 449] on span ": Stock shows signs fo being in an uptrend" at bounding box center [532, 444] width 271 height 17
drag, startPoint x: 322, startPoint y: 451, endPoint x: 288, endPoint y: 452, distance: 33.8
click at [288, 452] on li "The s tock shows signs fo being in an uptrend" at bounding box center [605, 444] width 653 height 21
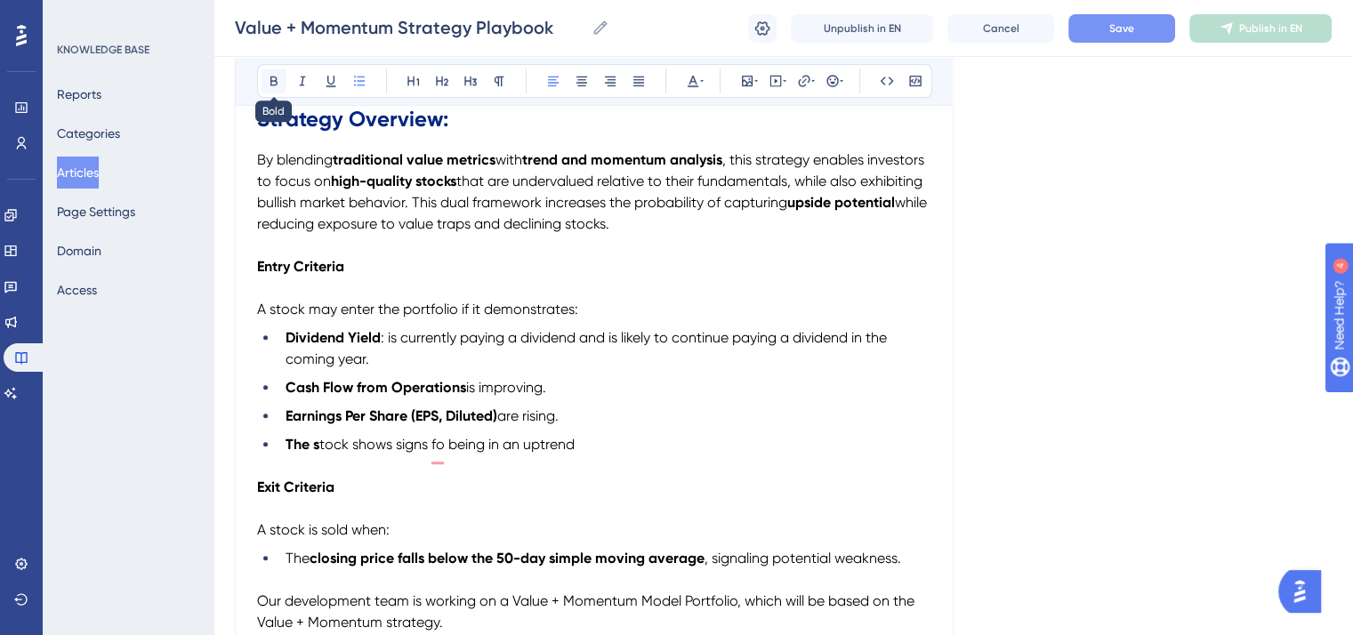
click at [271, 77] on icon at bounding box center [274, 82] width 7 height 10
click at [436, 453] on span "The stock shows signs fo being in an uptrend" at bounding box center [430, 444] width 289 height 17
click at [580, 449] on li "The stock shows signs of being in an uptrend" at bounding box center [605, 444] width 653 height 21
drag, startPoint x: 579, startPoint y: 449, endPoint x: 524, endPoint y: 449, distance: 55.2
click at [524, 449] on li "The stock shows signs of being in an uptrend." at bounding box center [605, 444] width 653 height 21
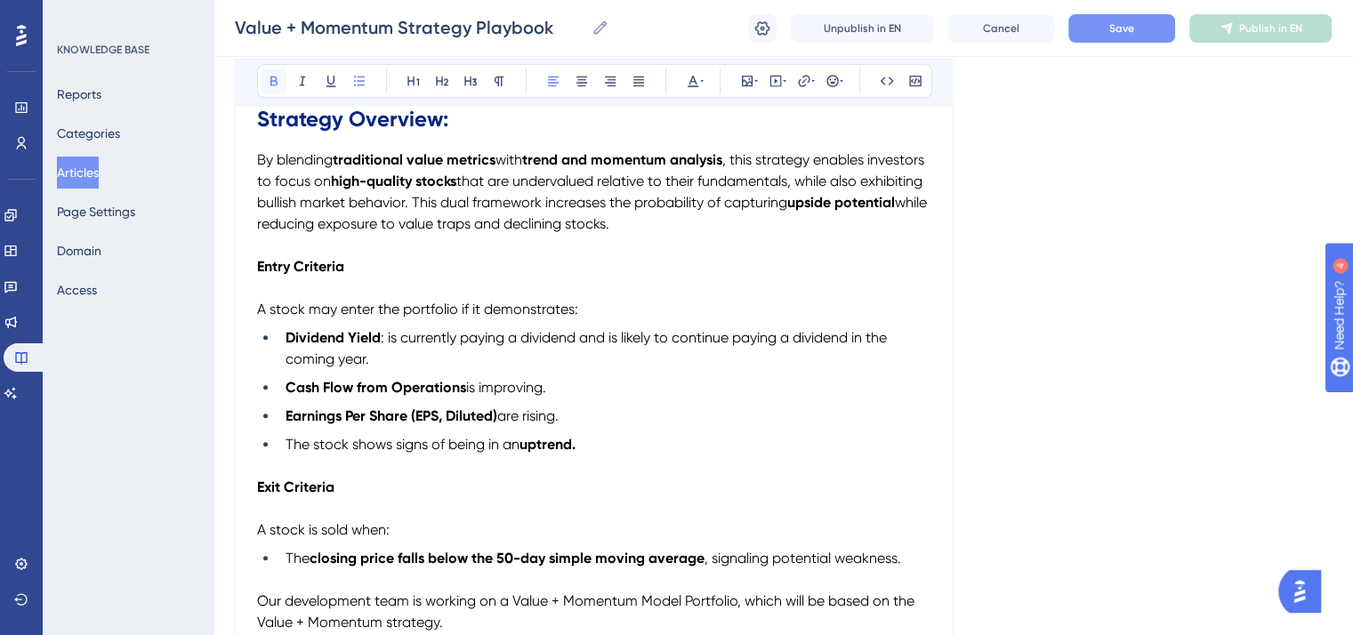
click at [275, 77] on icon at bounding box center [274, 82] width 7 height 10
click at [701, 416] on li "Earnings Per Share (EPS, Diluted) are rising." at bounding box center [605, 416] width 653 height 21
click at [1128, 33] on span "Save" at bounding box center [1122, 28] width 25 height 14
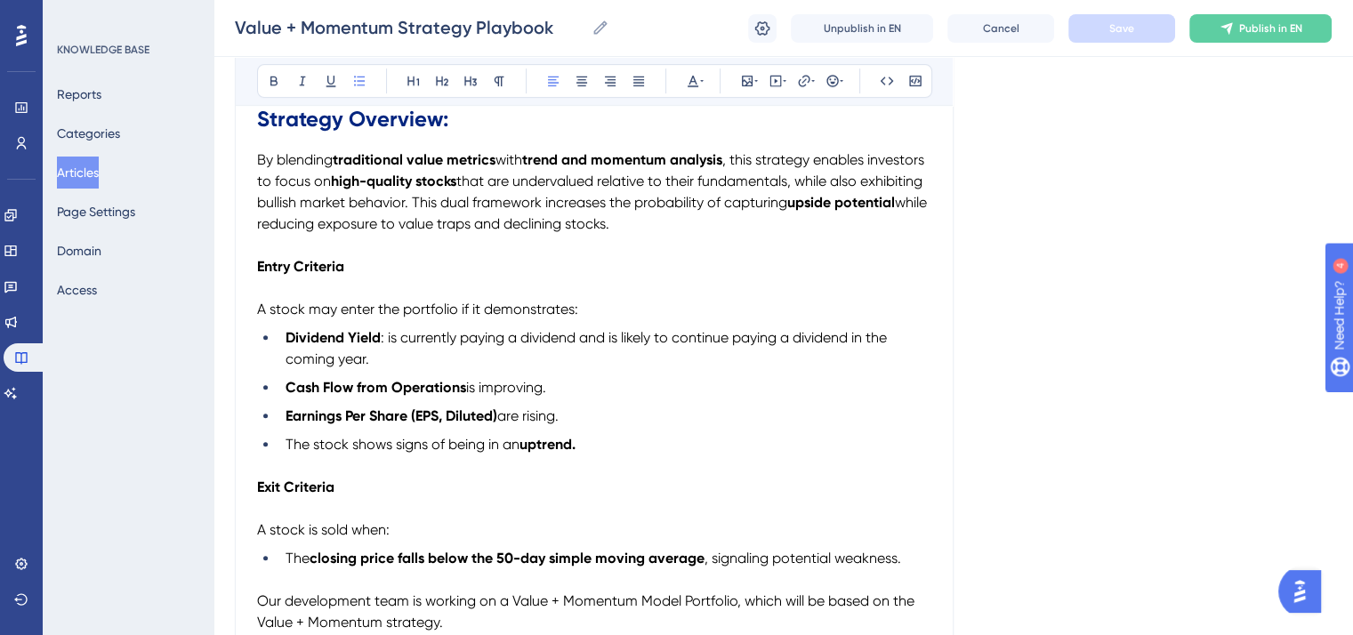
scroll to position [925, 0]
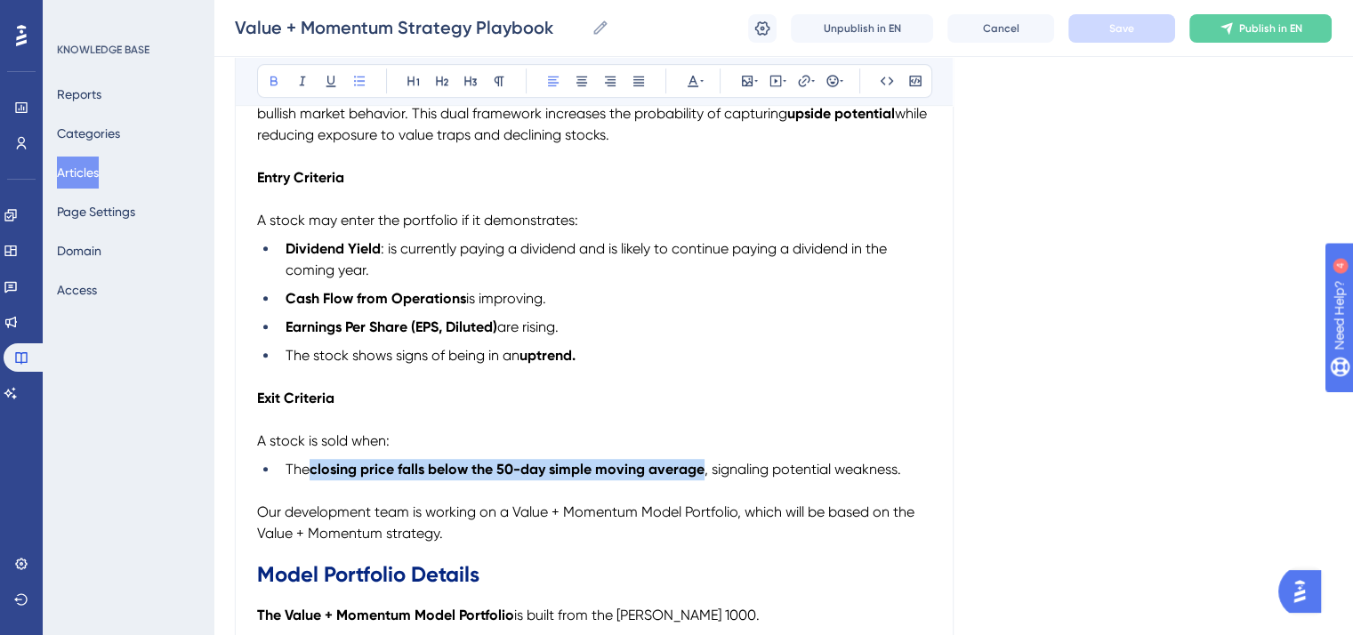
drag, startPoint x: 705, startPoint y: 474, endPoint x: 313, endPoint y: 473, distance: 391.5
click at [313, 473] on li "The closing price falls below the 50-day simple moving average , signaling pote…" at bounding box center [605, 469] width 653 height 21
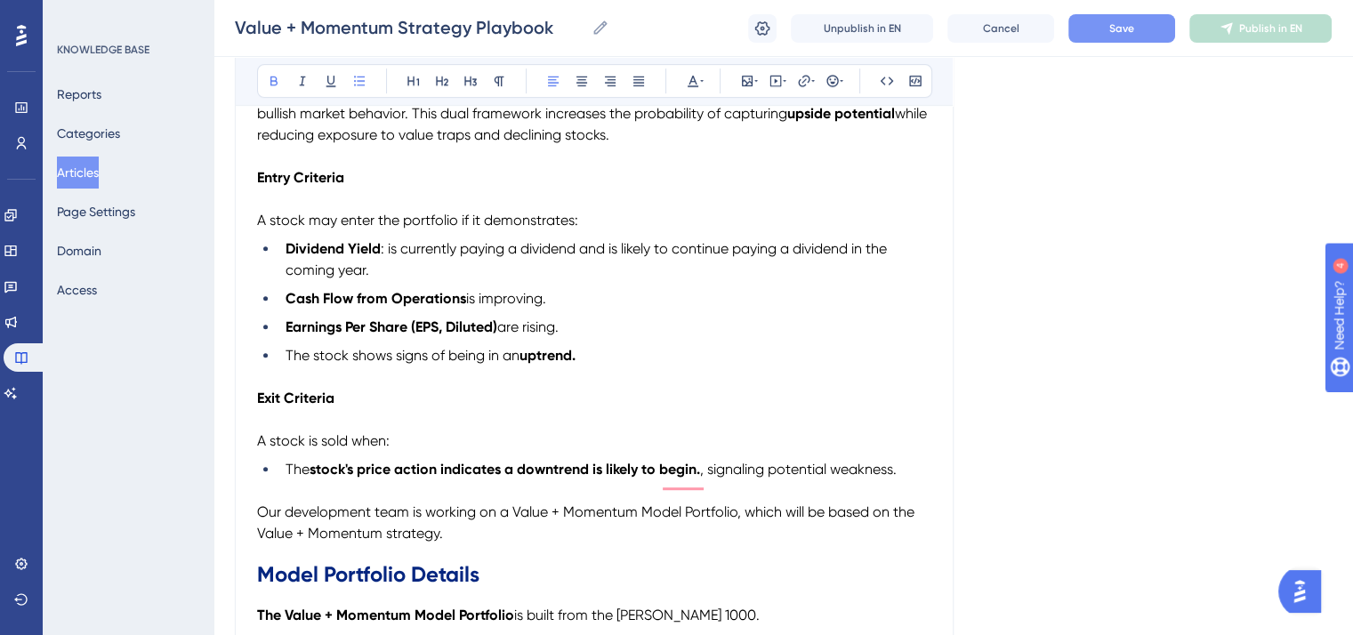
click at [933, 482] on div "Value + Momentum Strategy Playbook Bold Italic Underline Bullet Point Heading 1…" at bounding box center [594, 269] width 719 height 1988
click at [911, 477] on li "The stock's price action indicates a downtrend is likely to begin. , signaling …" at bounding box center [605, 469] width 653 height 21
click at [1089, 35] on button "Save" at bounding box center [1122, 28] width 107 height 28
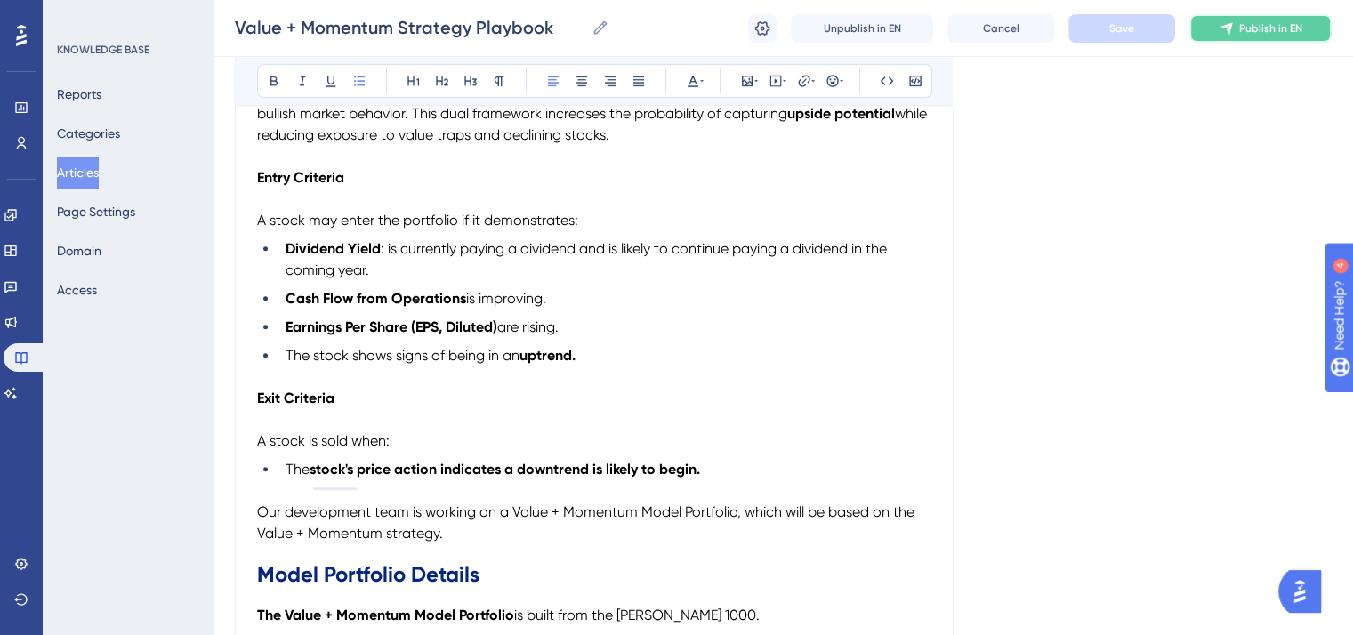
click at [1261, 24] on span "Publish in EN" at bounding box center [1271, 28] width 63 height 14
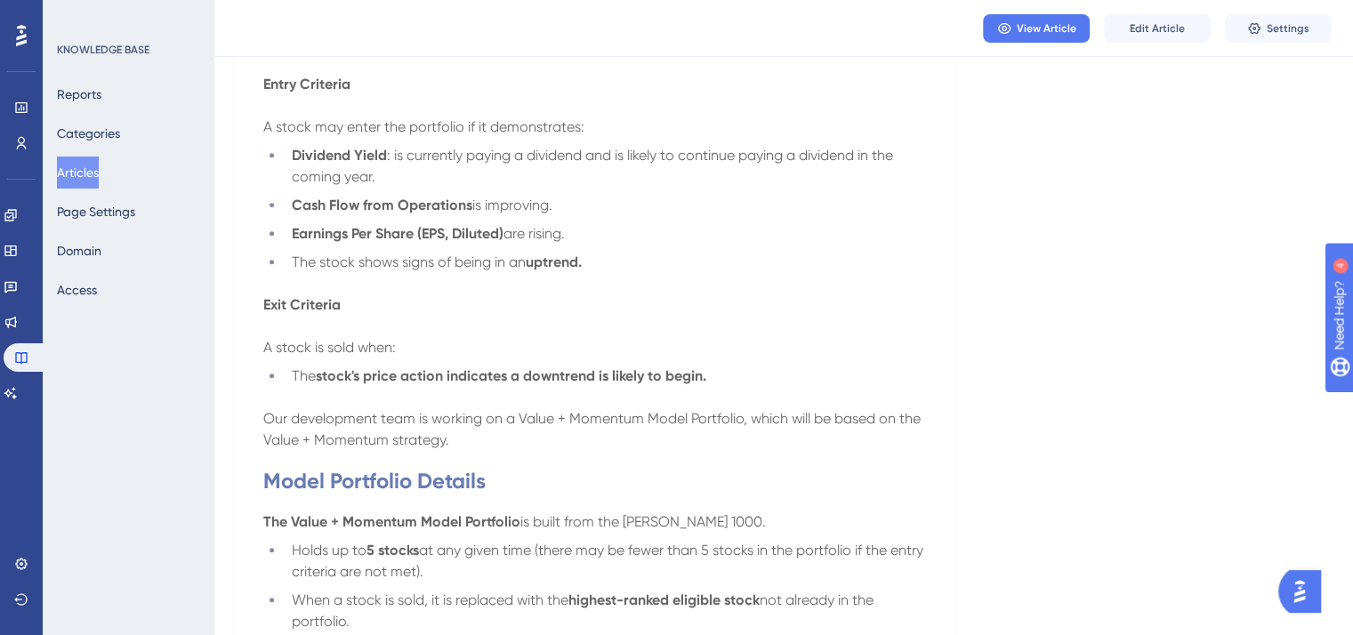
click at [882, 245] on li "Earnings Per Share (EPS, Diluted) are rising." at bounding box center [605, 233] width 641 height 21
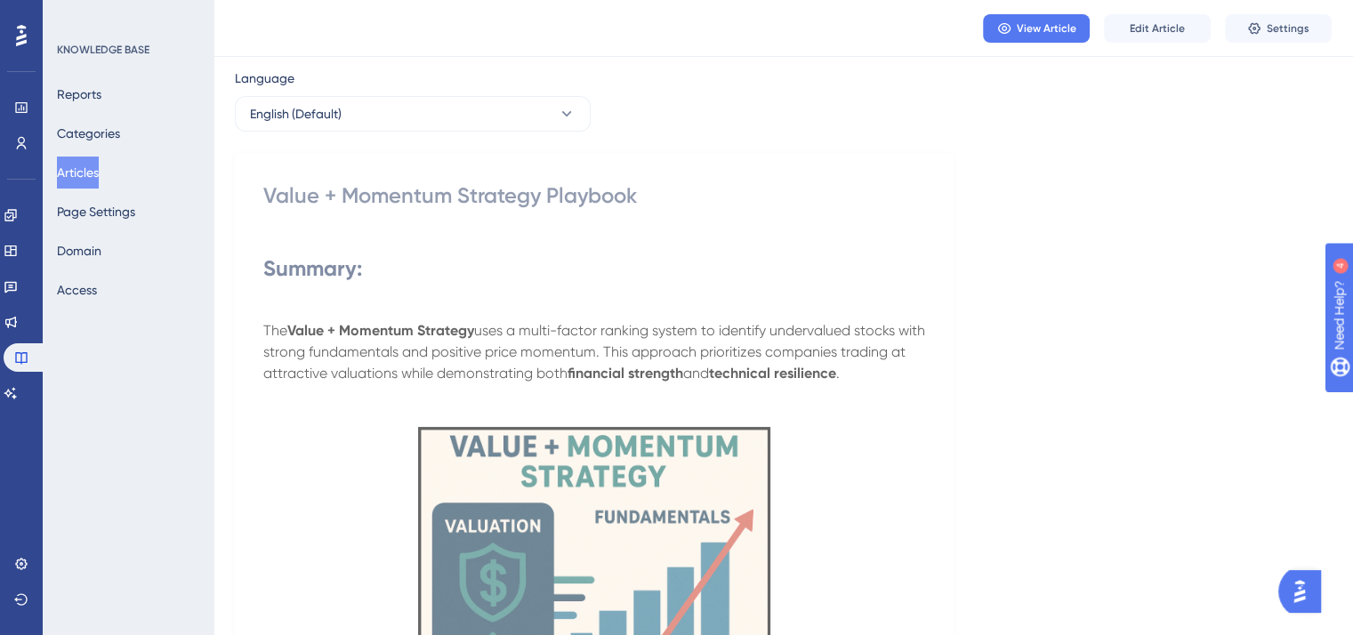
scroll to position [0, 0]
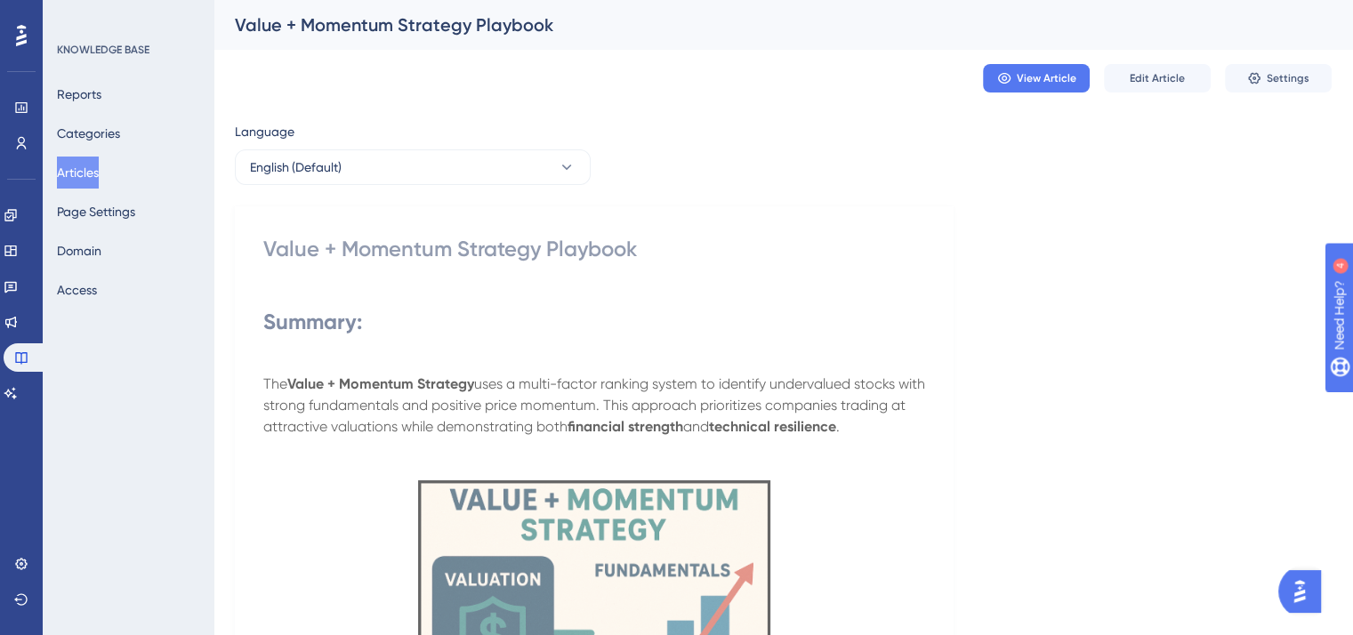
click at [93, 175] on button "Articles" at bounding box center [78, 173] width 42 height 32
